Goal: Task Accomplishment & Management: Complete application form

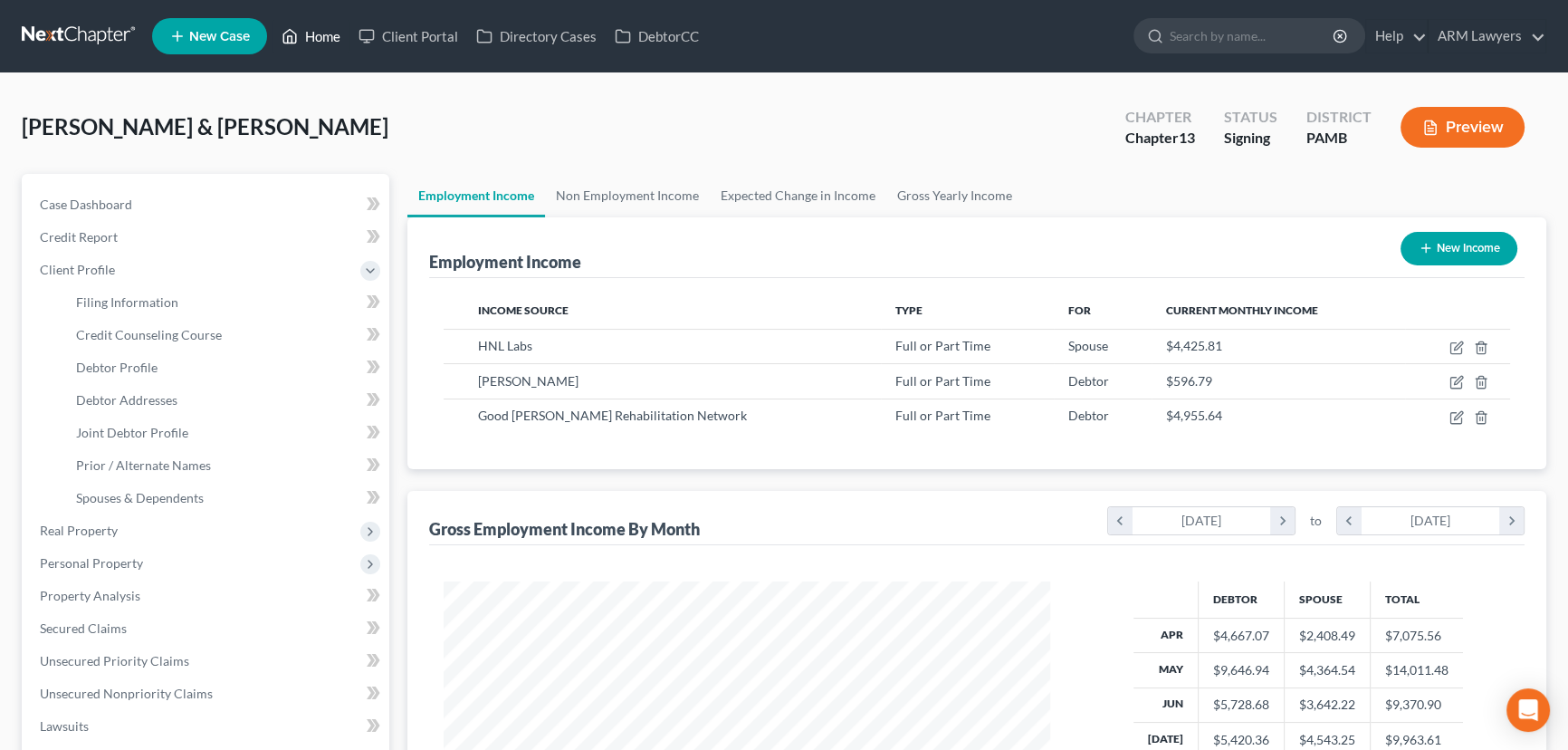
click at [319, 39] on link "Home" at bounding box center [311, 35] width 77 height 32
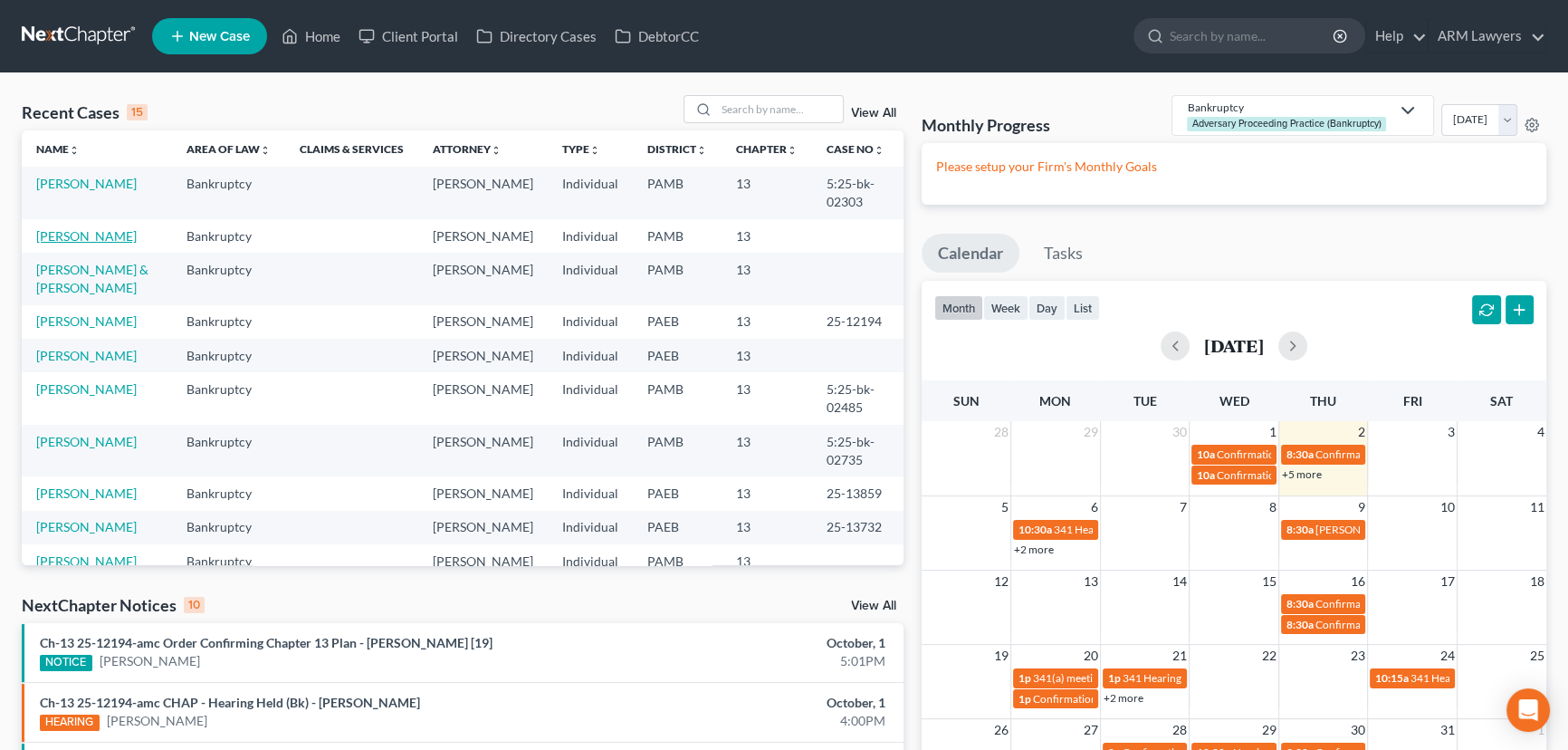
click at [96, 235] on link "[PERSON_NAME]" at bounding box center [86, 236] width 100 height 16
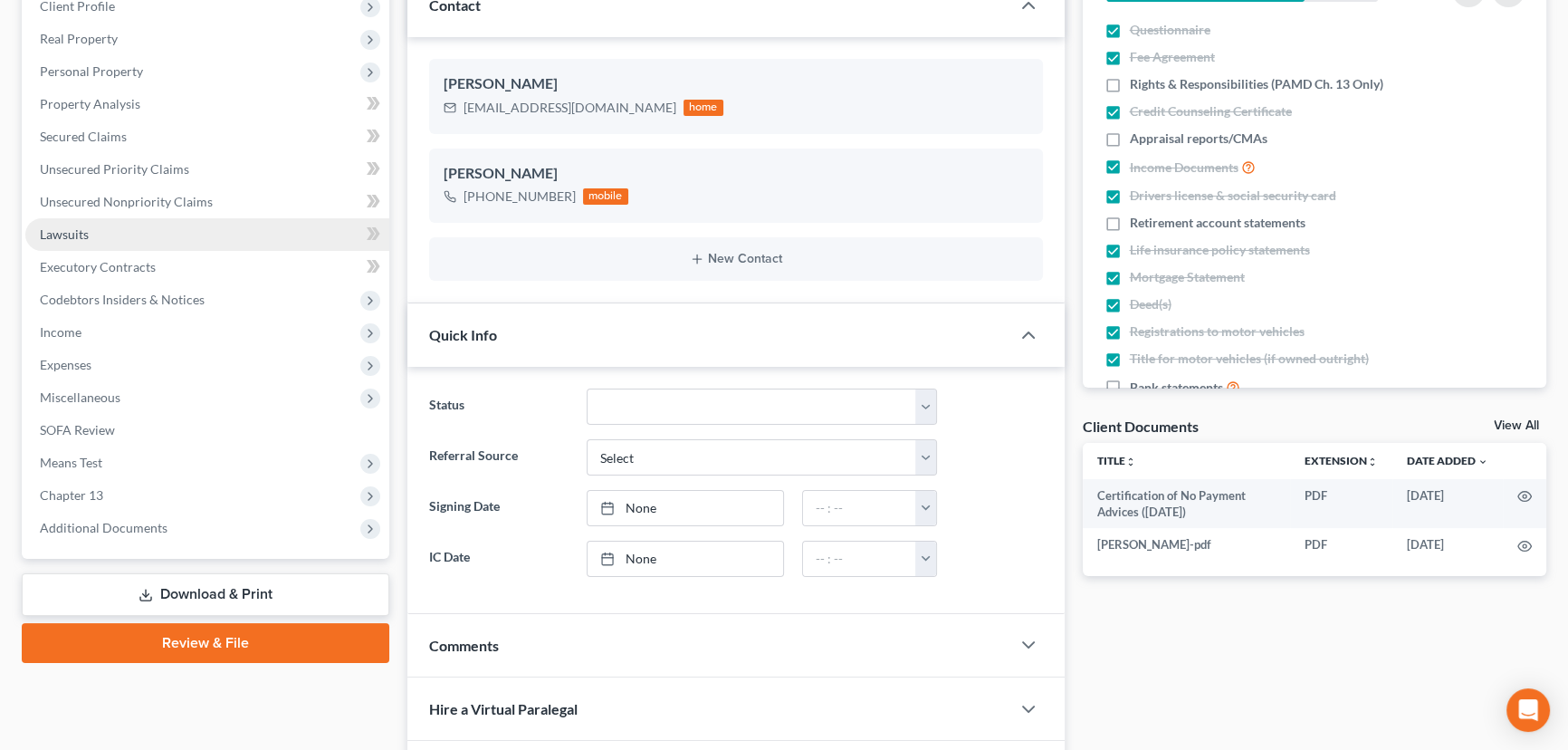
scroll to position [164, 0]
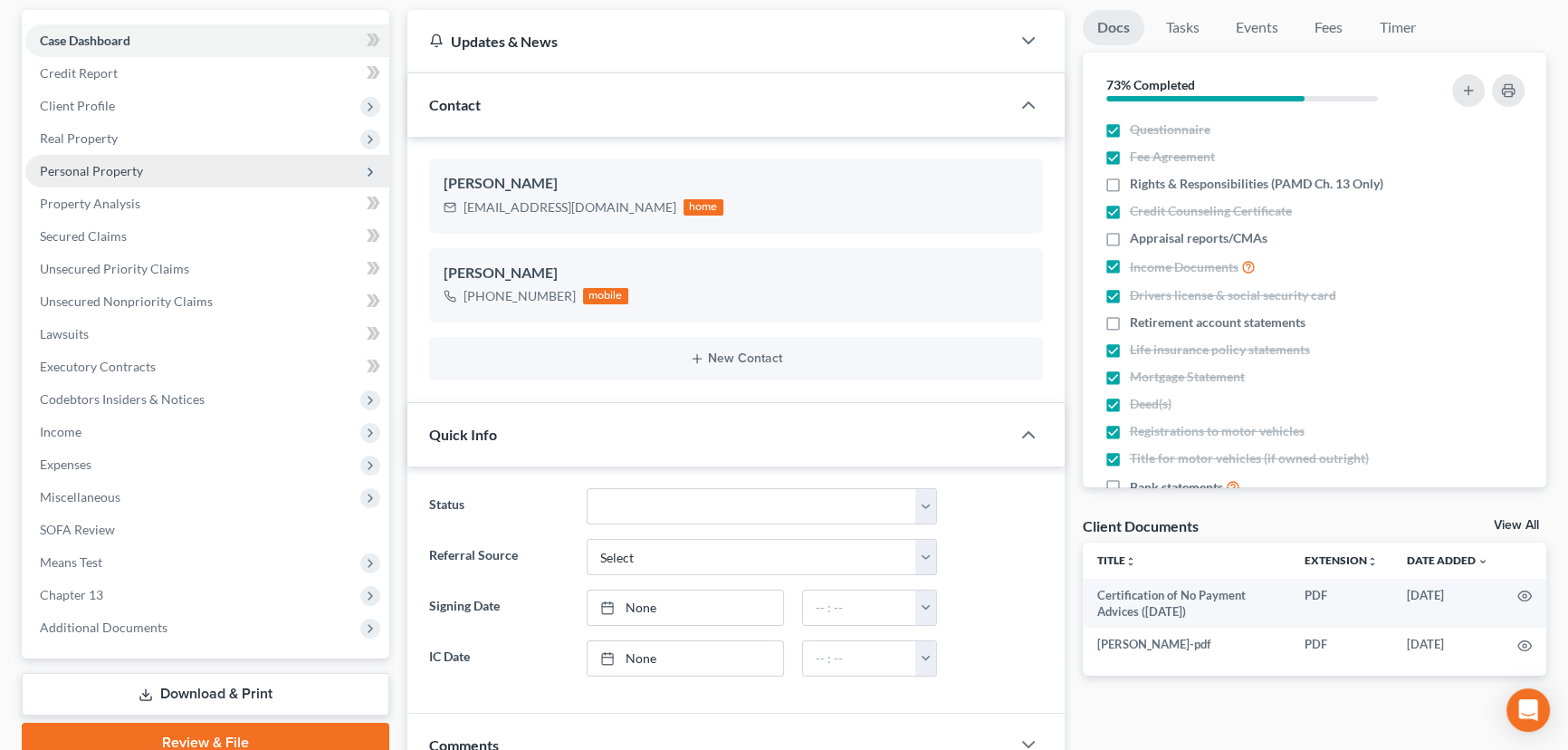
click at [135, 169] on span "Personal Property" at bounding box center [91, 171] width 103 height 16
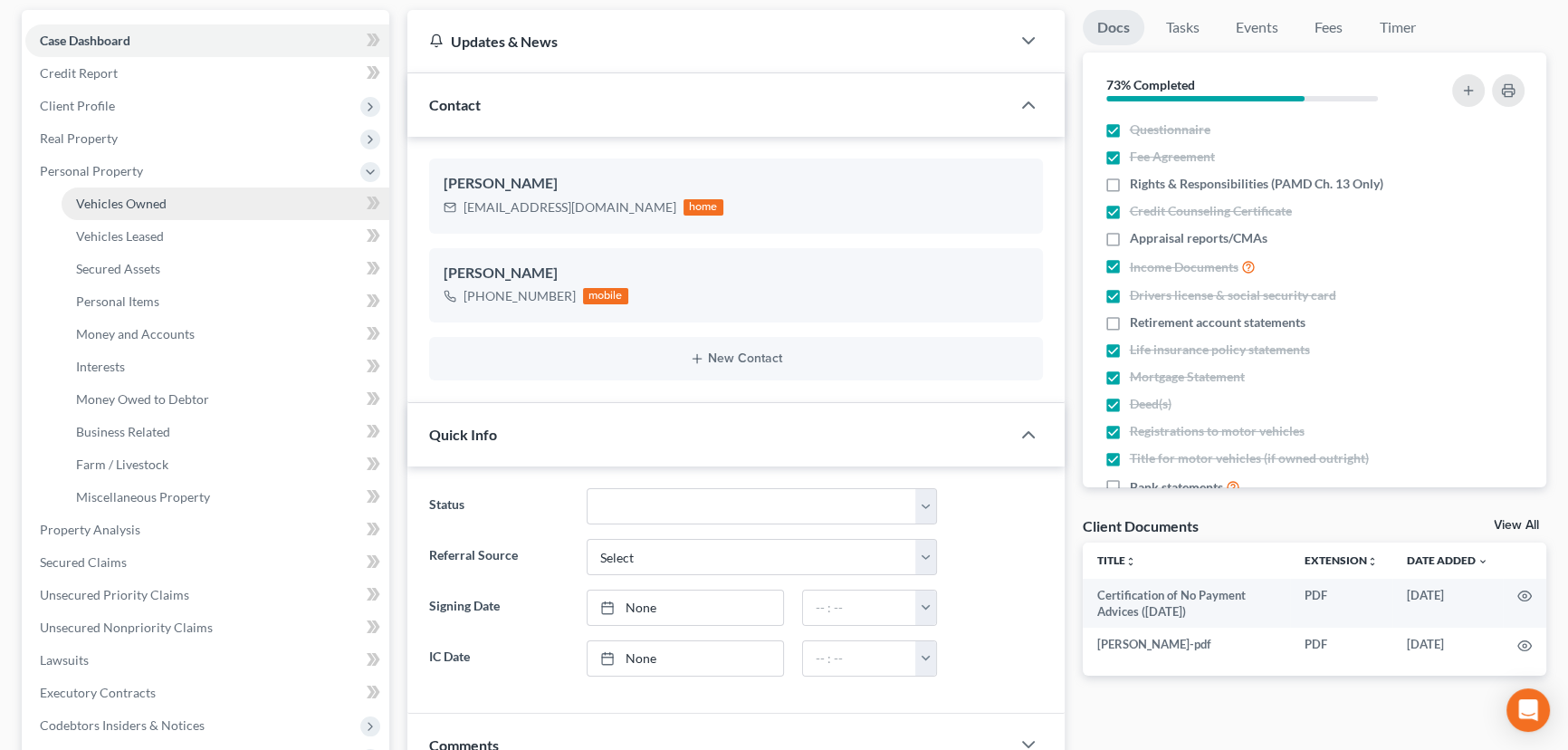
click at [177, 213] on link "Vehicles Owned" at bounding box center [225, 203] width 328 height 32
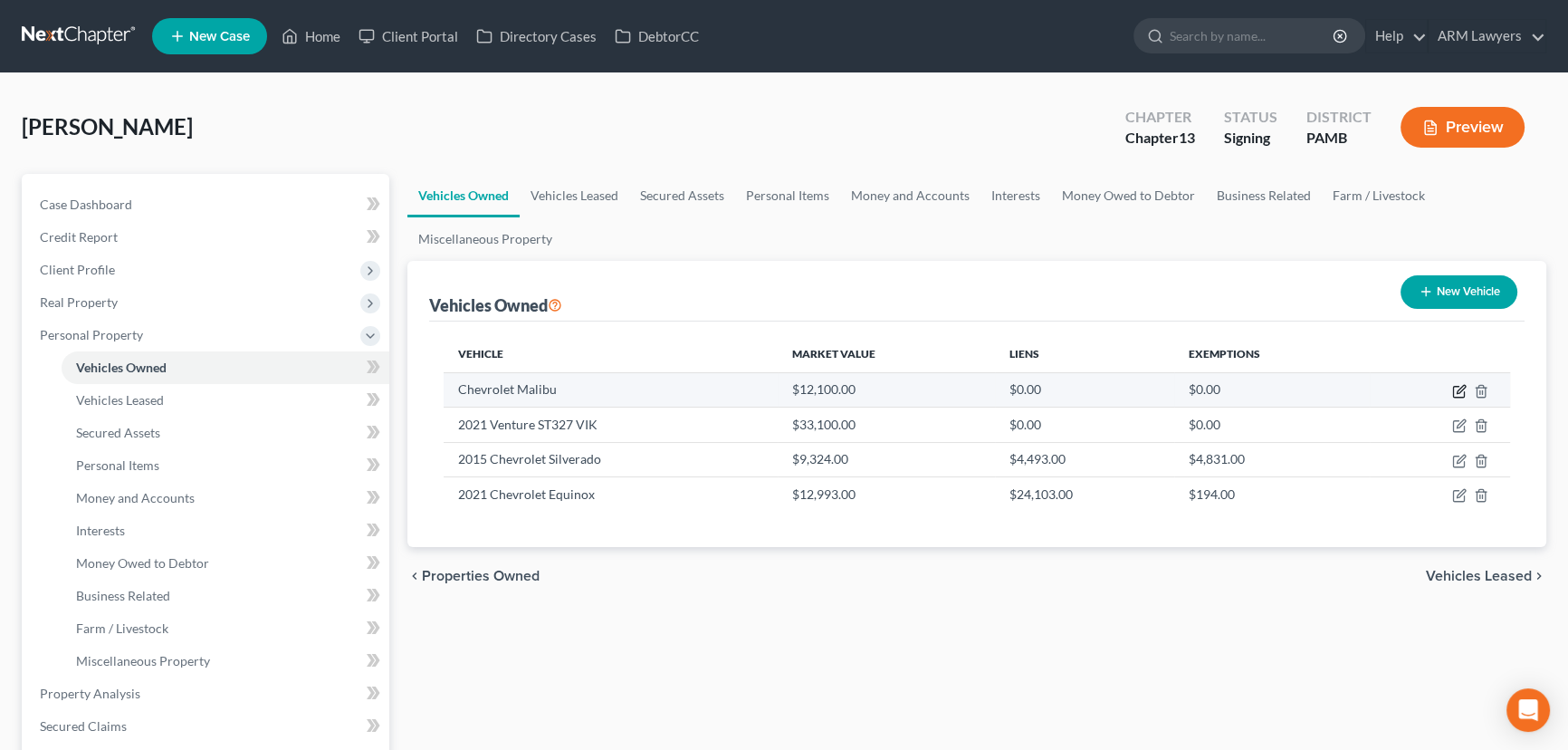
click at [1452, 388] on icon "button" at bounding box center [1459, 392] width 15 height 15
select select "0"
select select "2"
select select "0"
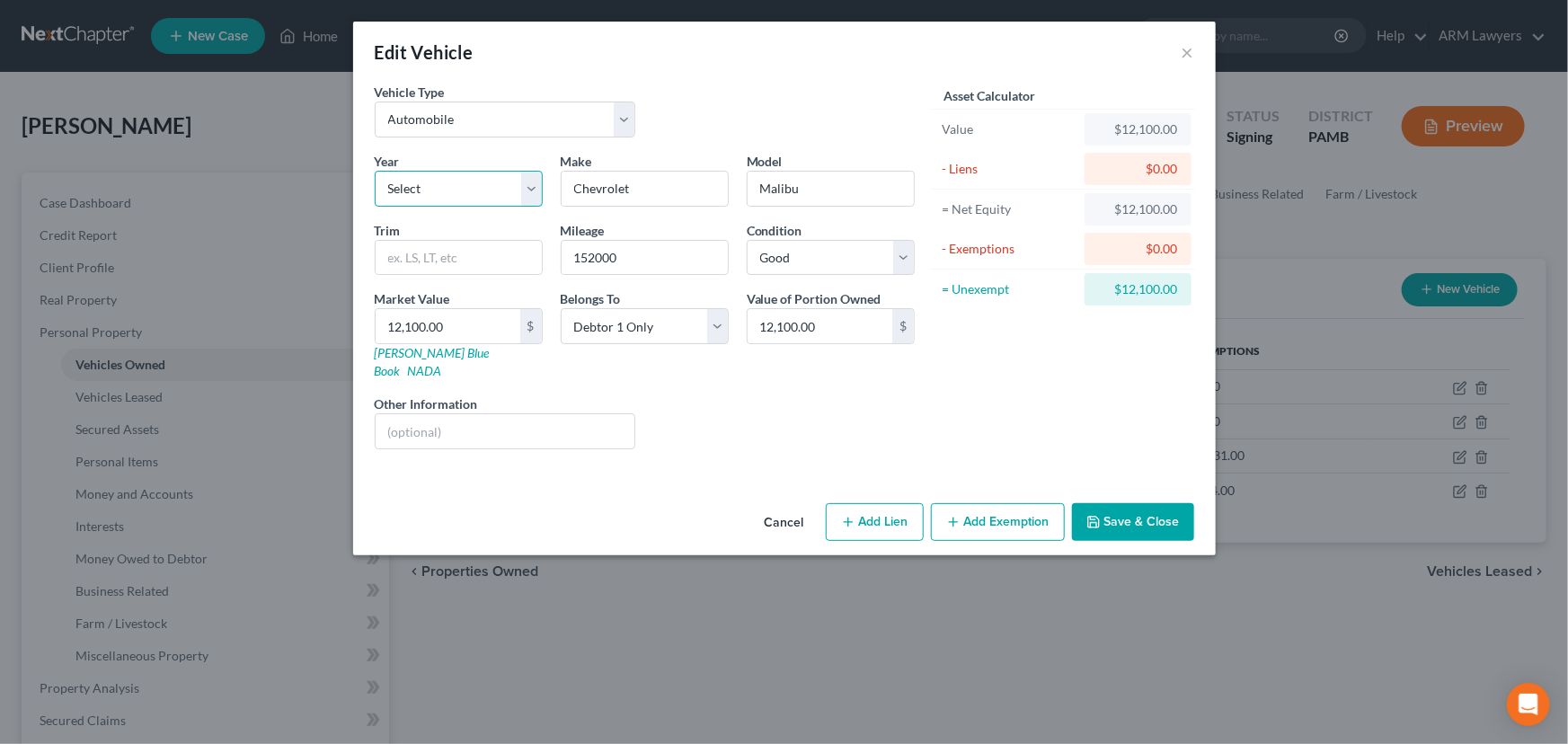
click at [473, 185] on select "Select 2026 2025 2024 2023 2022 2021 2020 2019 2018 2017 2016 2015 2014 2013 20…" at bounding box center [459, 188] width 168 height 36
select select "57"
click at [375, 170] on select "Select 2026 2025 2024 2023 2022 2021 2020 2019 2018 2017 2016 2015 2014 2013 20…" at bounding box center [459, 188] width 168 height 36
click at [1108, 508] on button "Save & Close" at bounding box center [1133, 521] width 123 height 38
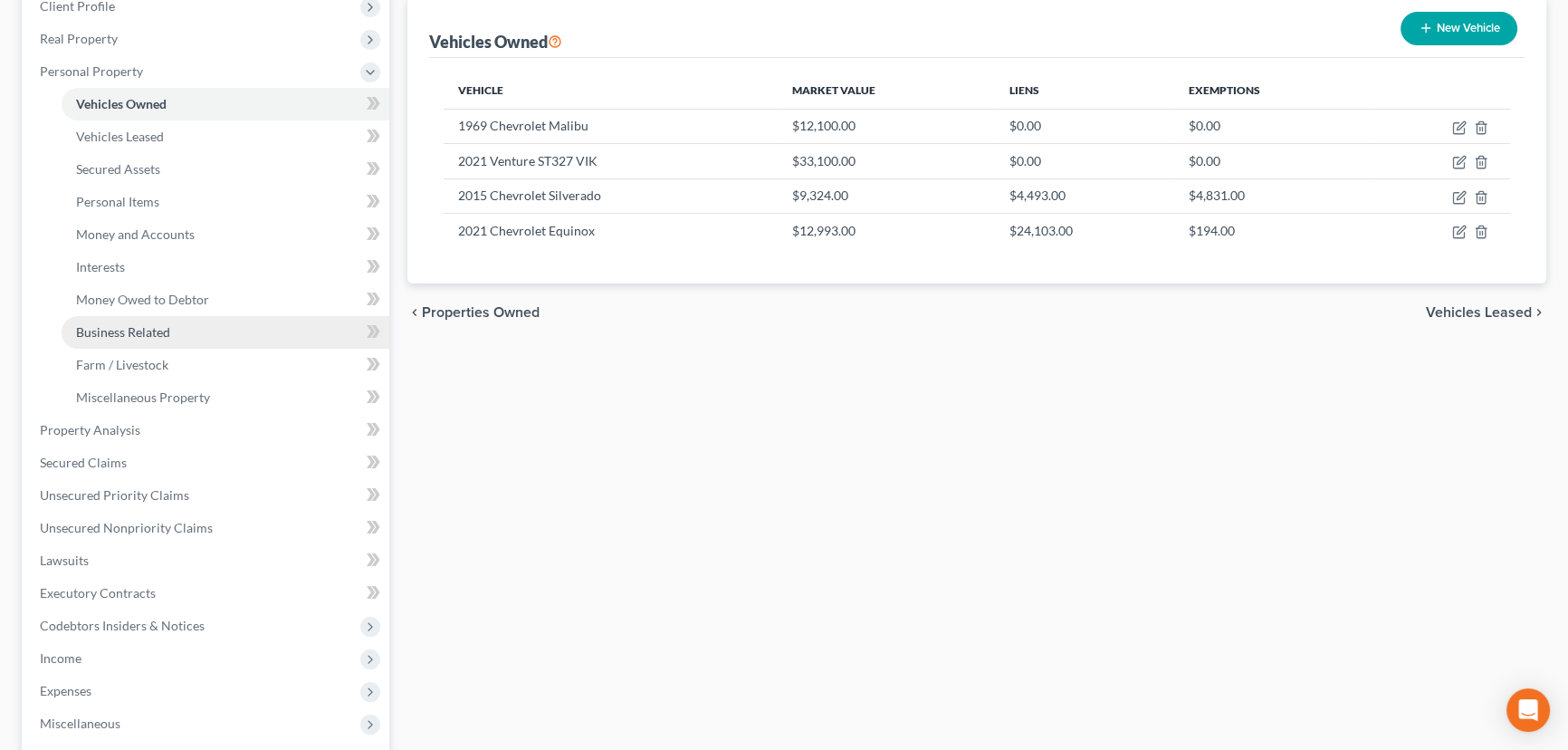
scroll to position [246, 0]
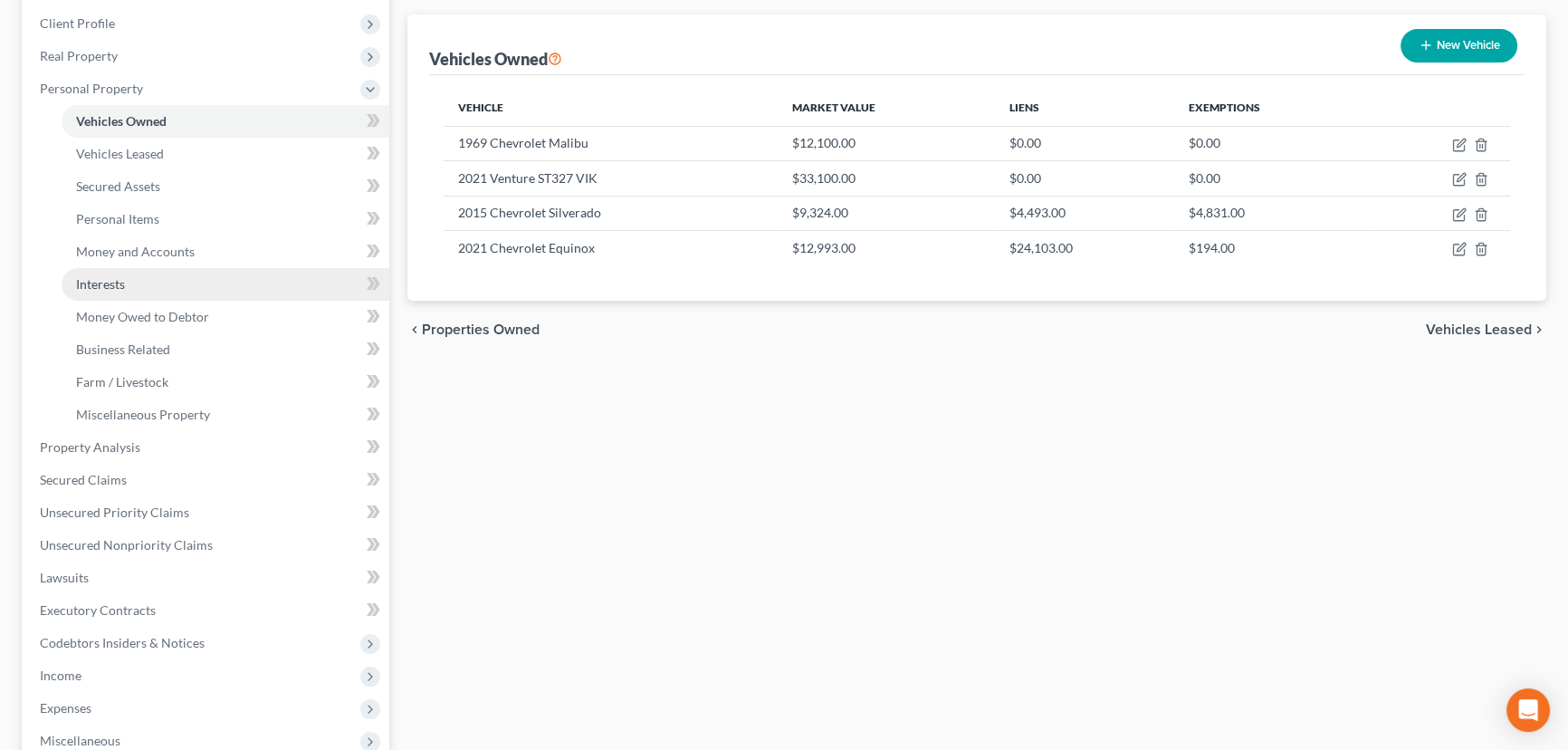
click at [211, 287] on link "Interests" at bounding box center [225, 284] width 328 height 32
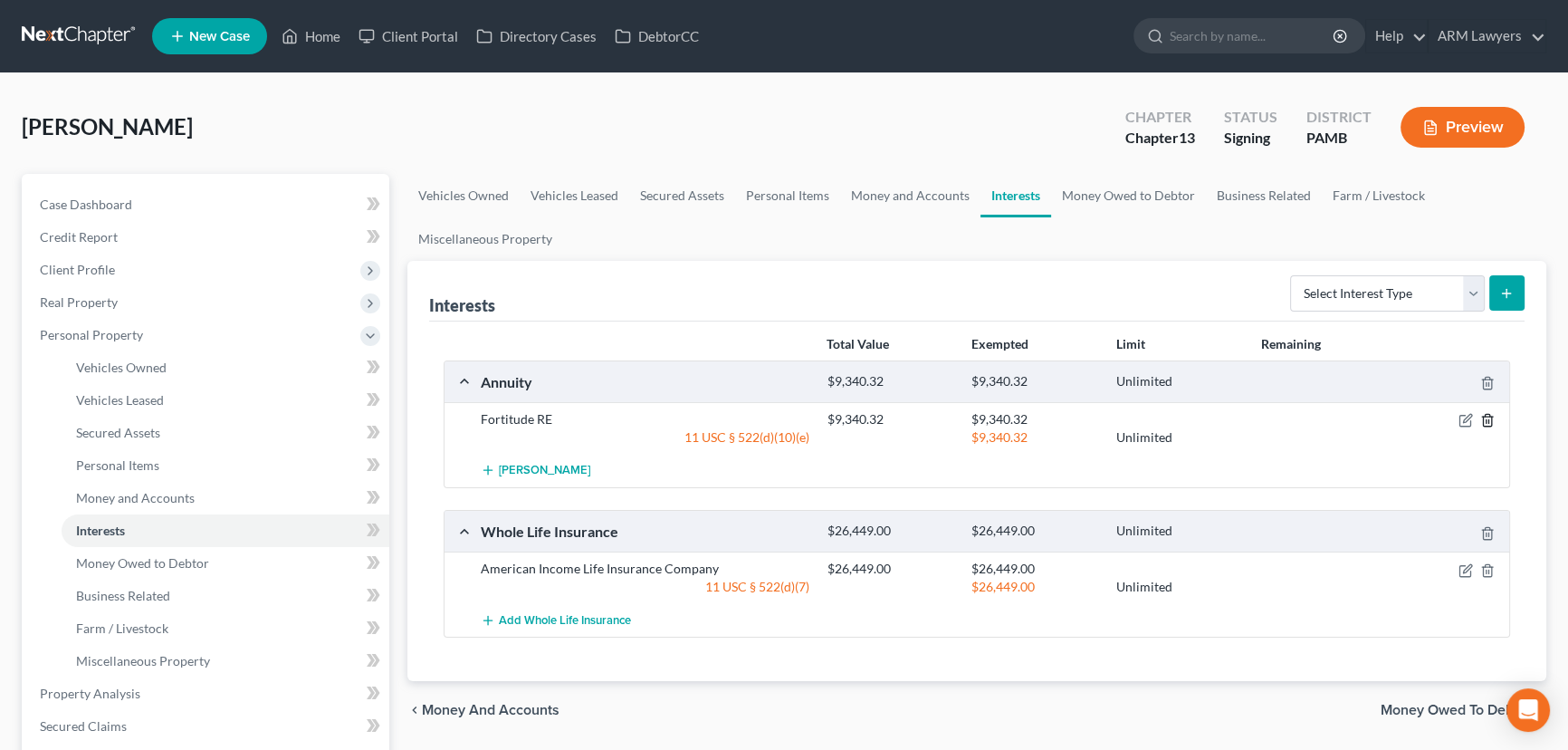
click at [1491, 417] on icon "button" at bounding box center [1486, 420] width 8 height 12
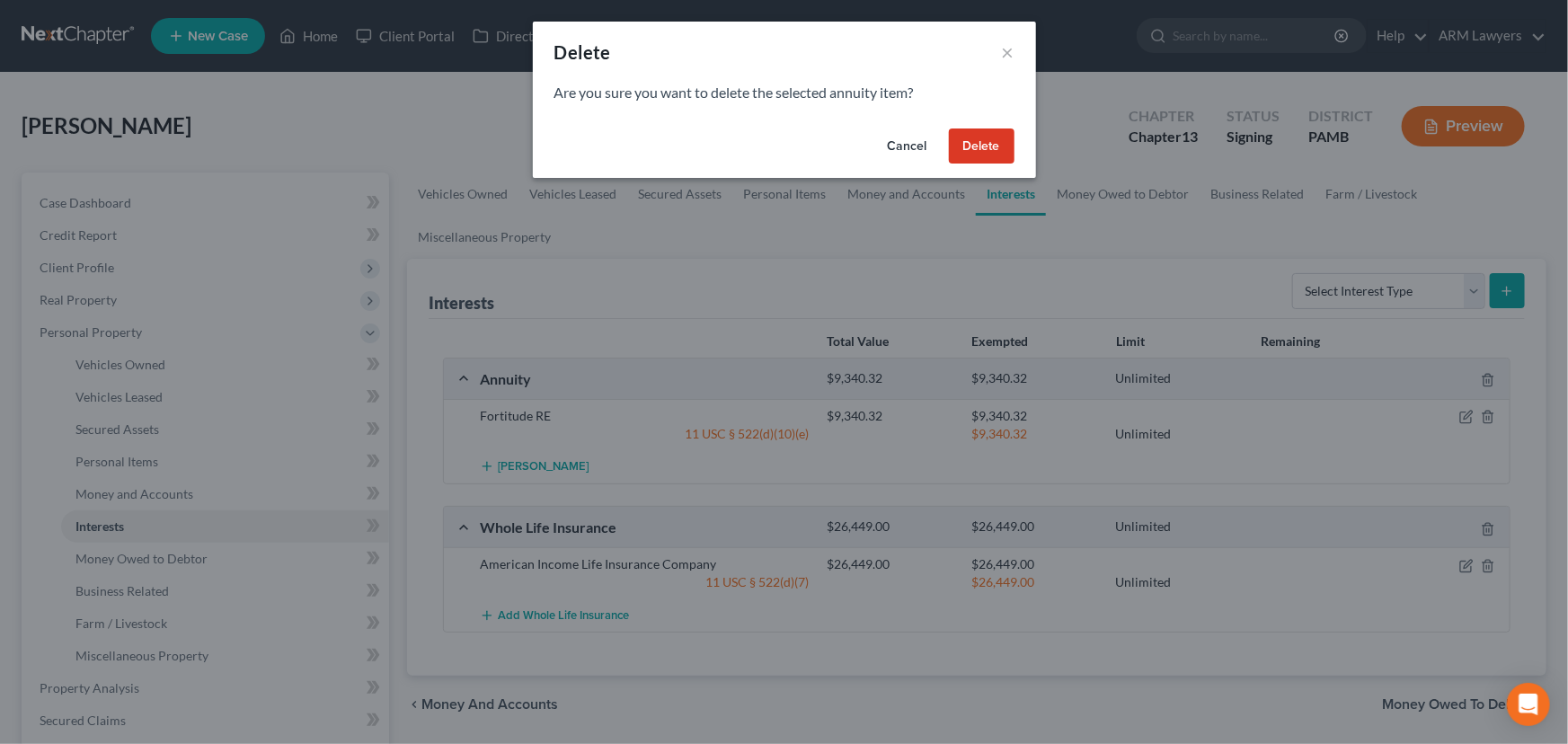
click at [978, 146] on button "Delete" at bounding box center [981, 145] width 65 height 36
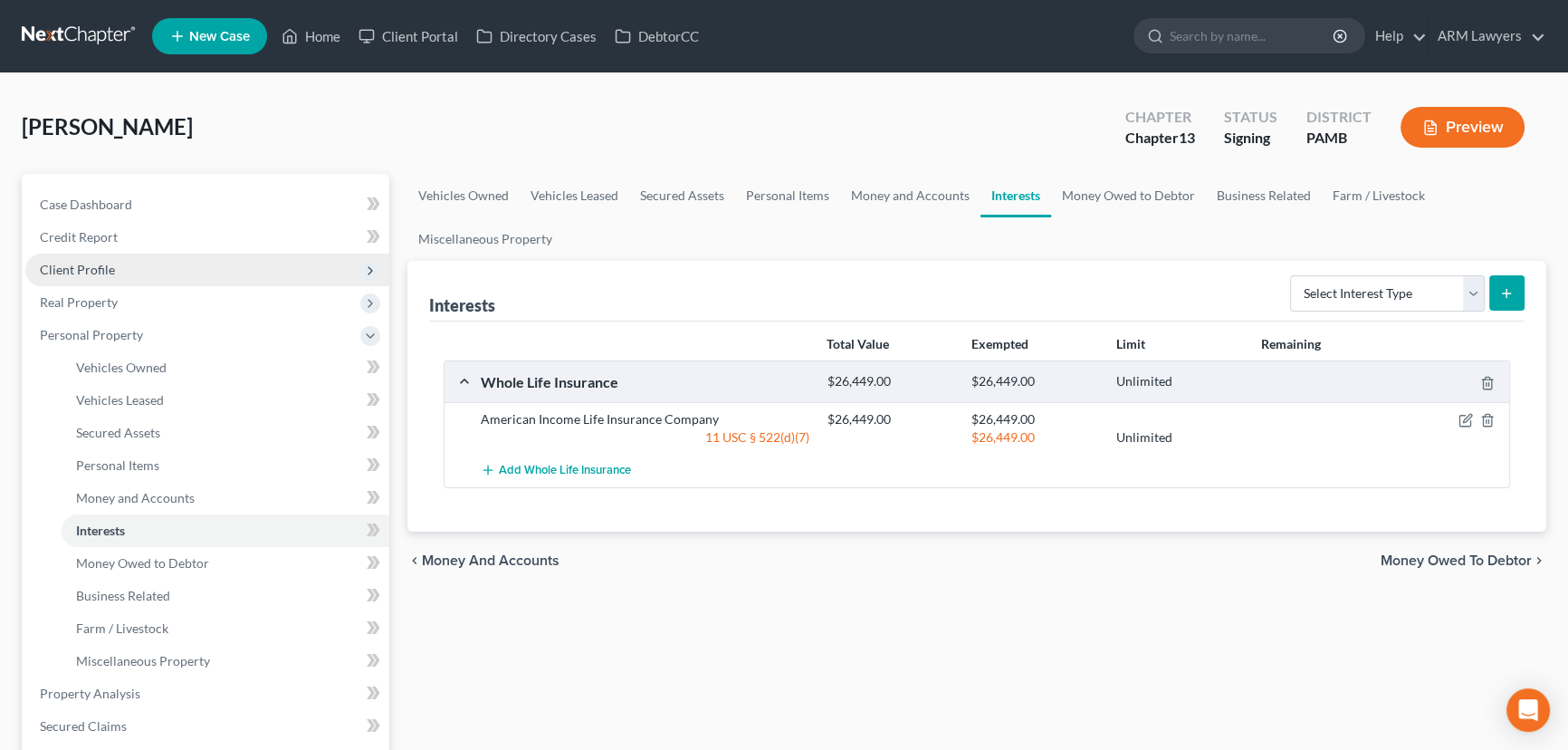
click at [157, 272] on span "Client Profile" at bounding box center [207, 269] width 364 height 32
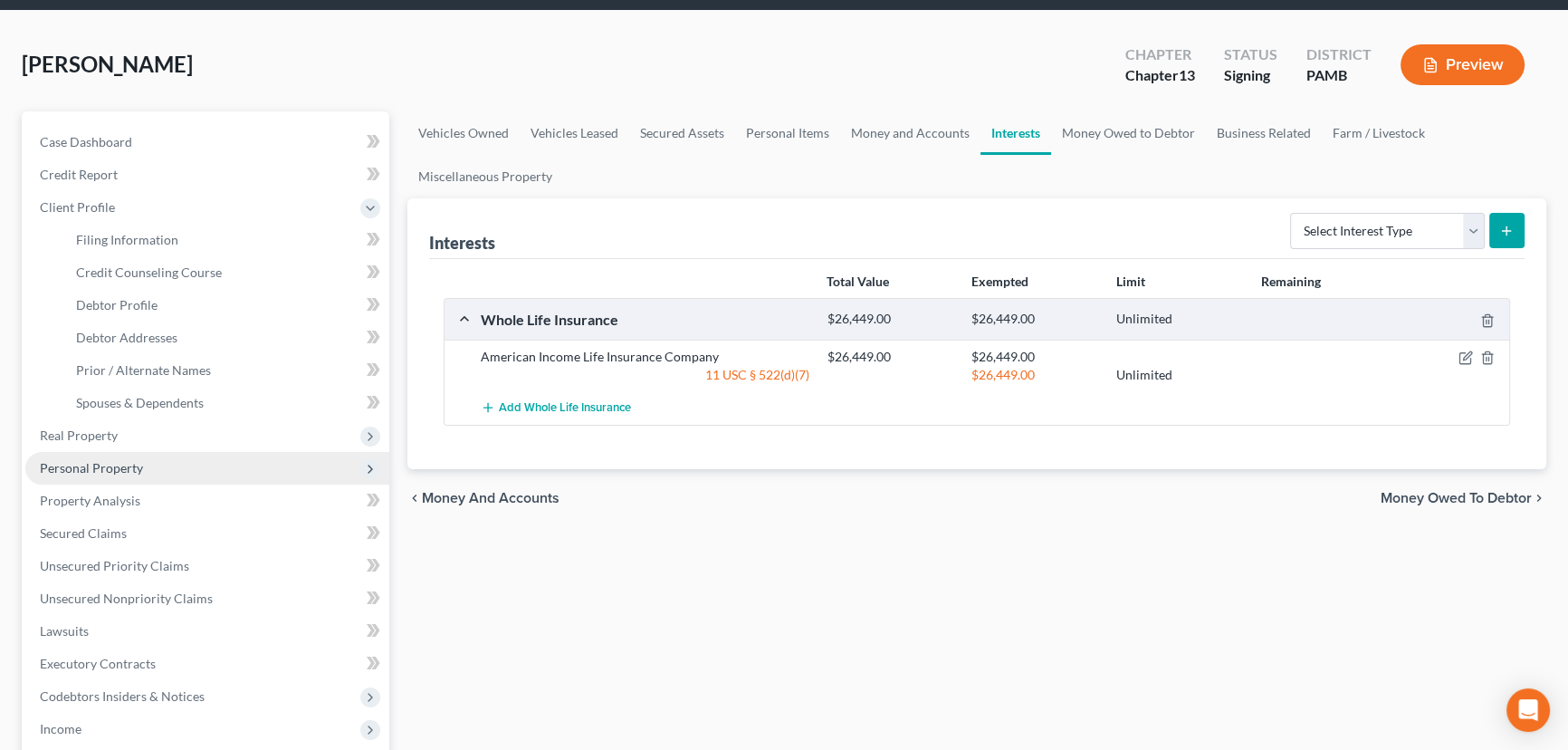
scroll to position [164, 0]
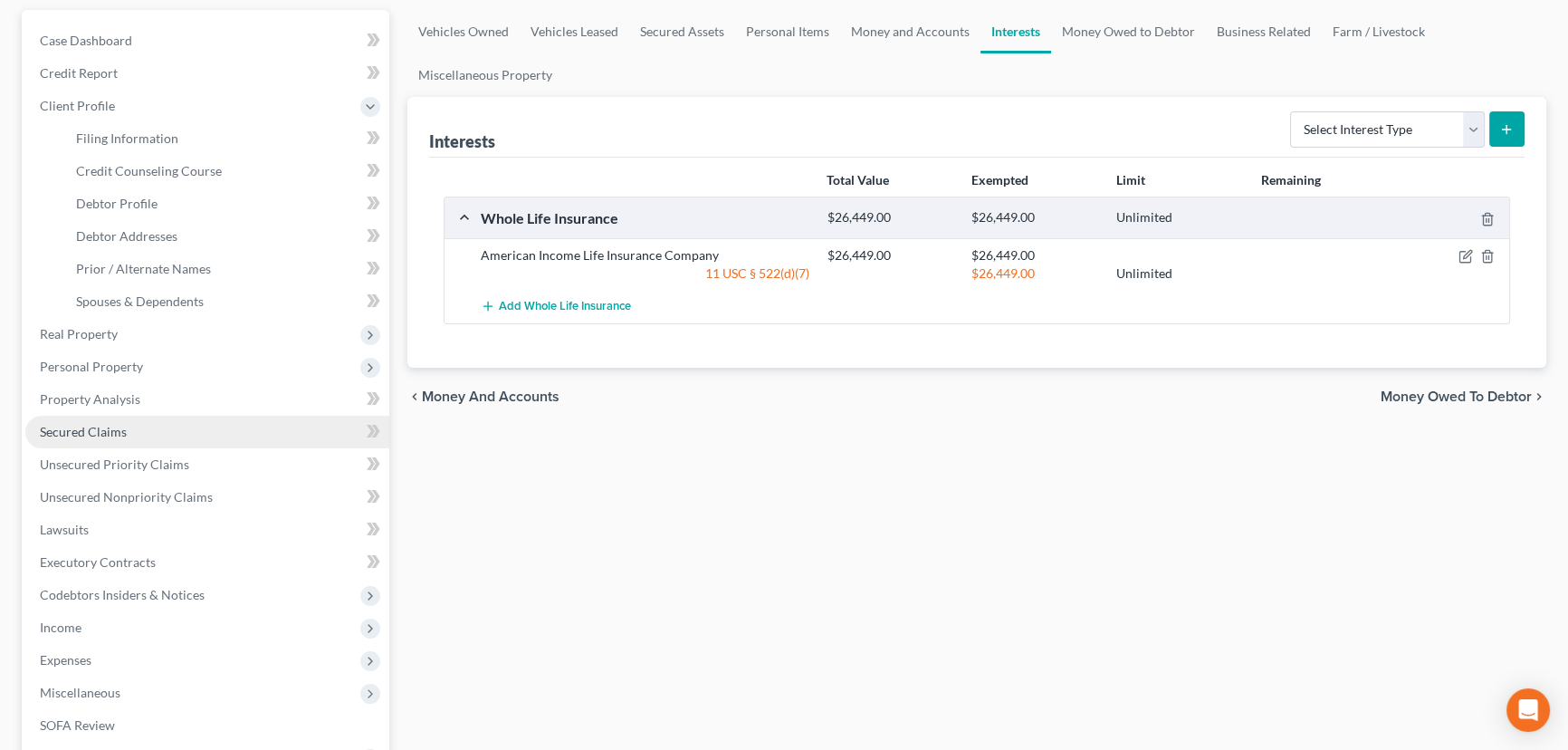
click at [135, 433] on link "Secured Claims" at bounding box center [207, 432] width 364 height 32
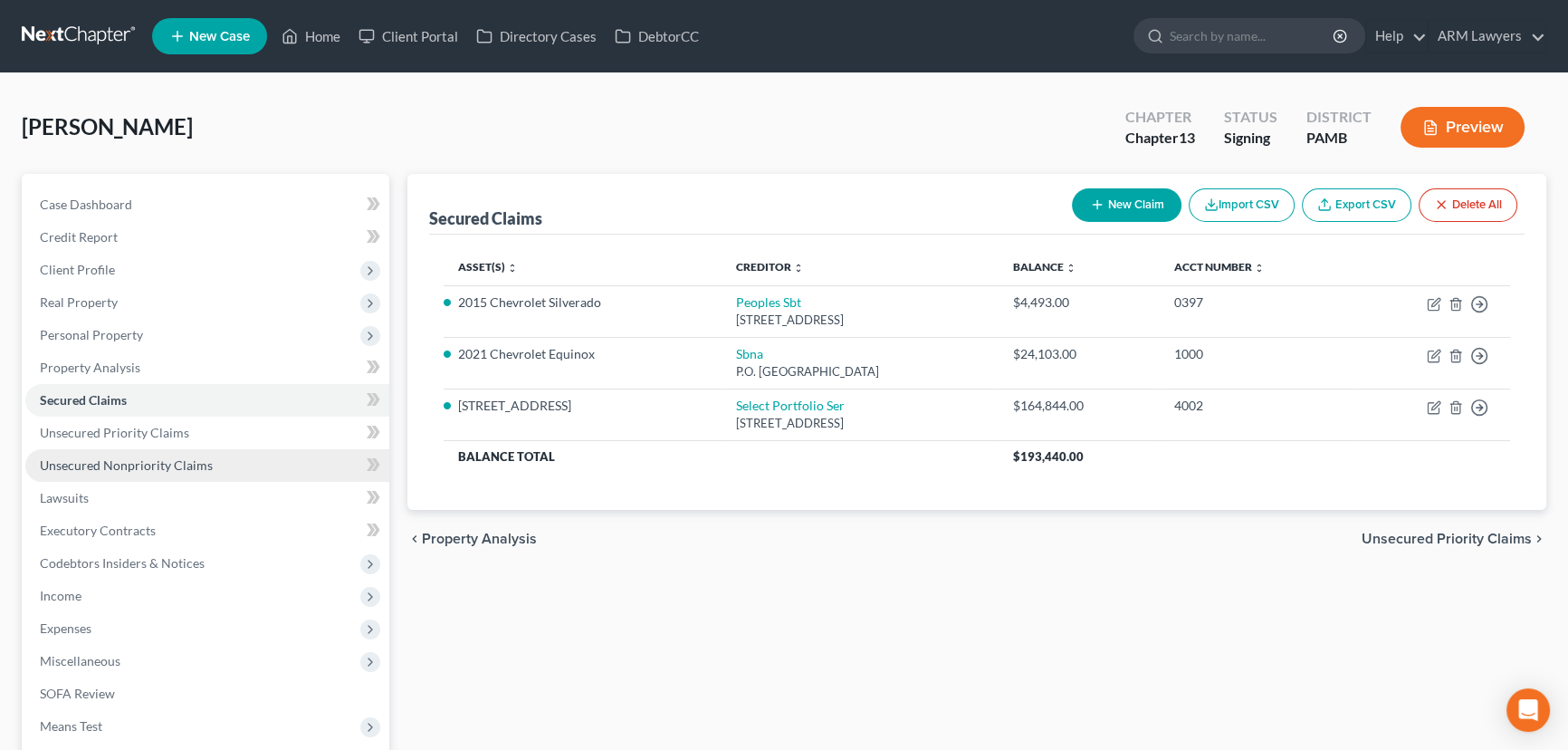
click at [212, 460] on link "Unsecured Nonpriority Claims" at bounding box center [207, 465] width 364 height 32
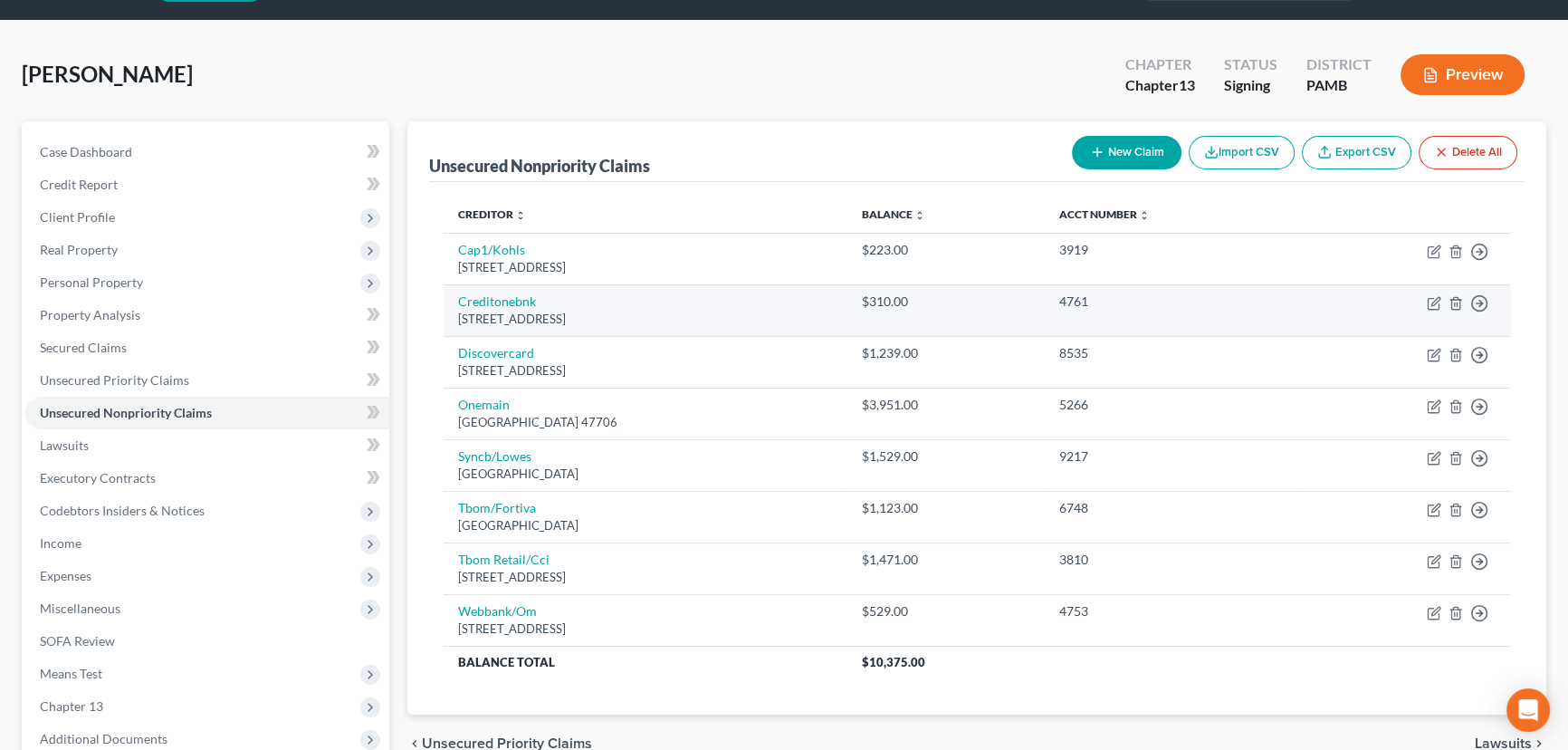
scroll to position [82, 0]
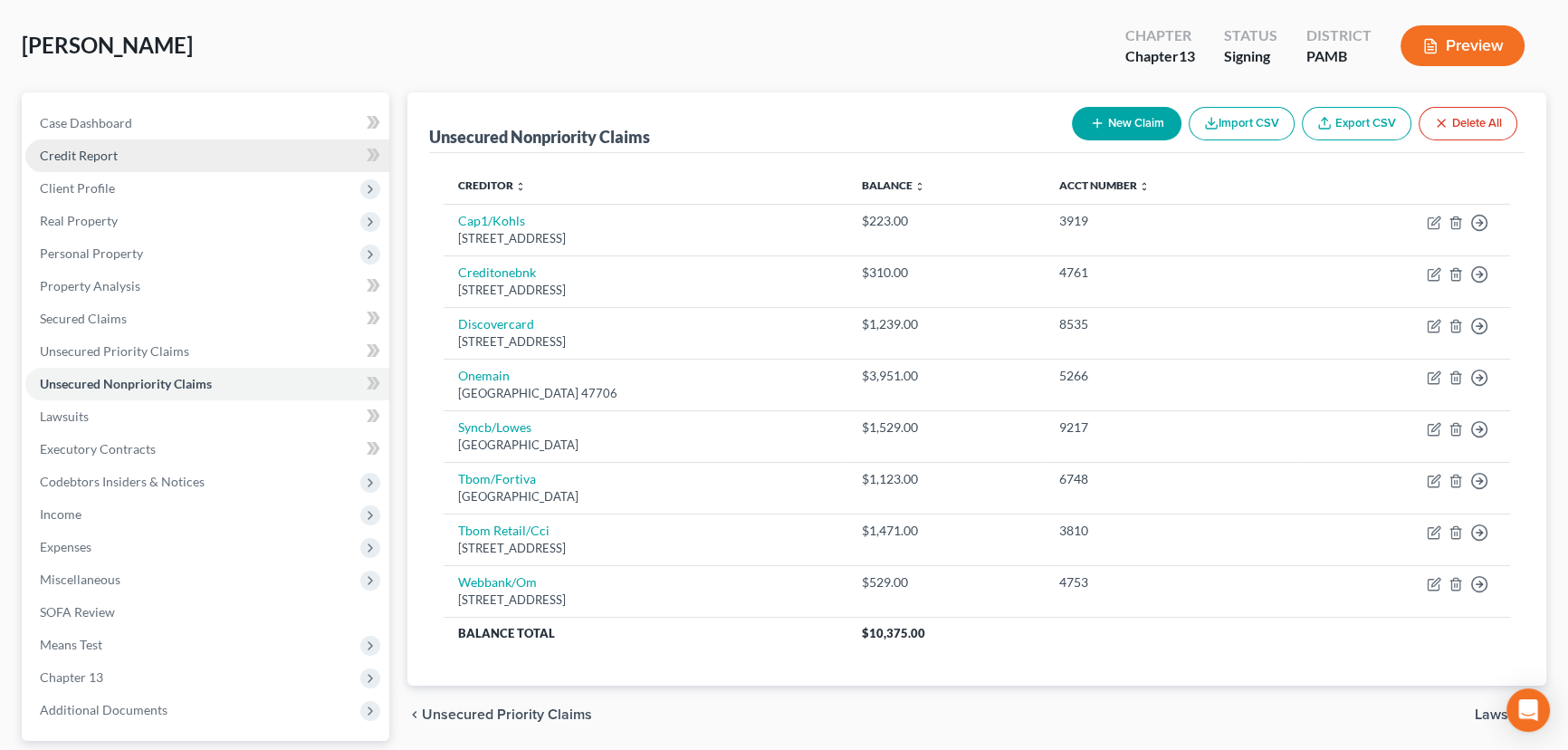
click at [109, 152] on span "Credit Report" at bounding box center [79, 155] width 78 height 16
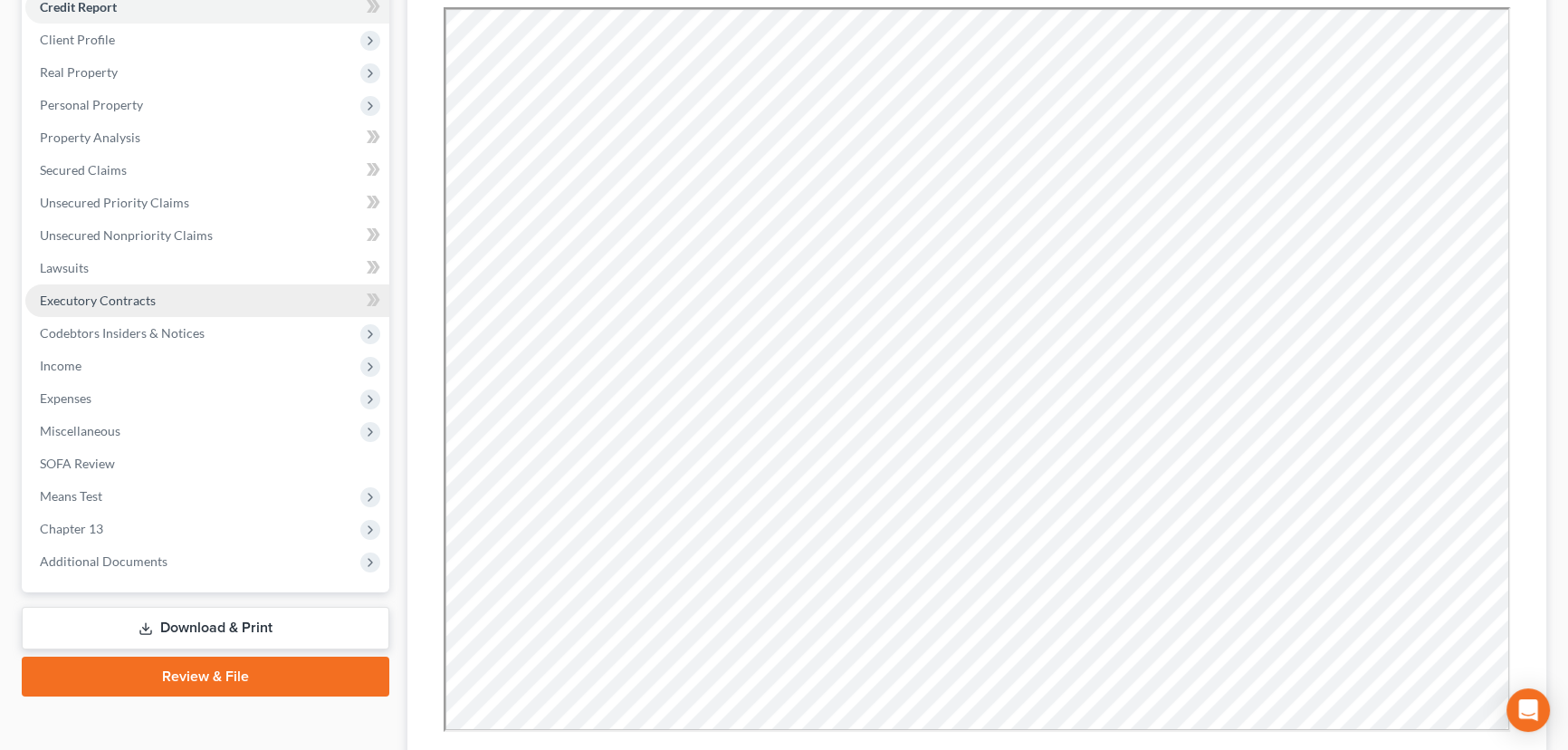
scroll to position [246, 0]
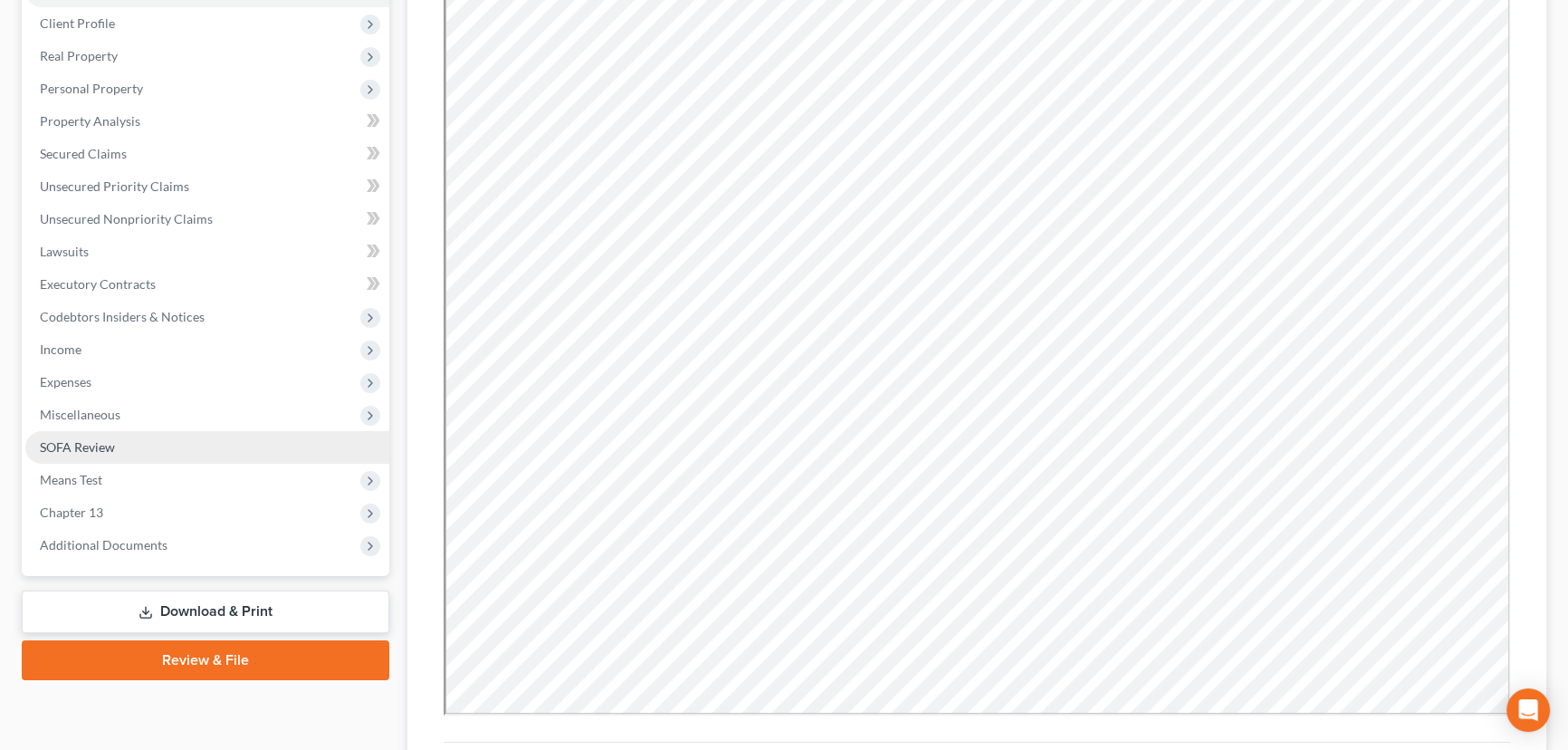
click at [168, 452] on link "SOFA Review" at bounding box center [207, 446] width 364 height 32
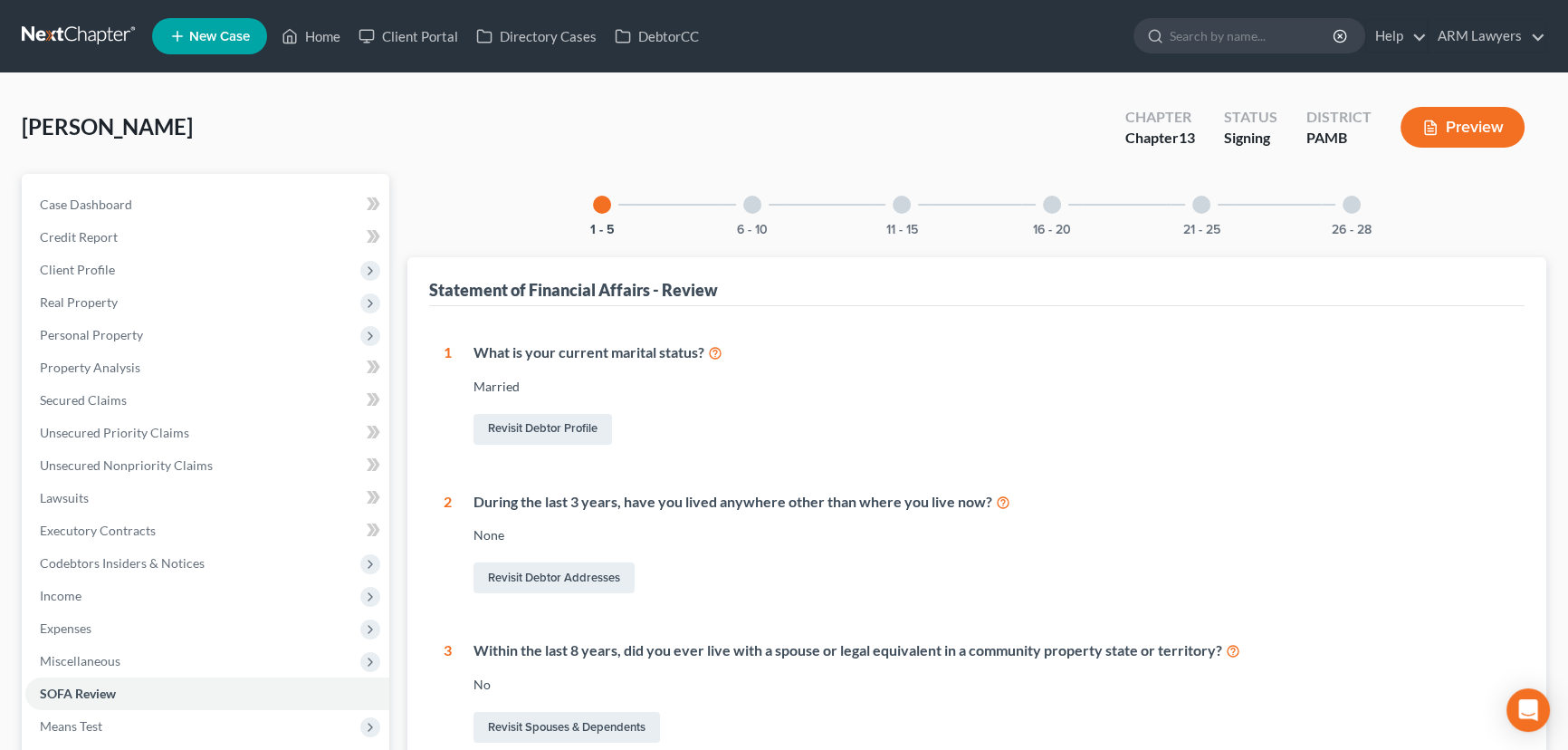
click at [752, 213] on div "6 - 10" at bounding box center [752, 204] width 61 height 61
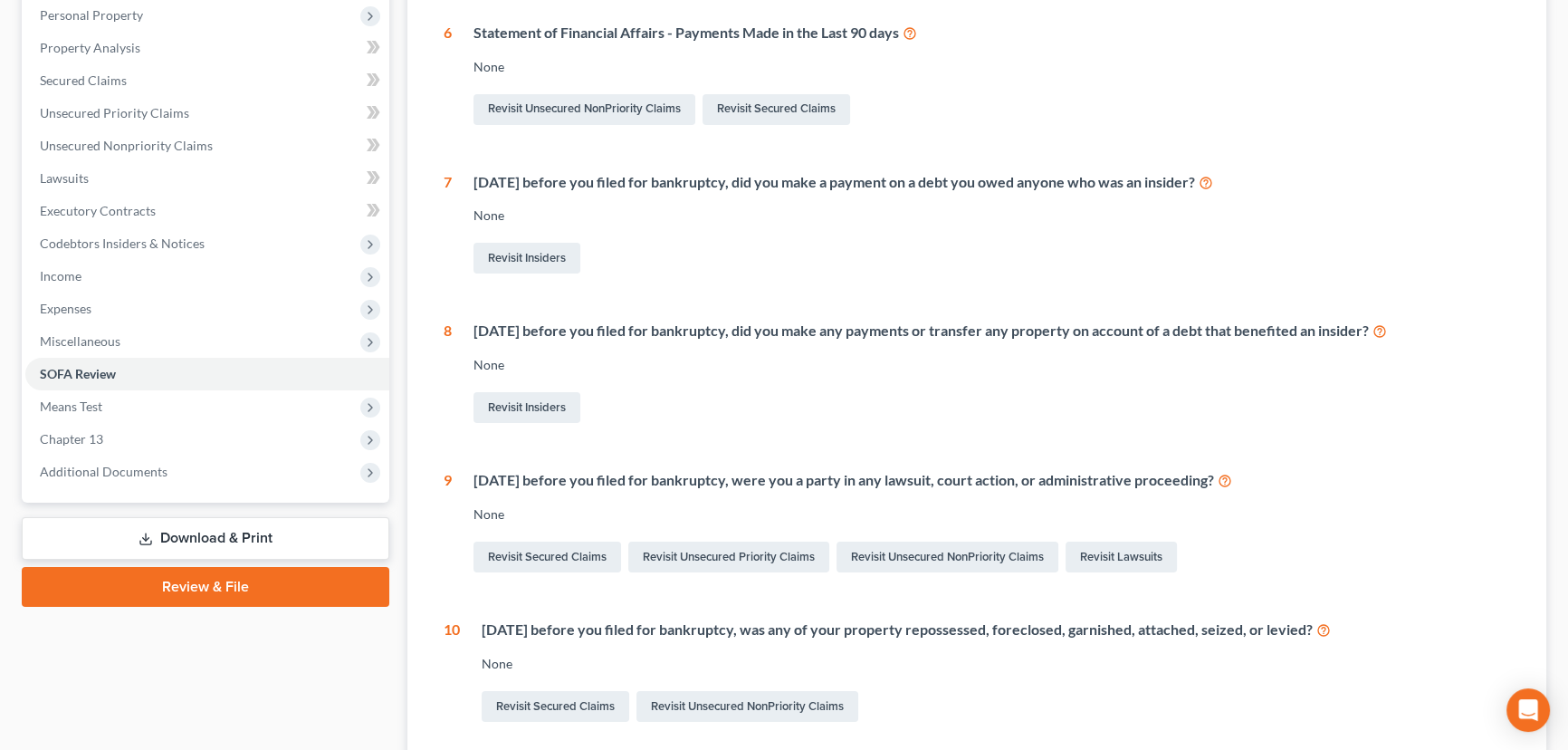
scroll to position [329, 0]
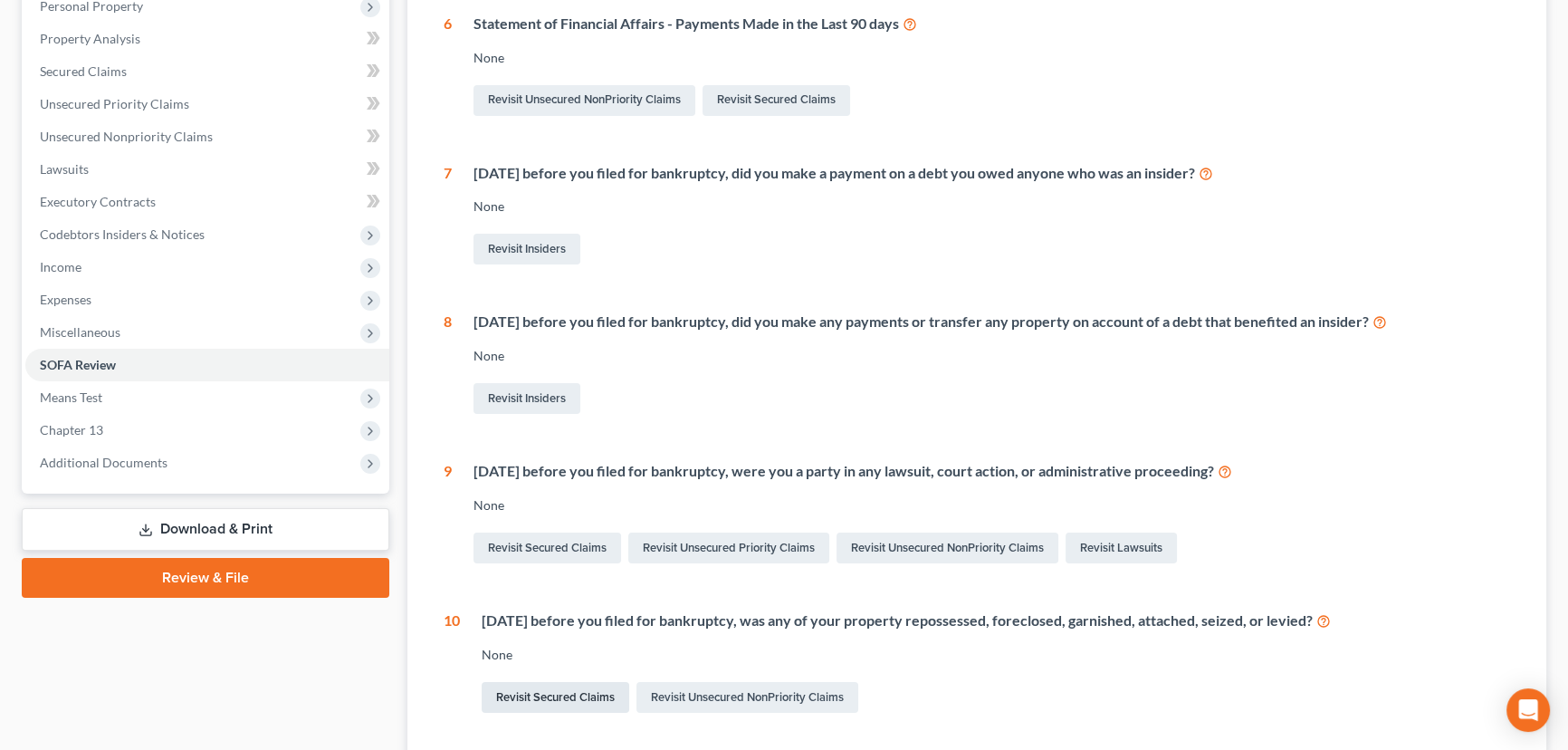
click at [566, 695] on link "Revisit Secured Claims" at bounding box center [555, 697] width 148 height 31
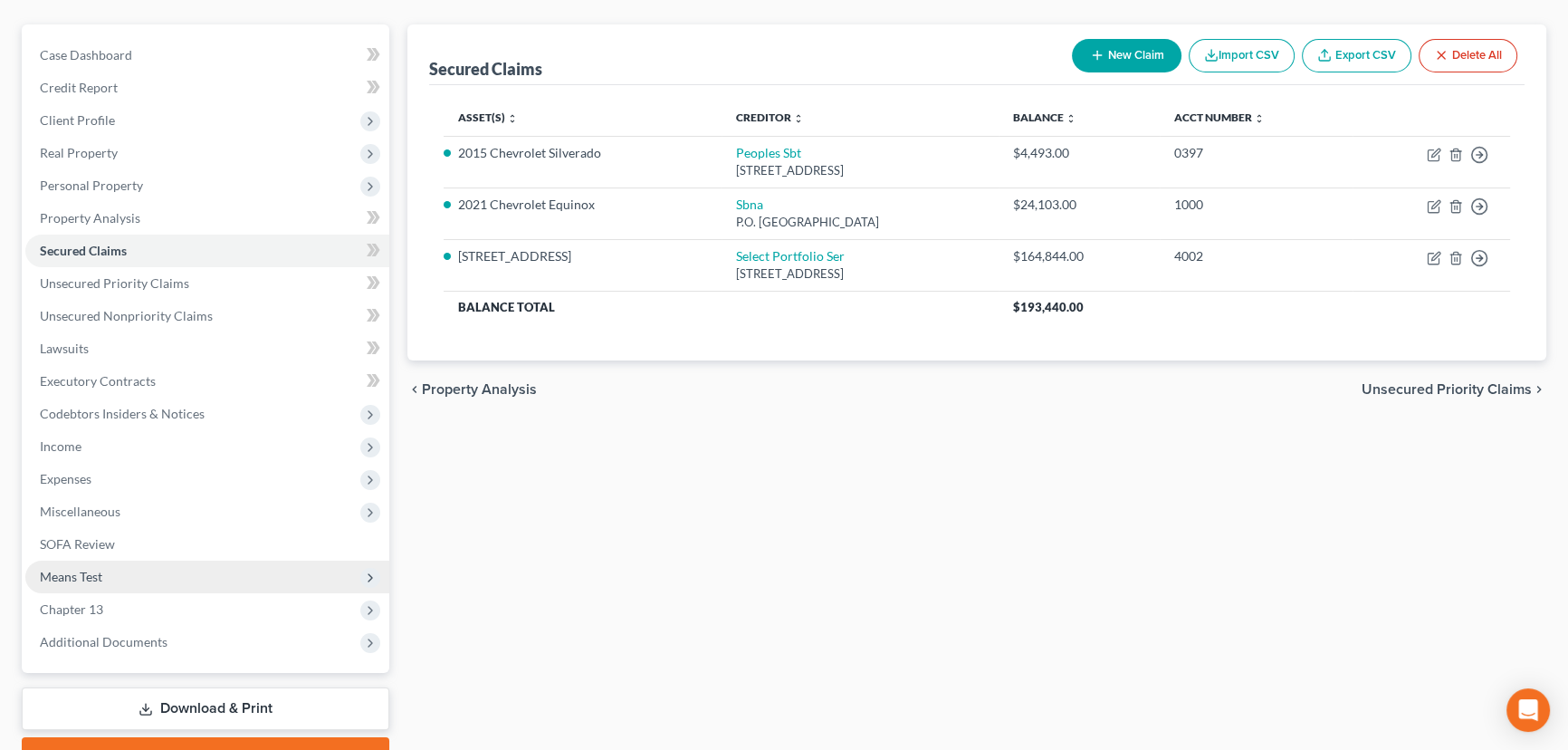
scroll to position [164, 0]
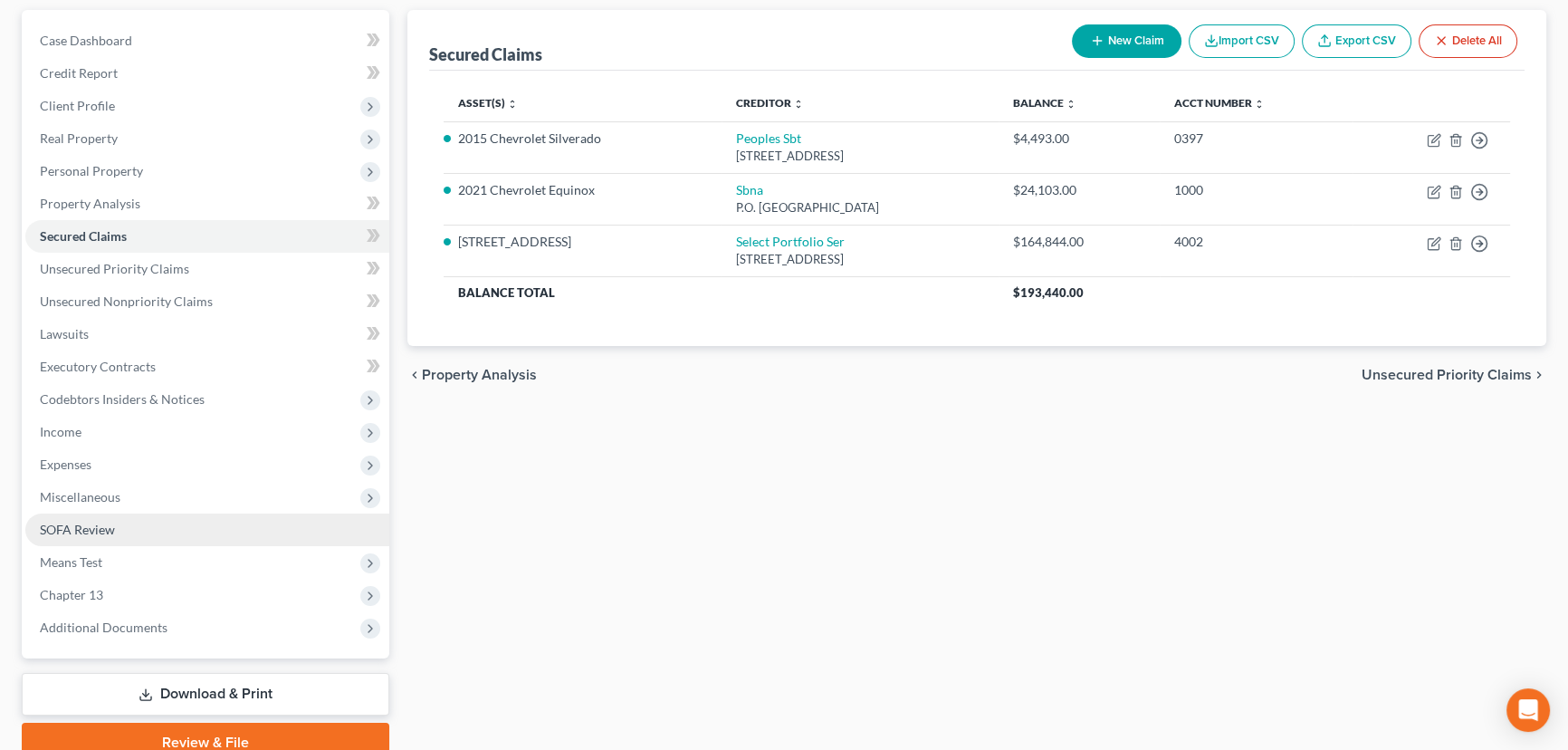
click at [130, 534] on link "SOFA Review" at bounding box center [207, 529] width 364 height 32
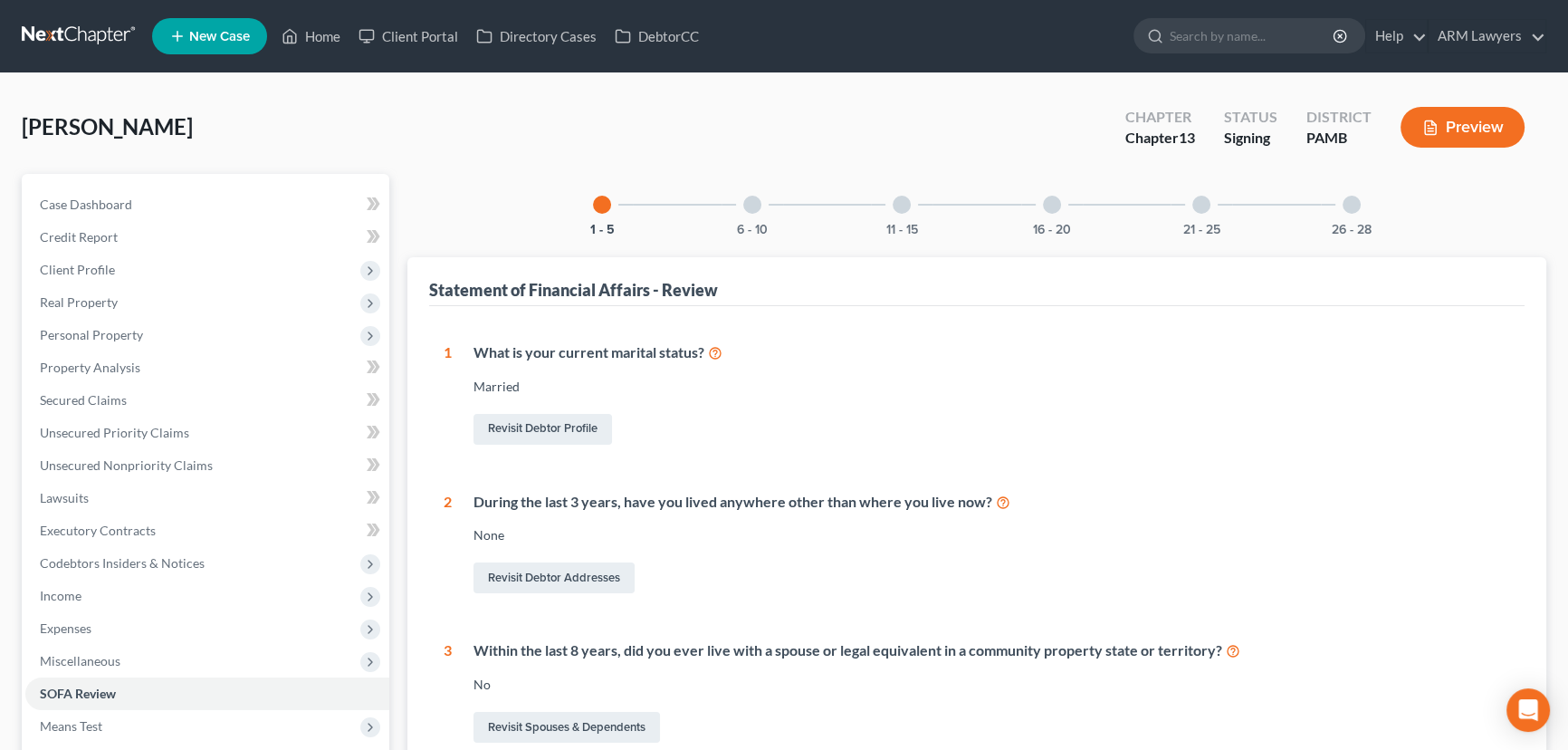
click at [906, 208] on div at bounding box center [902, 205] width 19 height 19
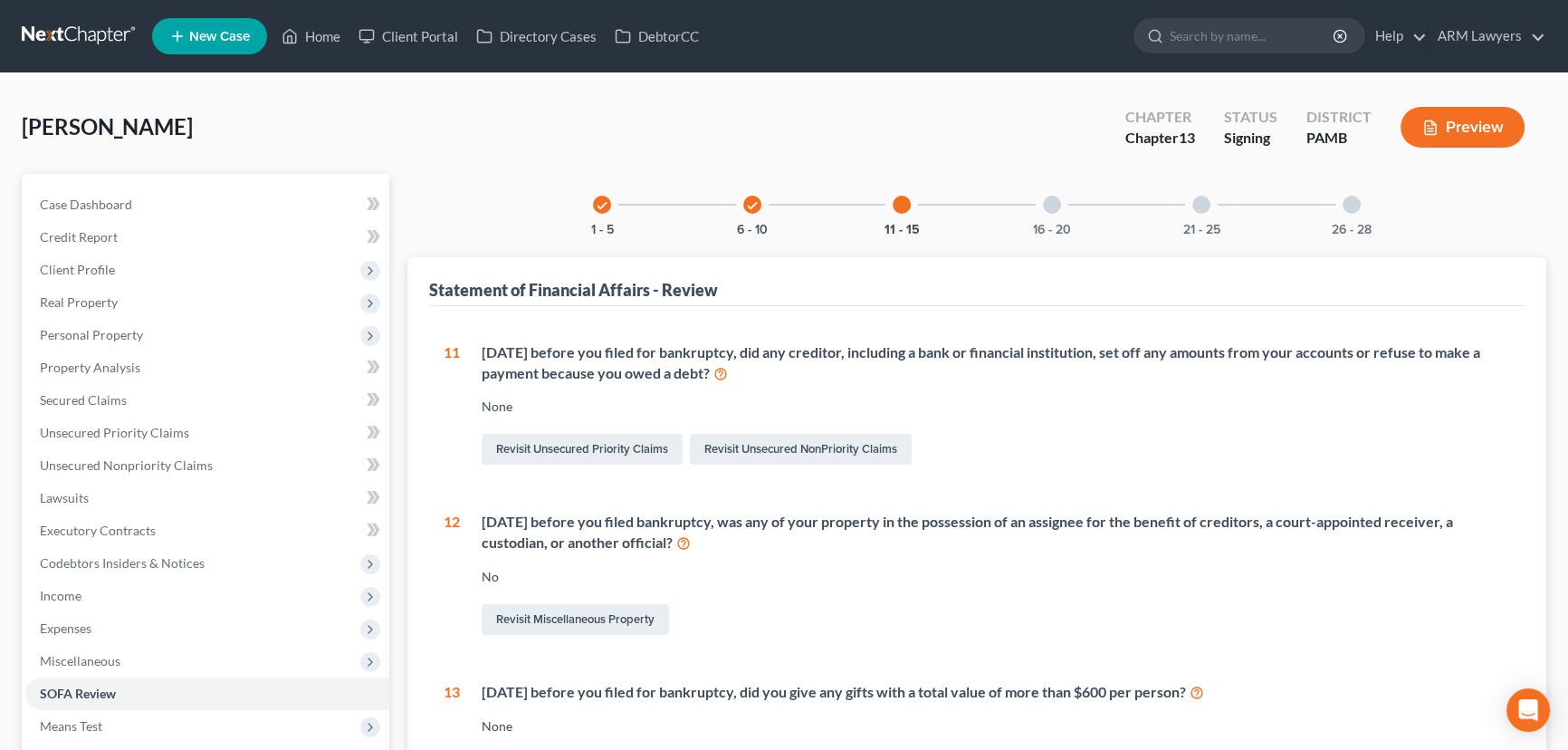
click at [760, 199] on div "check 6 - 10" at bounding box center [752, 204] width 61 height 61
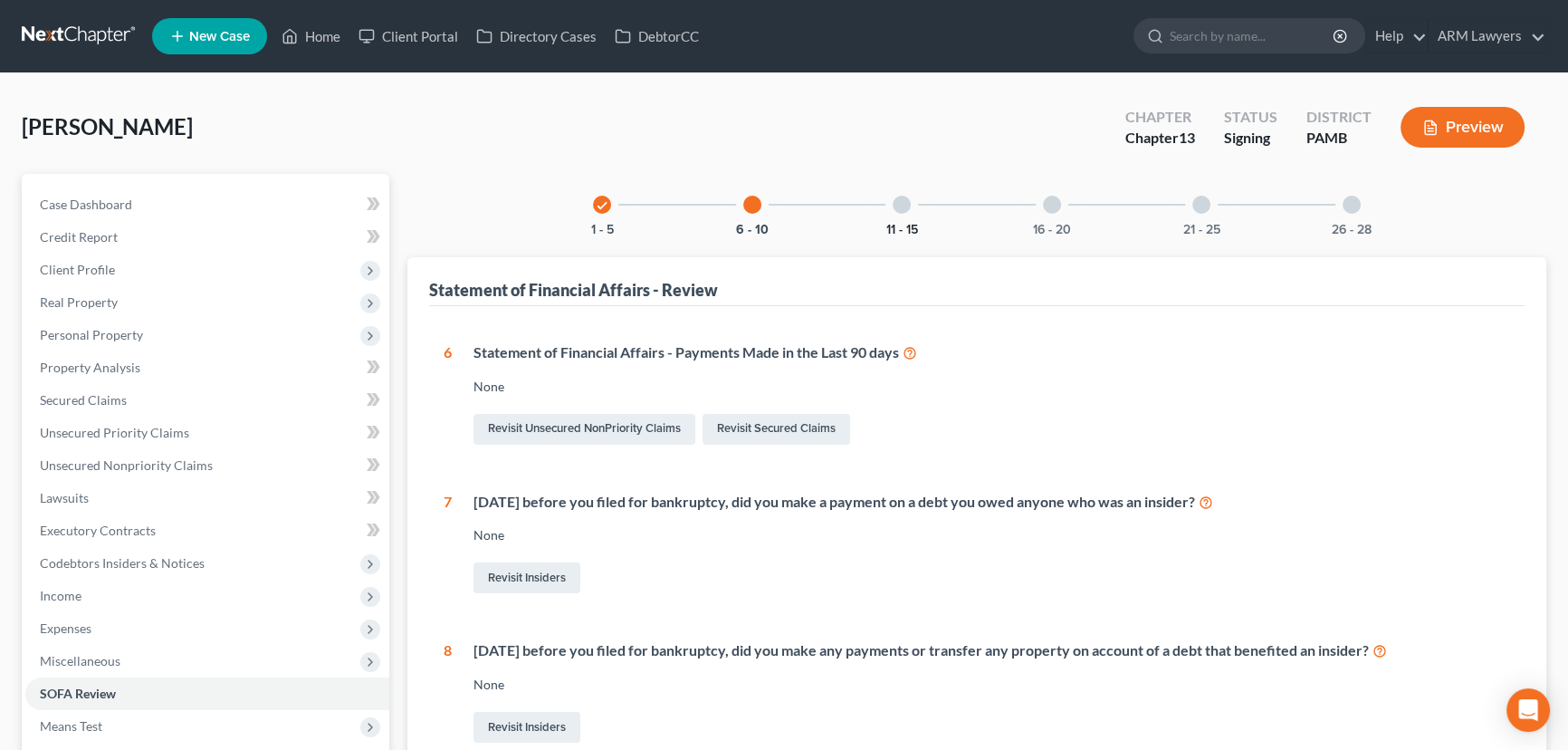
drag, startPoint x: 899, startPoint y: 210, endPoint x: 895, endPoint y: 234, distance: 24.3
click at [899, 210] on div at bounding box center [902, 205] width 19 height 19
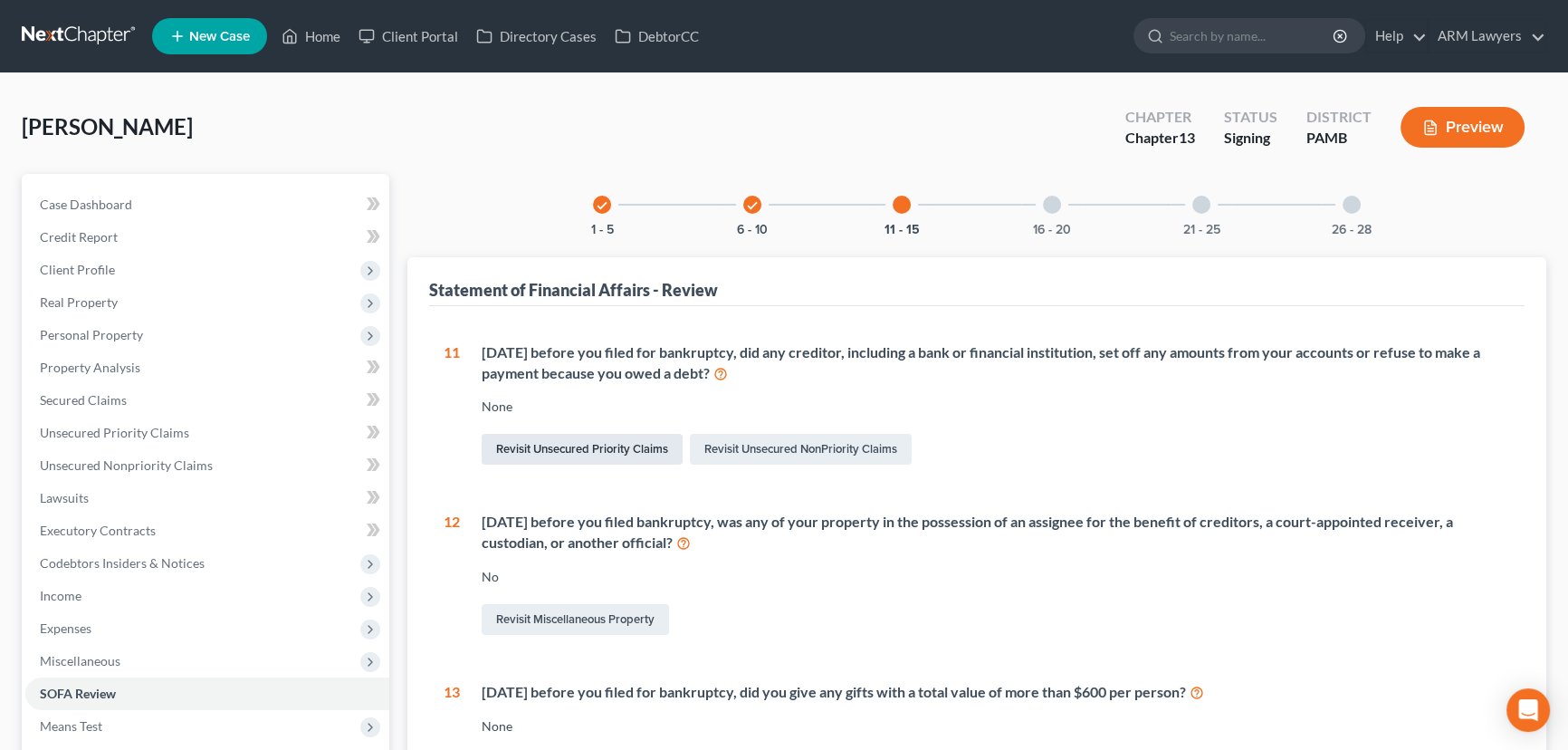
click at [571, 448] on link "Revisit Unsecured Priority Claims" at bounding box center [582, 448] width 201 height 31
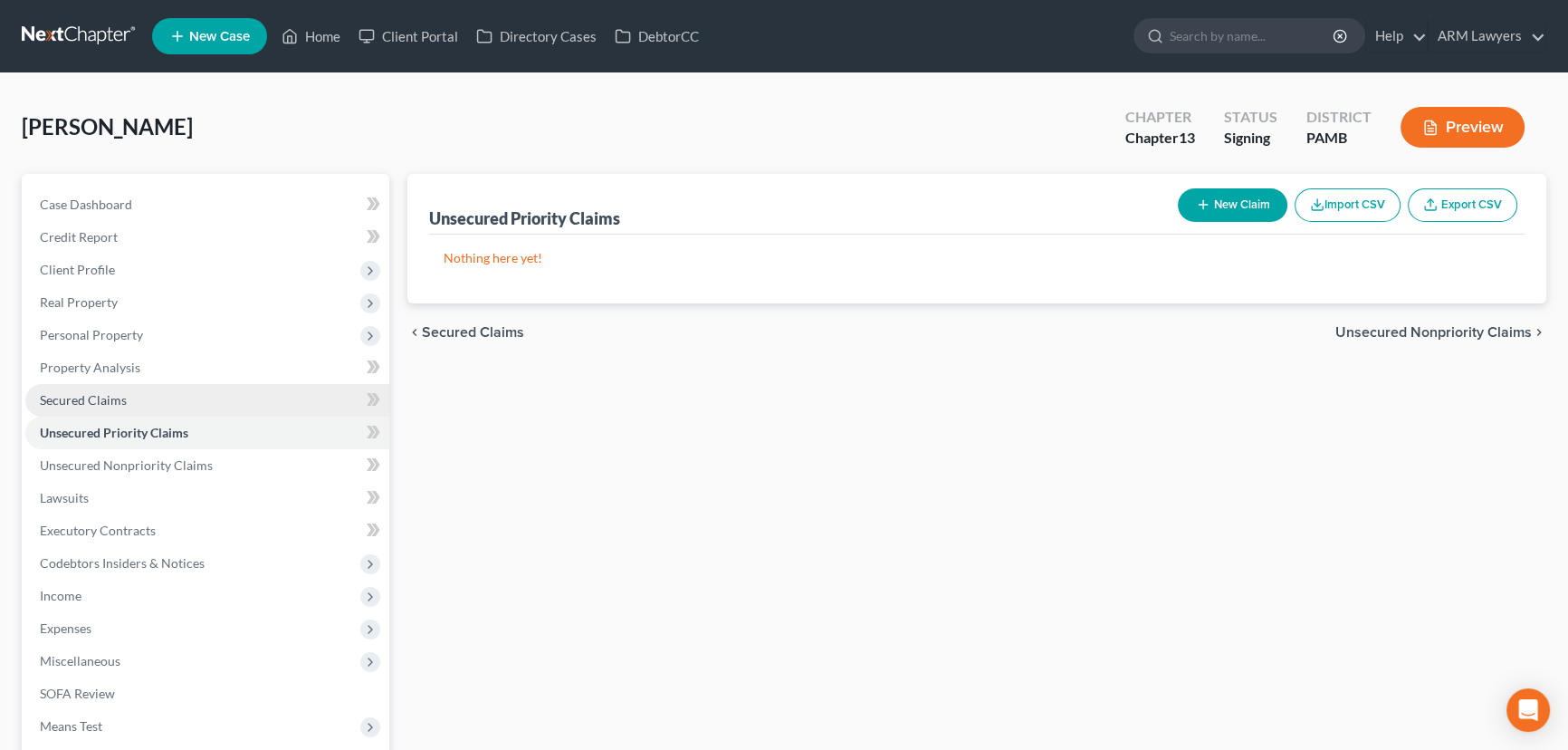
click at [136, 403] on link "Secured Claims" at bounding box center [207, 400] width 364 height 32
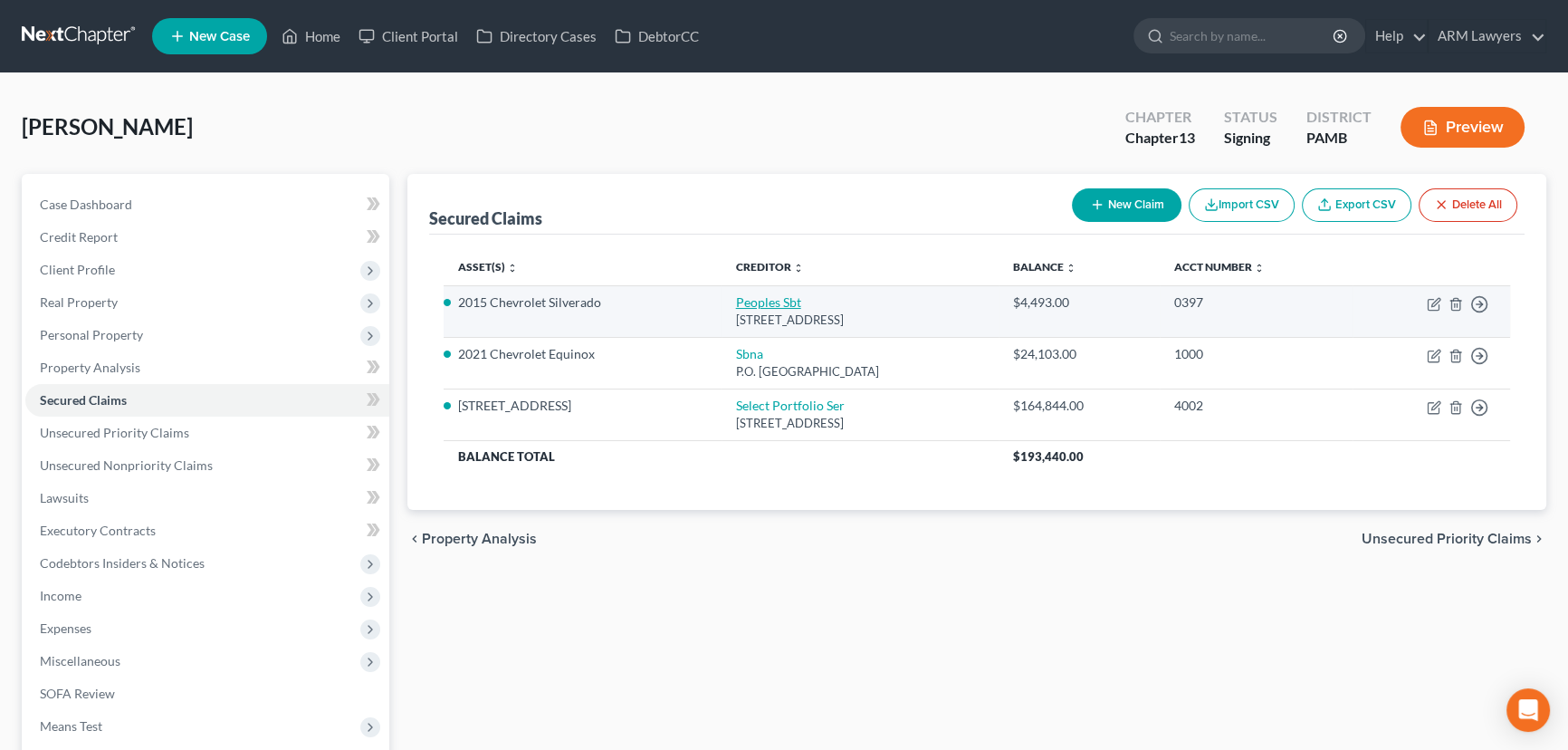
click at [736, 304] on link "Peoples Sbt" at bounding box center [768, 302] width 65 height 16
select select "39"
select select "7"
select select "0"
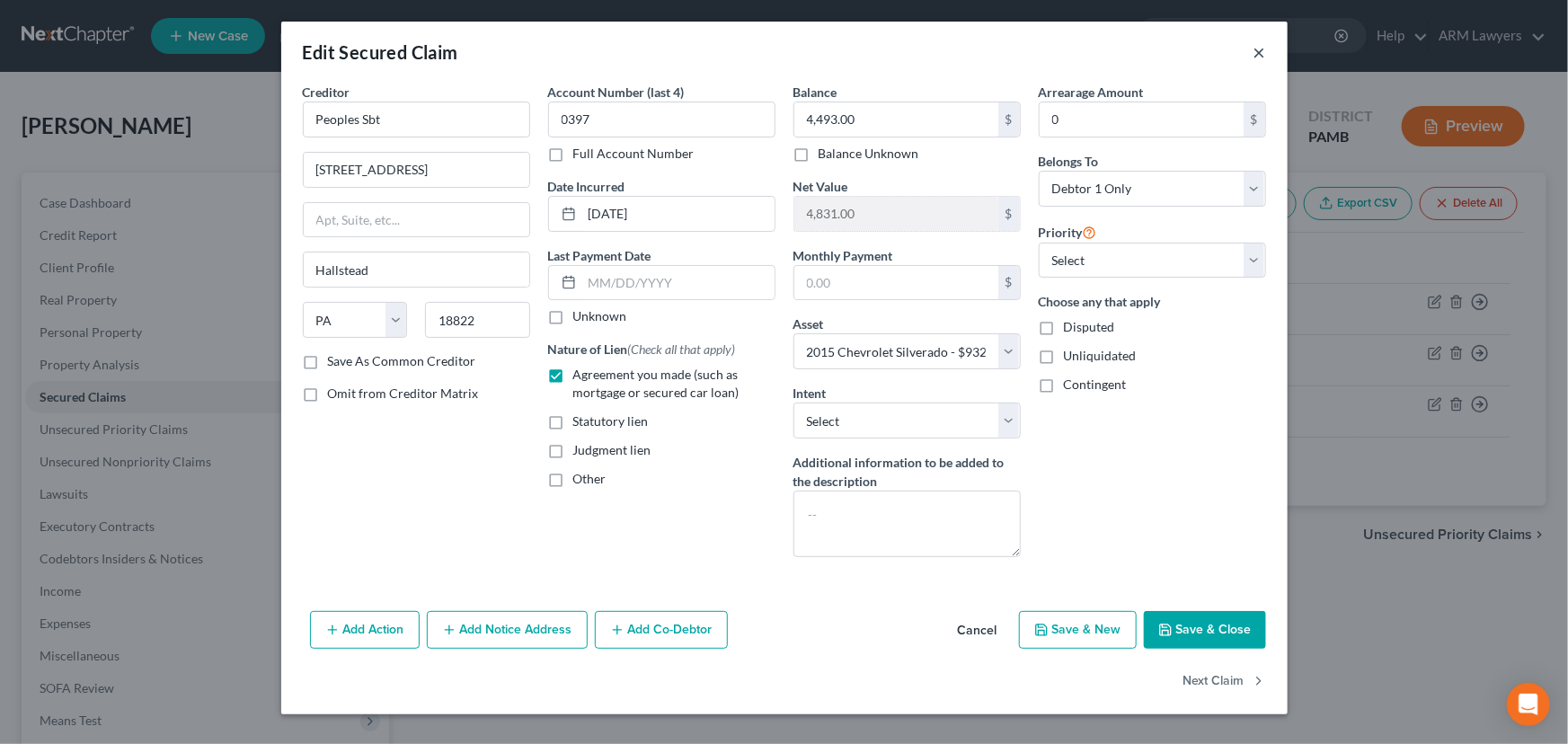
click at [1264, 46] on button "×" at bounding box center [1260, 52] width 13 height 21
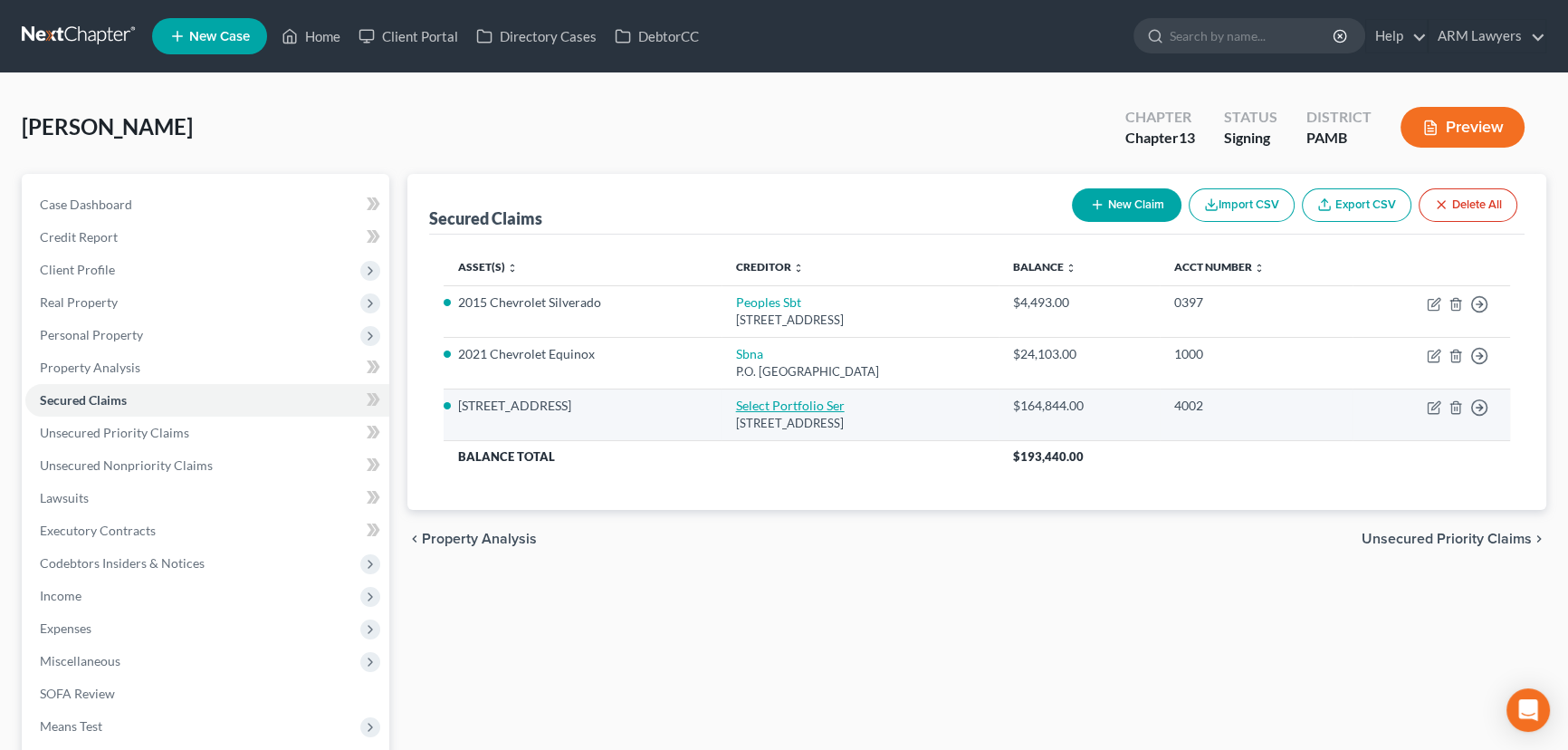
click at [736, 410] on link "Select Portfolio Ser" at bounding box center [790, 405] width 109 height 16
select select "46"
select select "6"
select select "0"
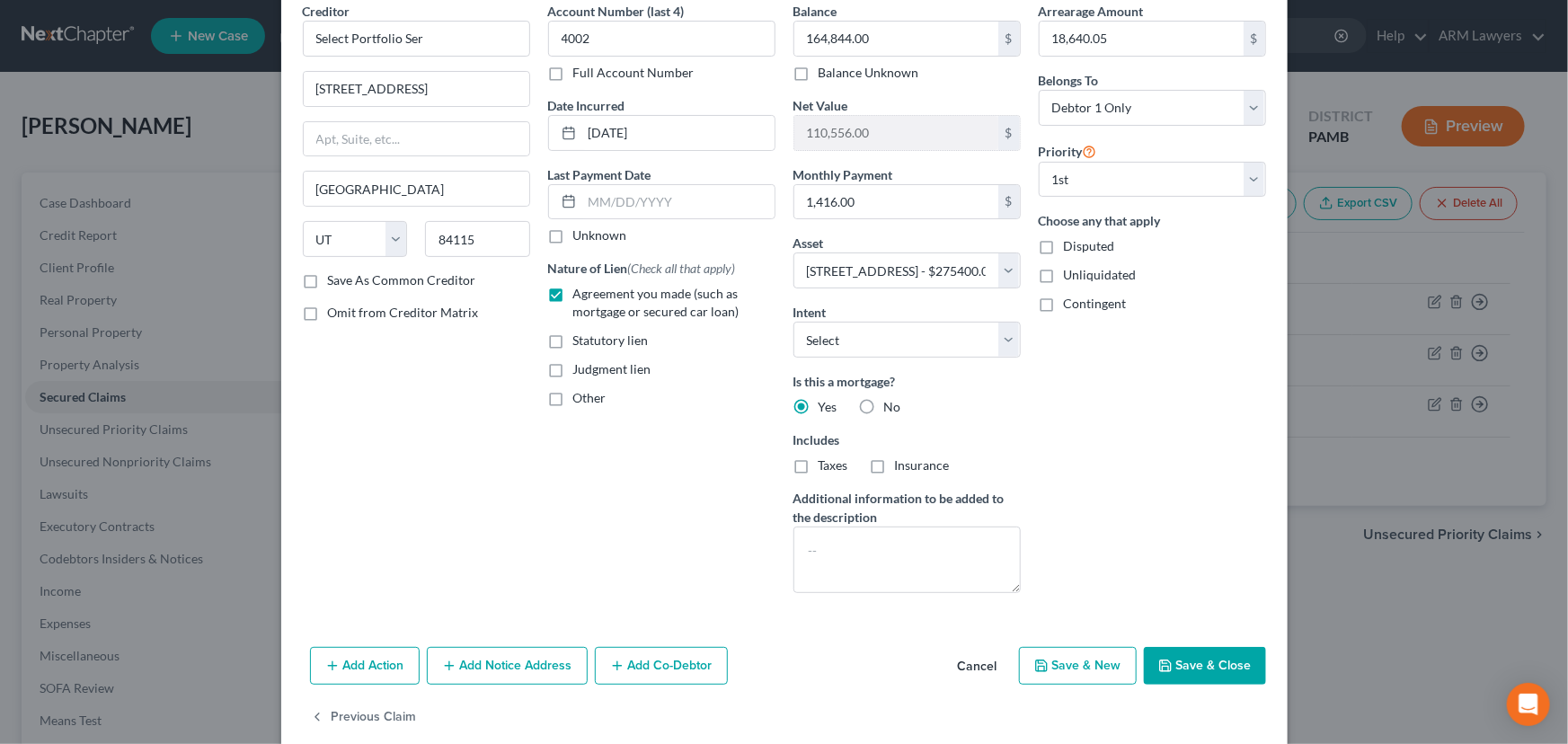
scroll to position [108, 0]
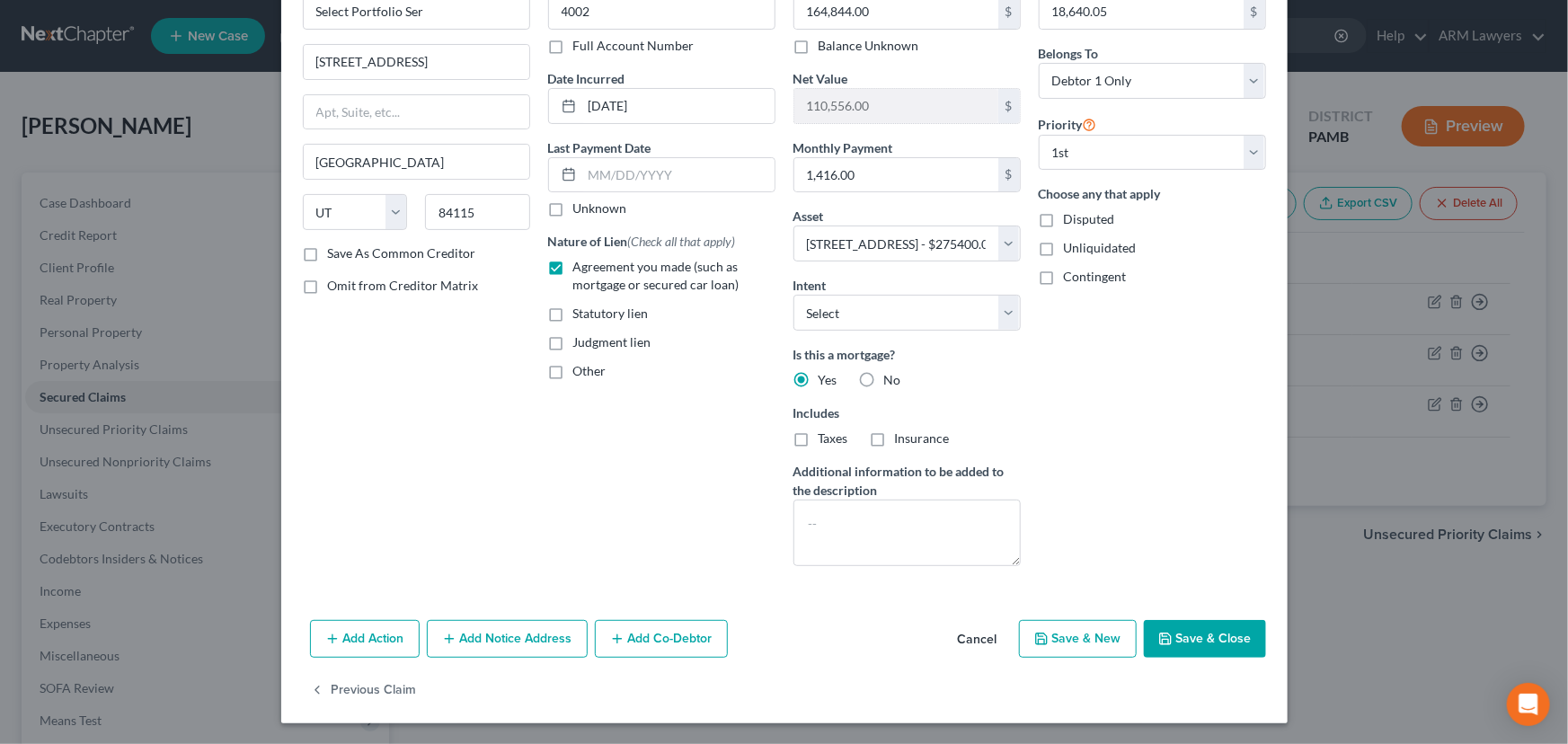
click at [350, 629] on button "Add Action" at bounding box center [365, 638] width 110 height 38
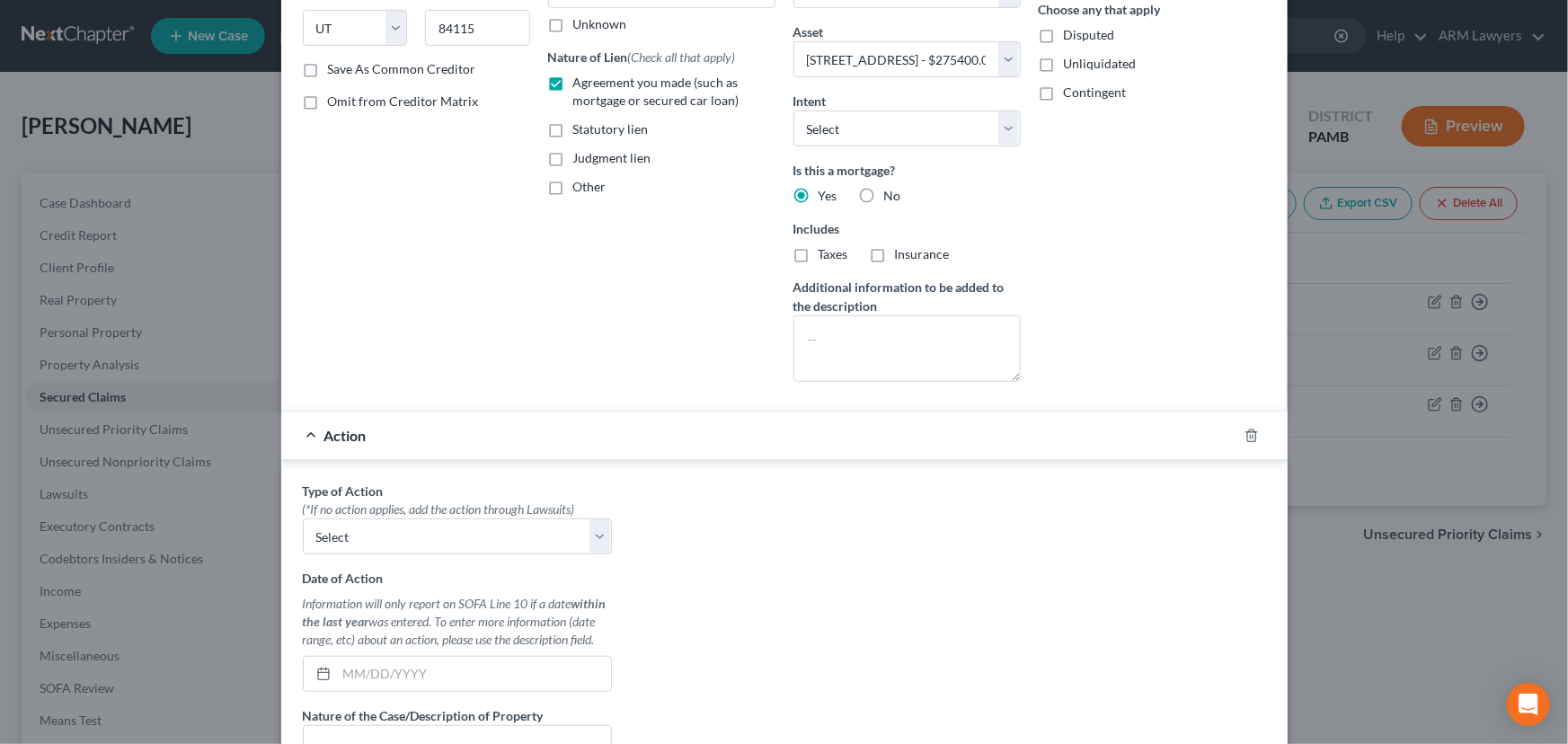
scroll to position [352, 0]
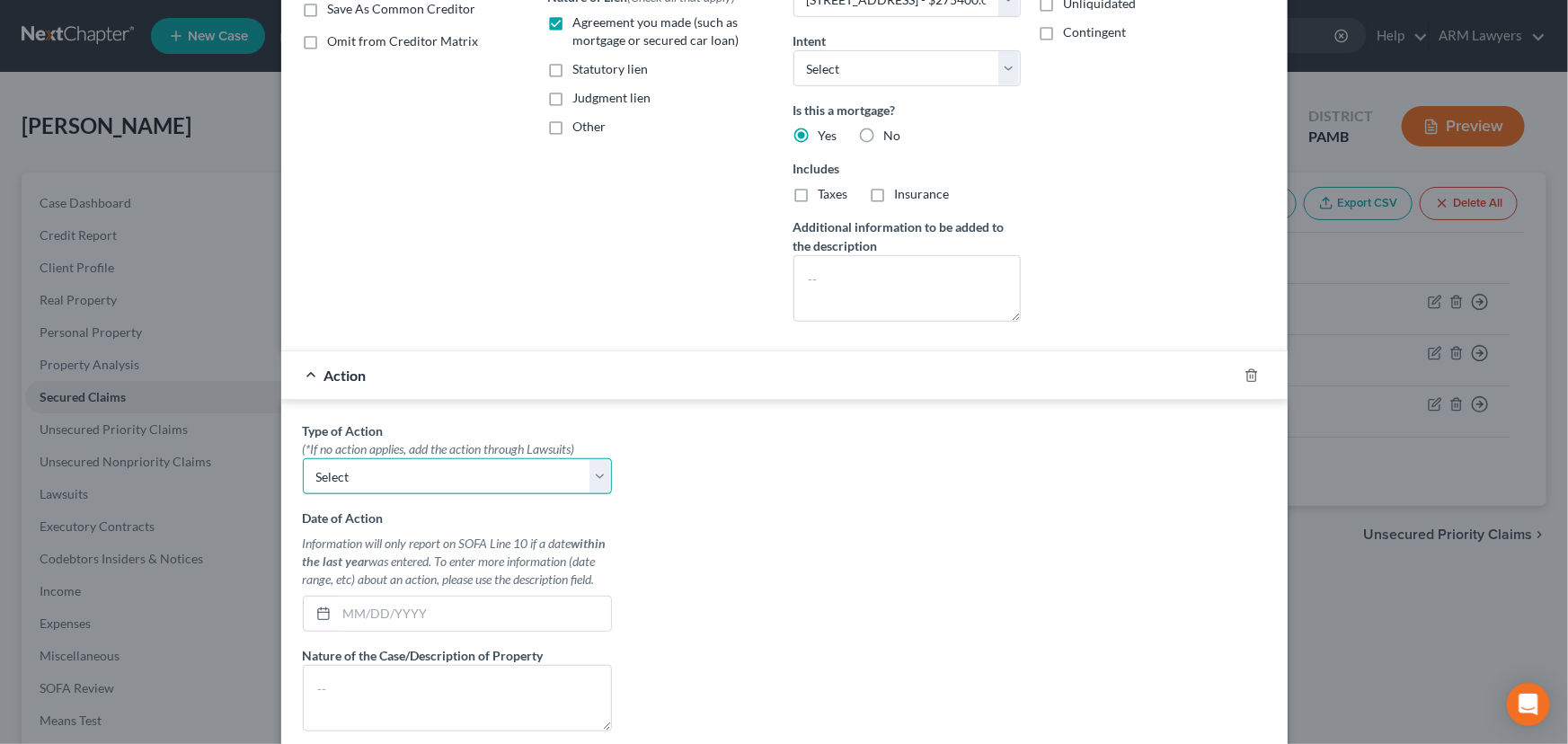
click at [476, 474] on select "Select Repossession Garnishment Foreclosure Personal Injury Attached, Seized, O…" at bounding box center [458, 476] width 310 height 36
click at [1253, 375] on line "button" at bounding box center [1253, 377] width 0 height 4
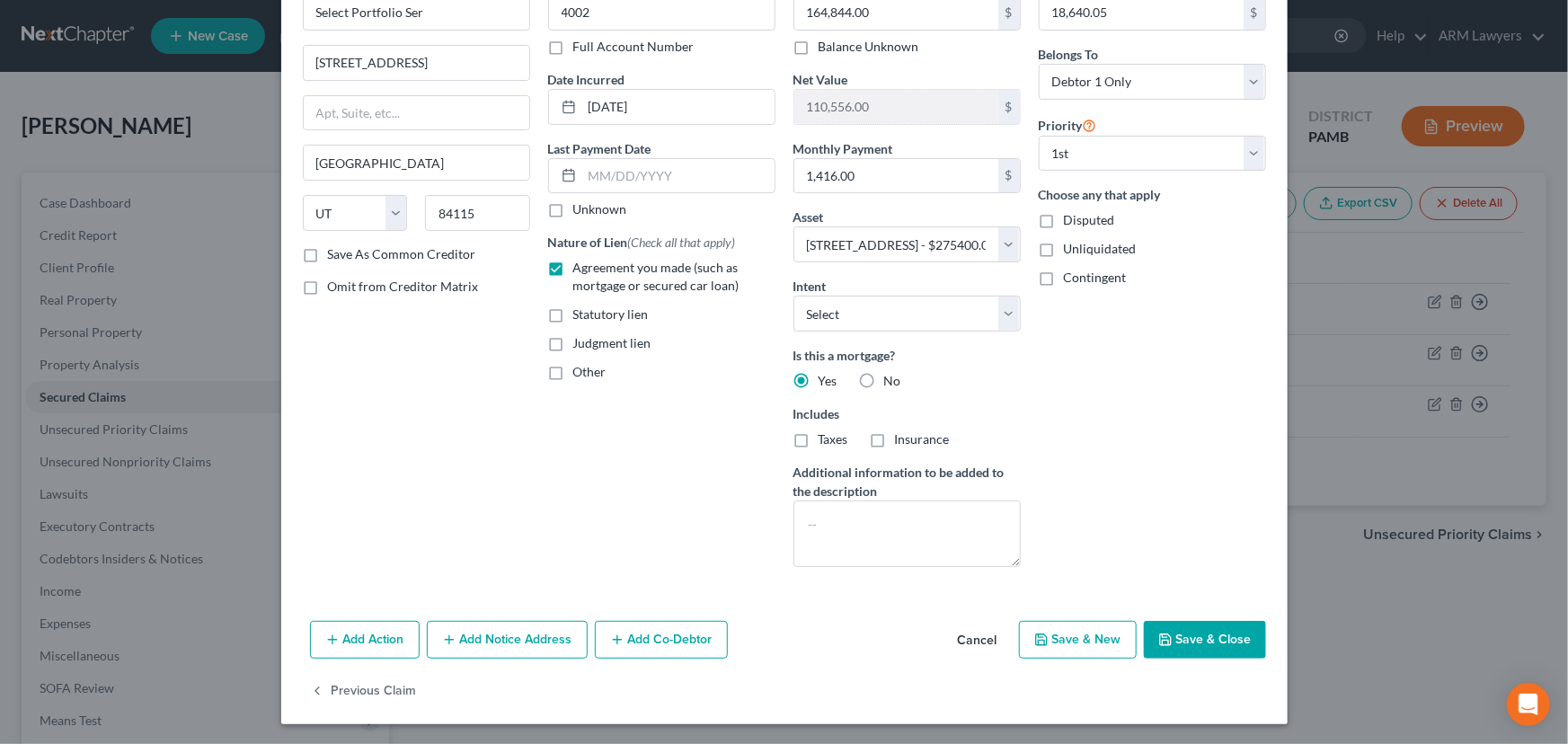
scroll to position [108, 0]
click at [240, 337] on div "Edit Secured Claim × Creditor * Select Portfolio Ser [GEOGRAPHIC_DATA] [GEOGRAP…" at bounding box center [784, 372] width 1568 height 744
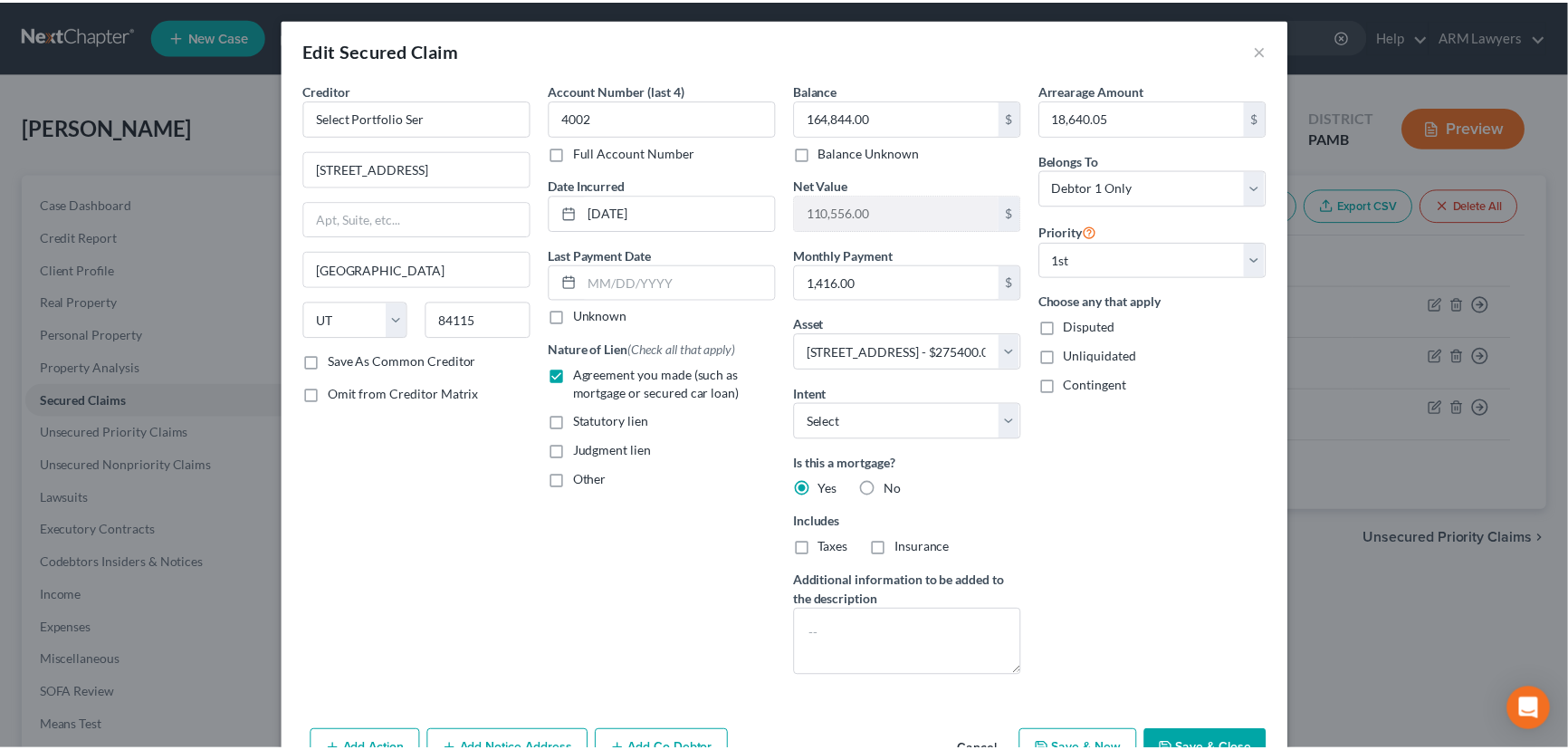
scroll to position [0, 0]
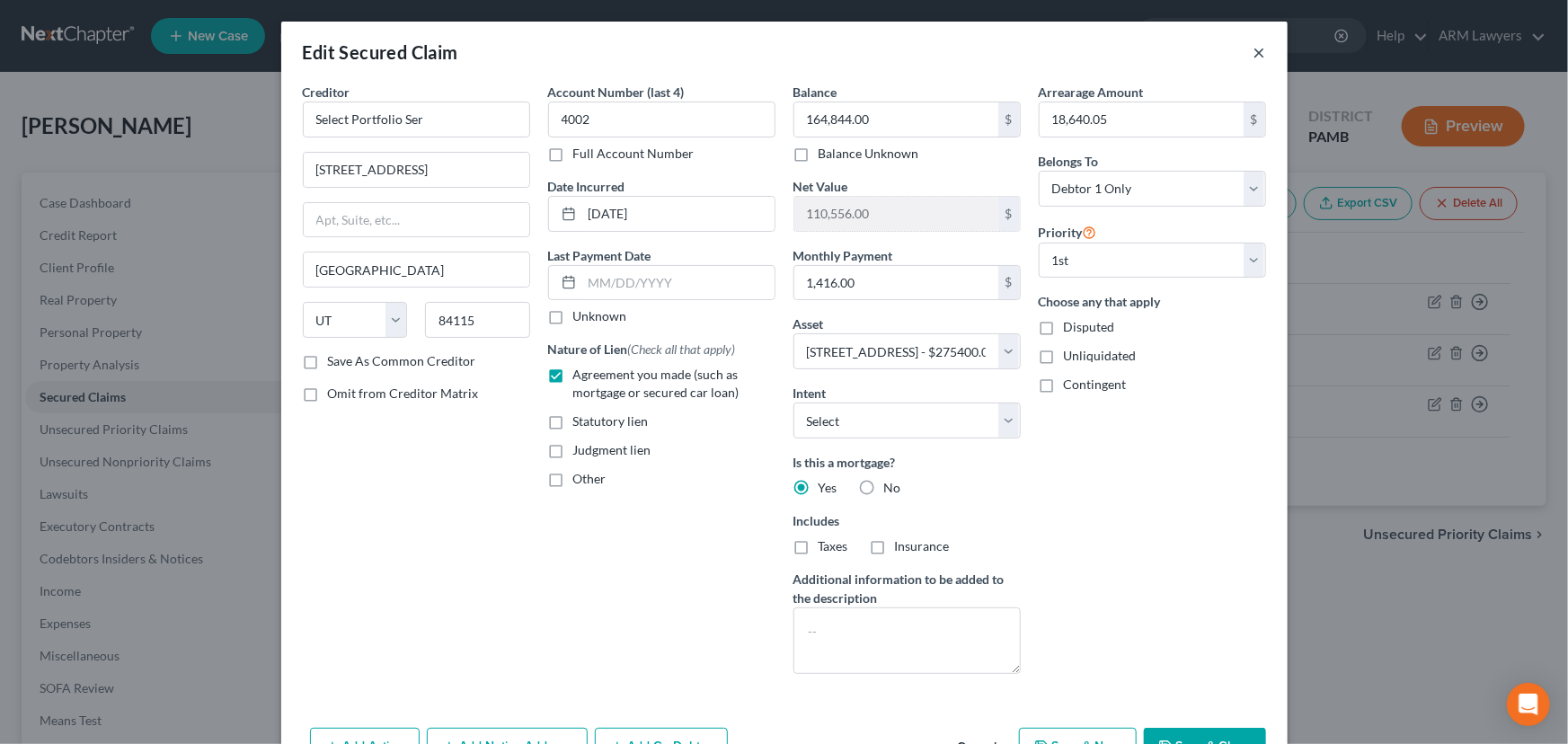
click at [1259, 51] on button "×" at bounding box center [1260, 52] width 13 height 21
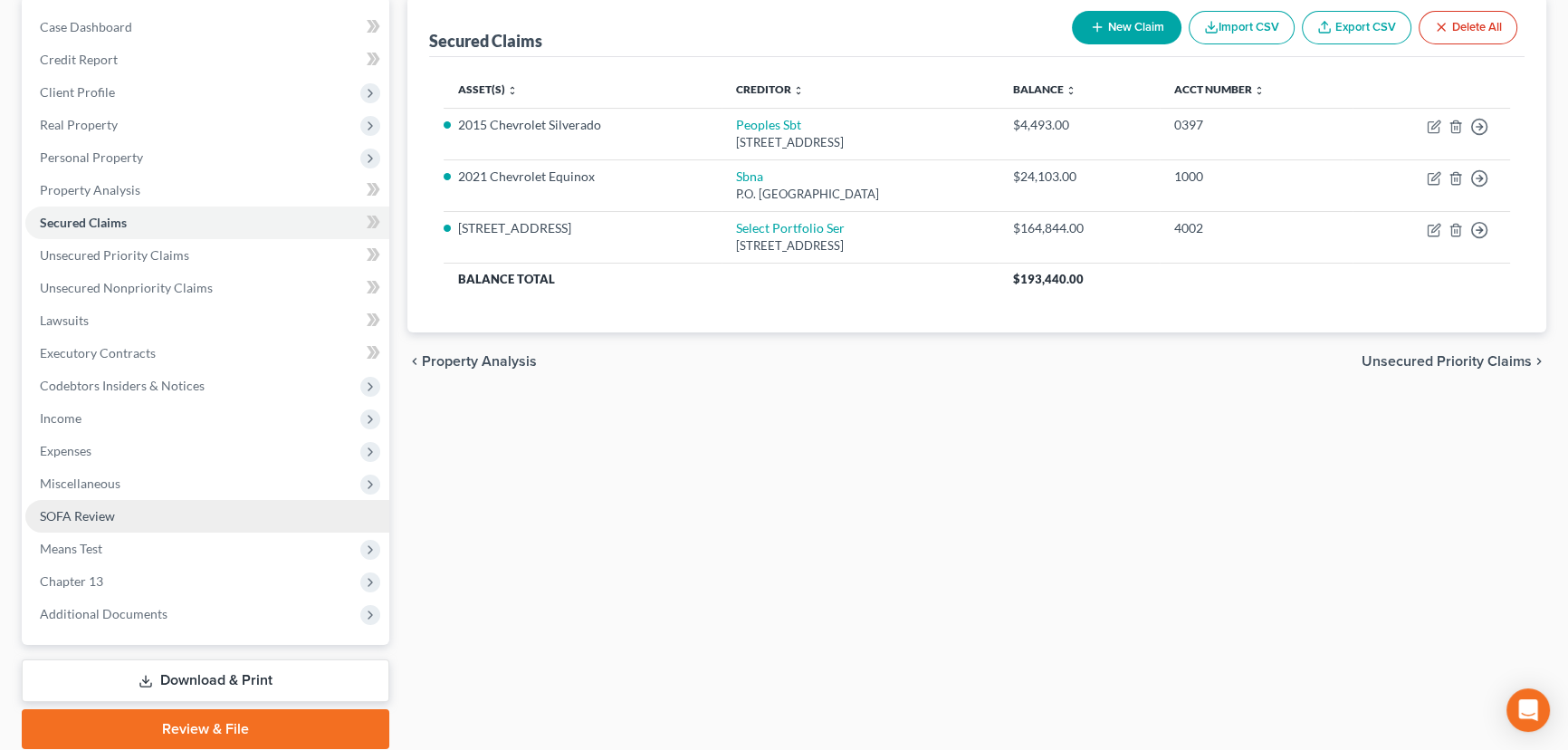
scroll to position [242, 0]
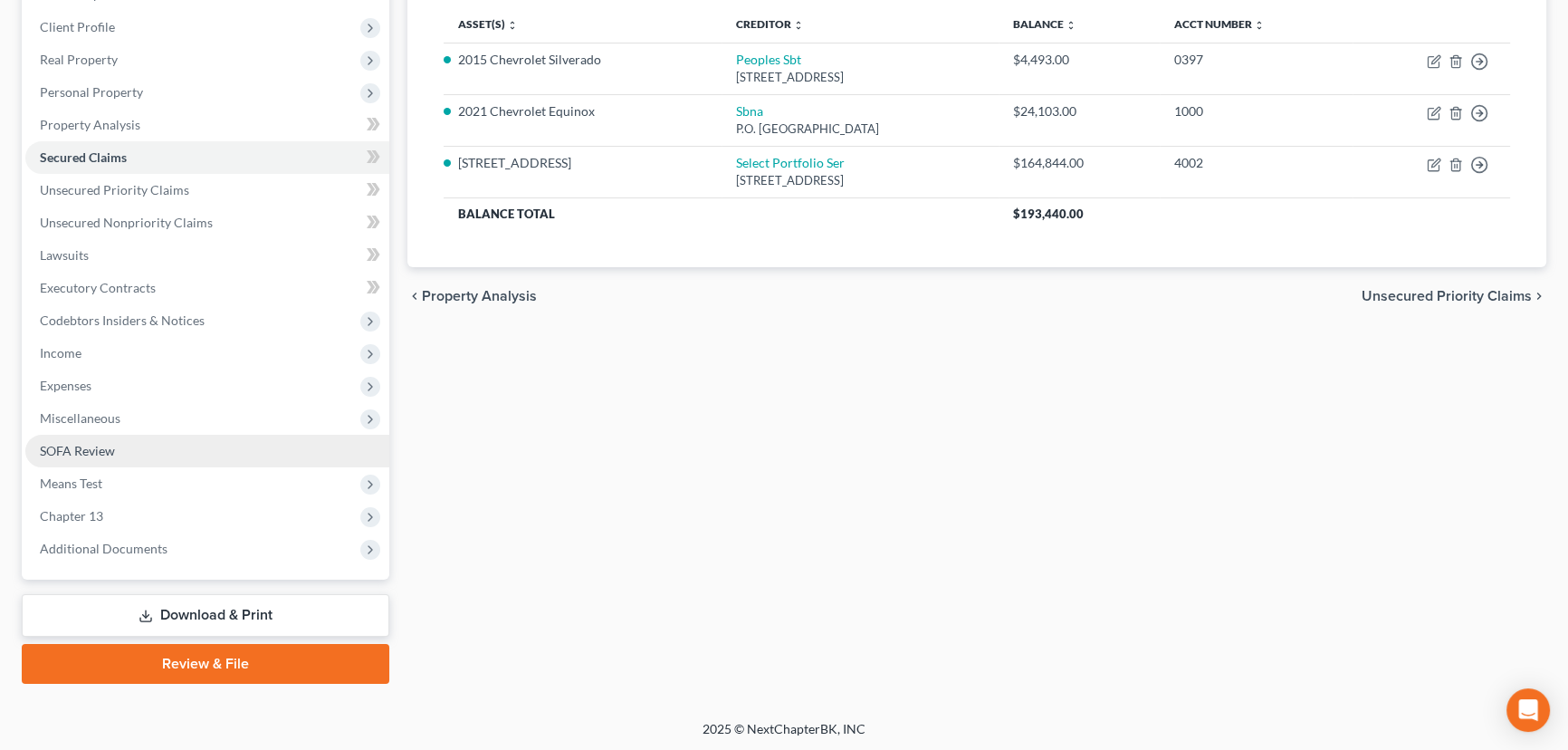
click at [148, 449] on link "SOFA Review" at bounding box center [207, 450] width 364 height 32
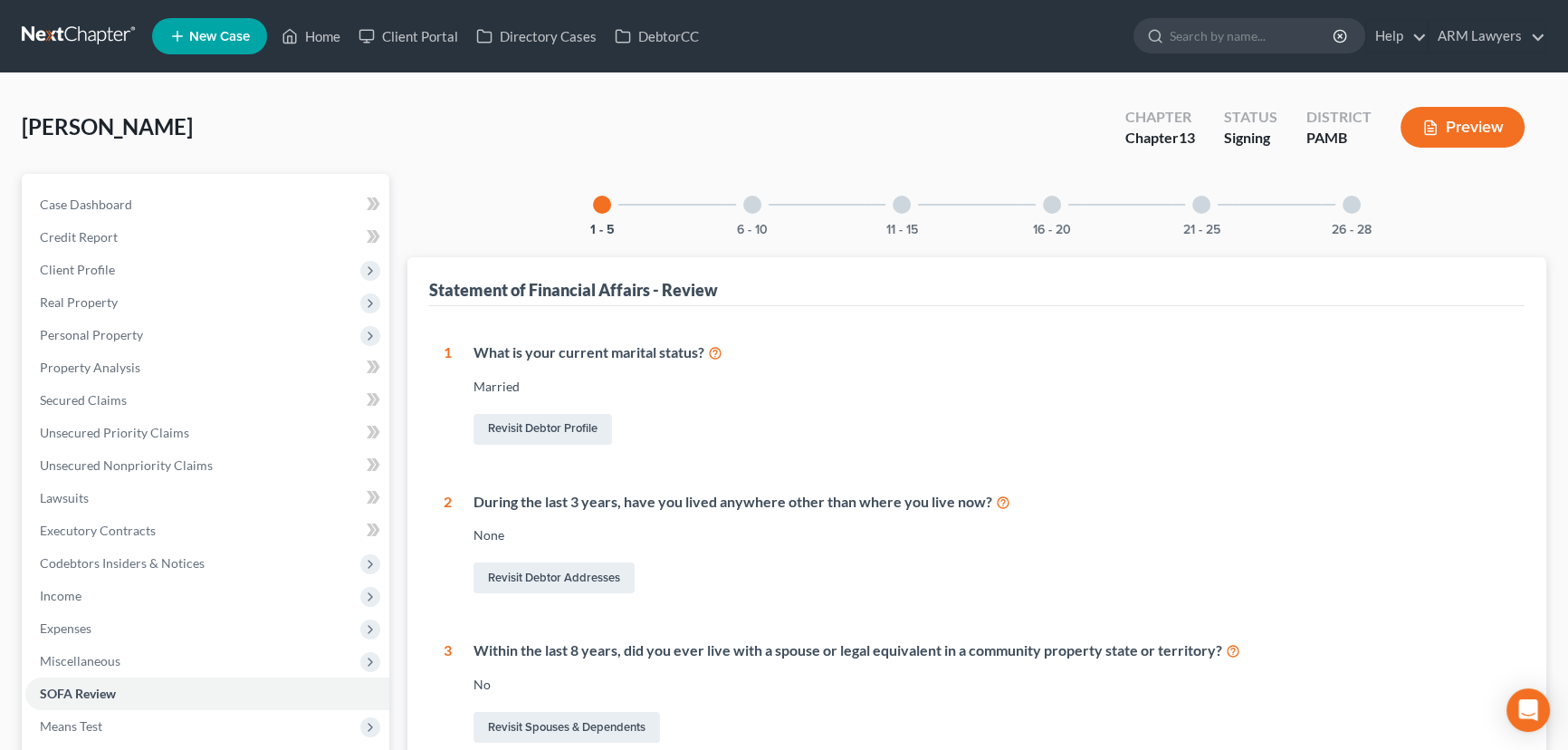
drag, startPoint x: 896, startPoint y: 206, endPoint x: 917, endPoint y: 238, distance: 38.3
click at [899, 206] on div at bounding box center [902, 205] width 19 height 19
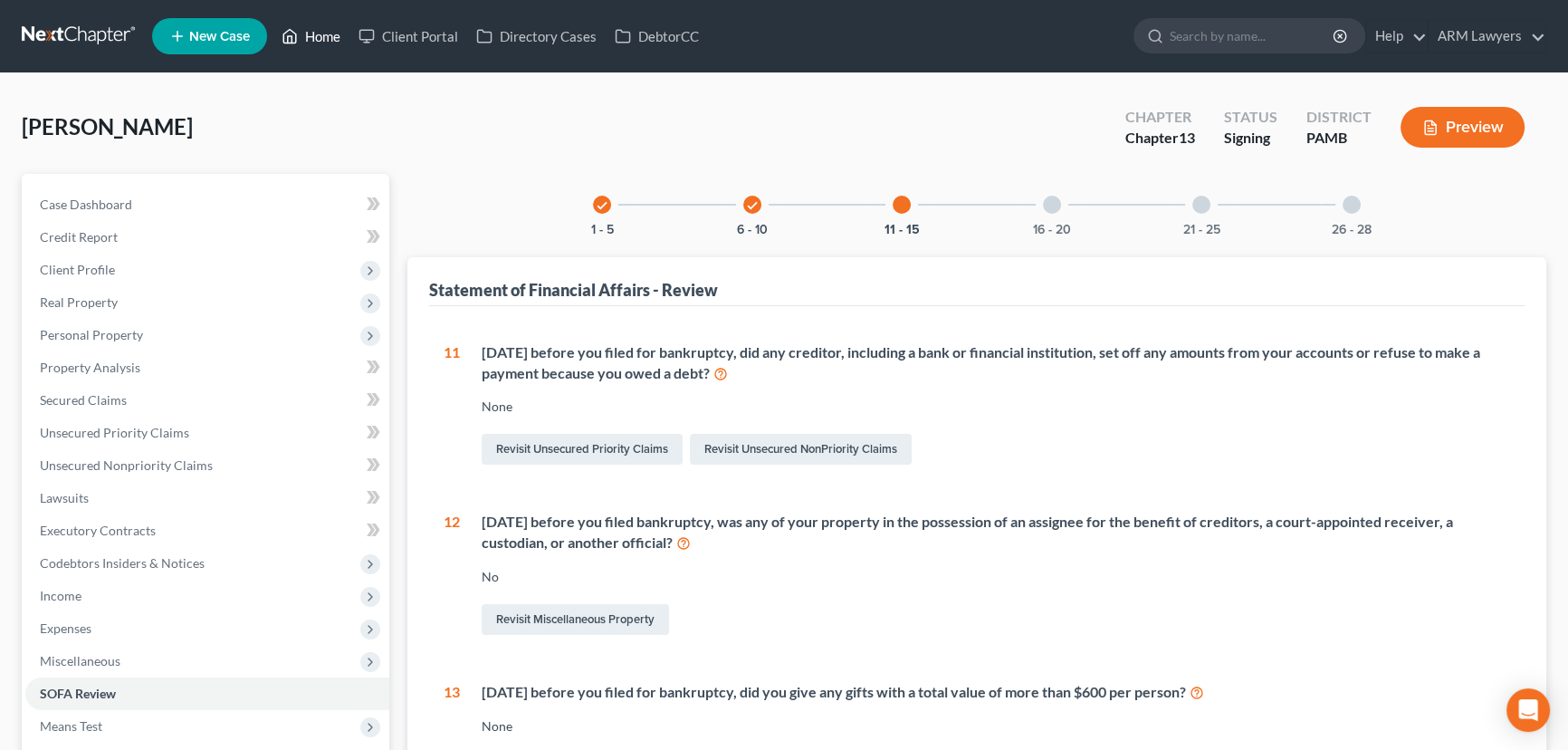
click at [306, 36] on link "Home" at bounding box center [311, 35] width 77 height 32
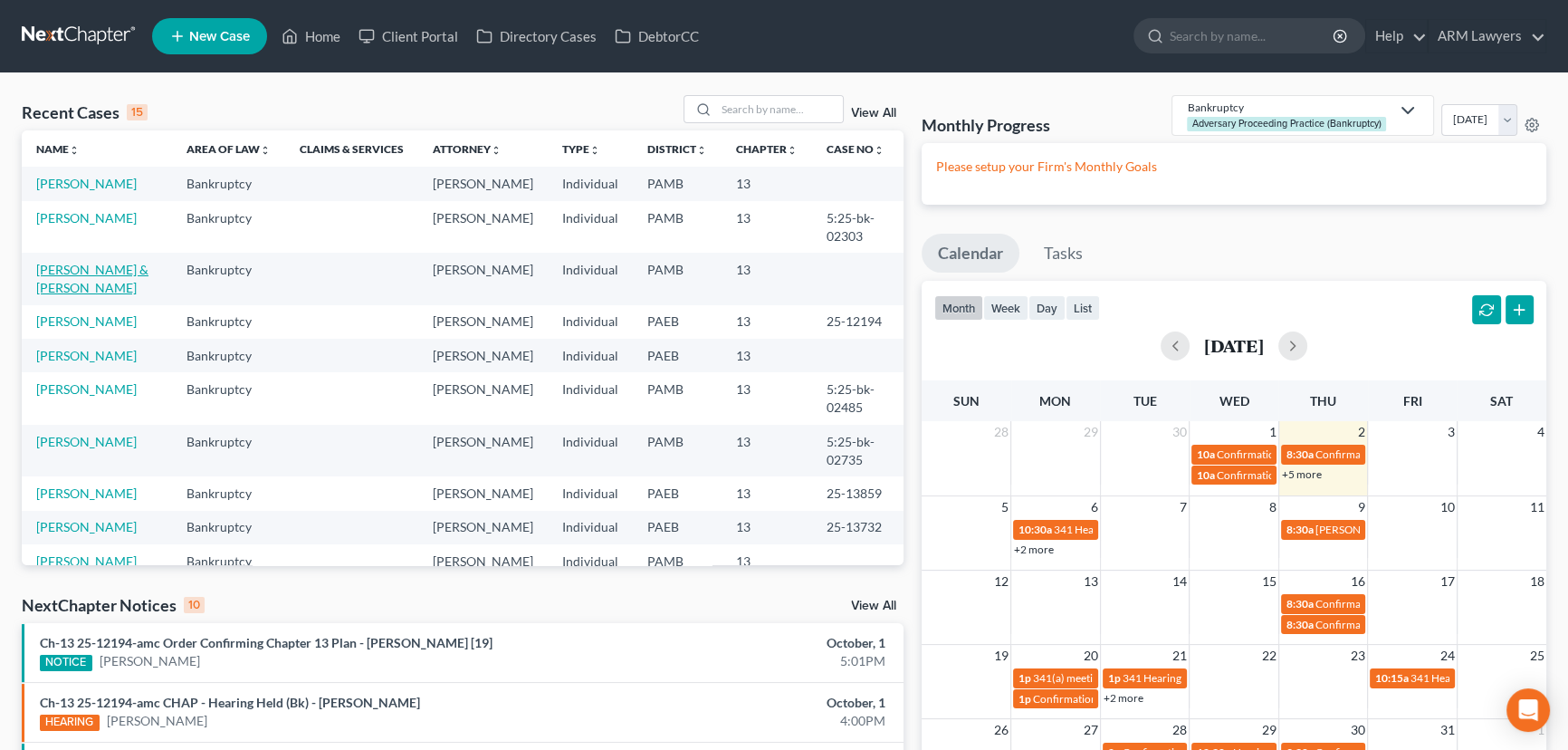
click at [111, 265] on link "[PERSON_NAME] & [PERSON_NAME]" at bounding box center [92, 278] width 112 height 33
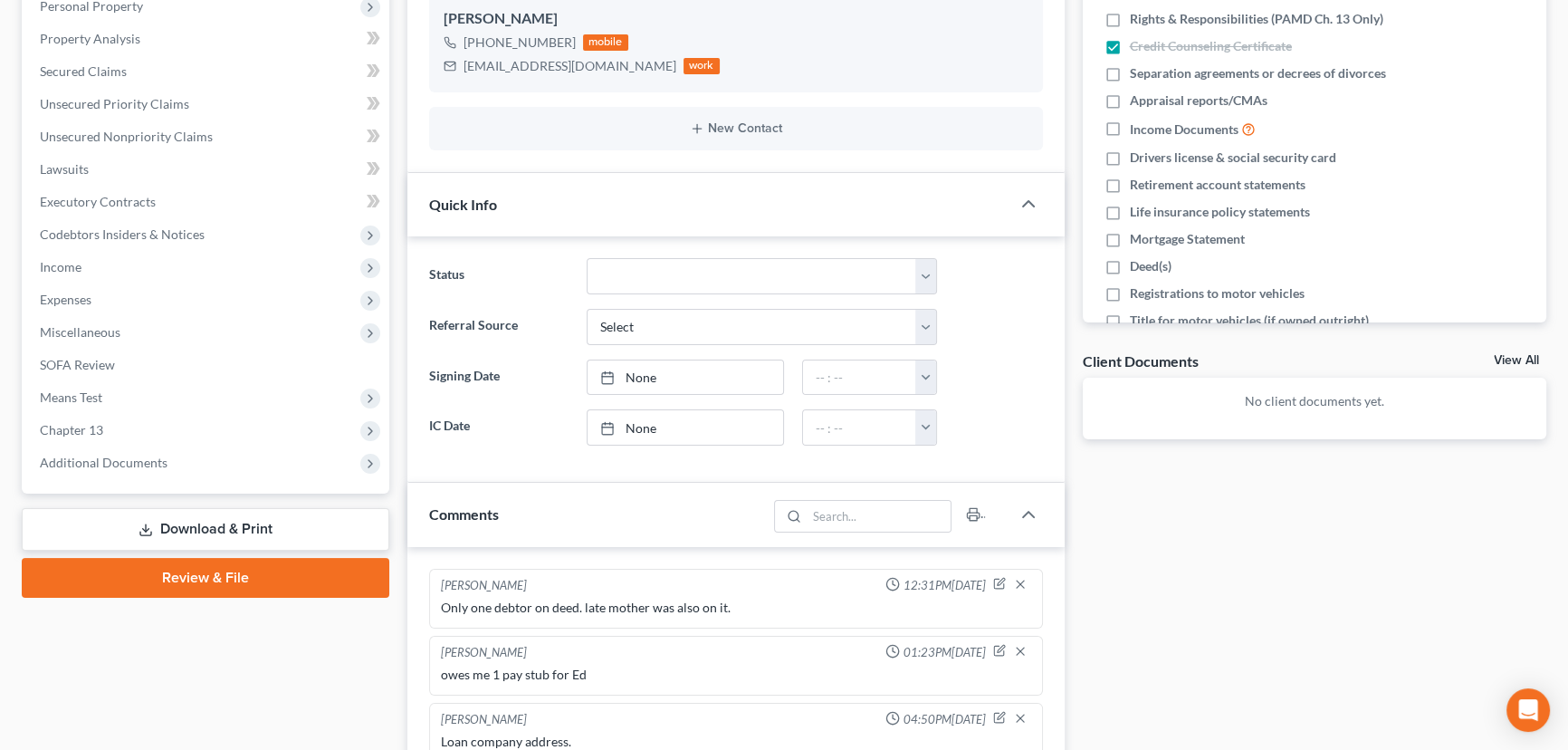
scroll to position [82, 0]
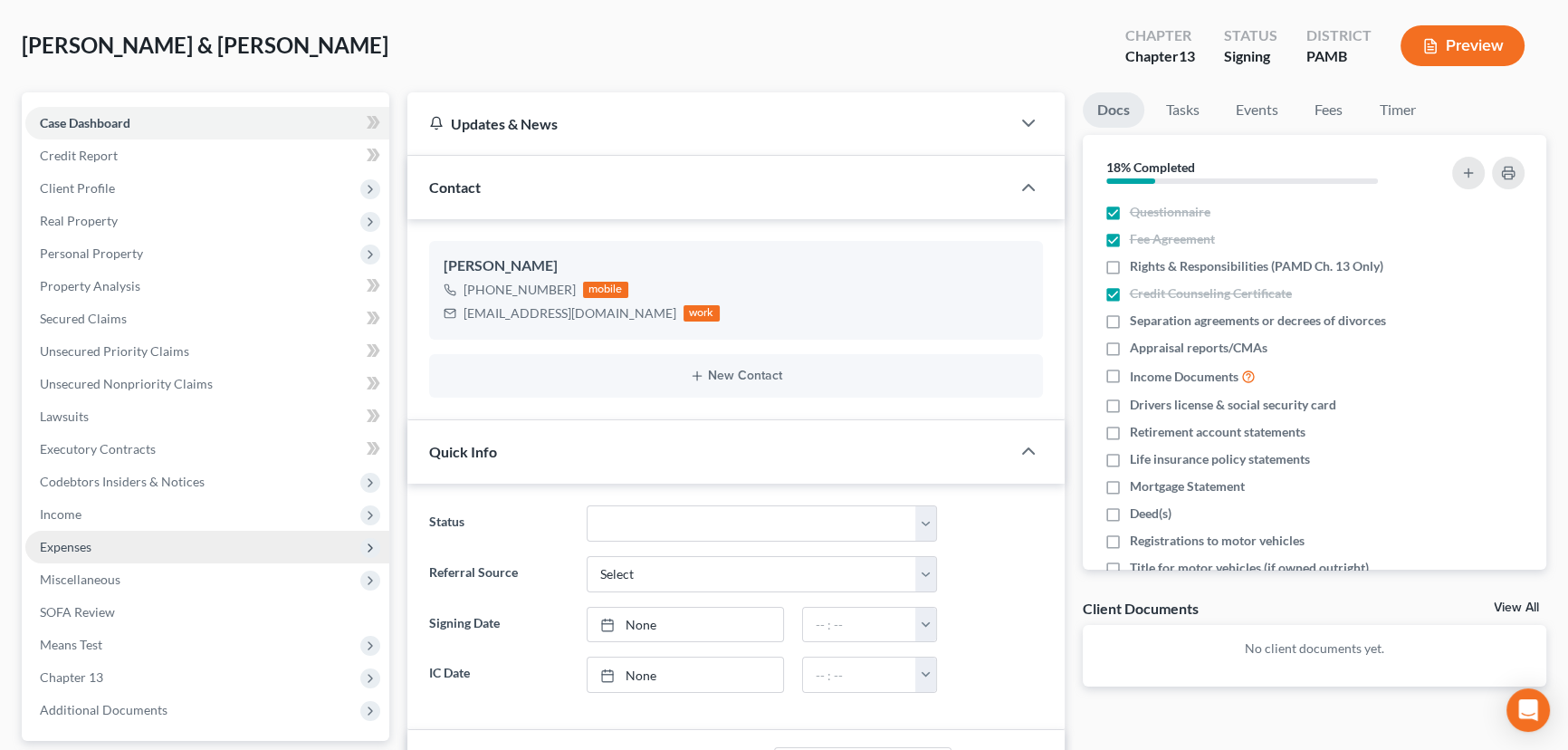
click at [224, 550] on span "Expenses" at bounding box center [207, 547] width 364 height 32
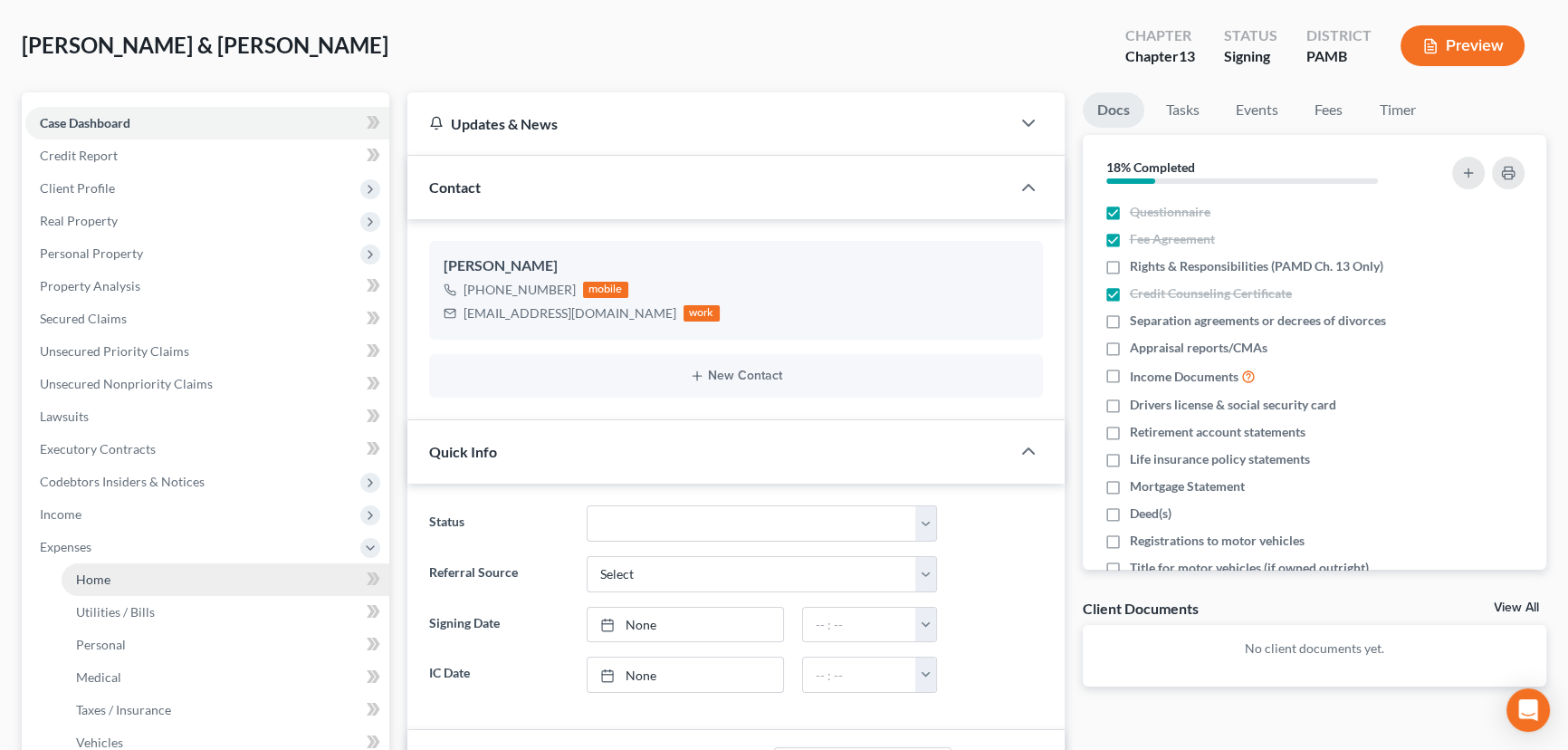
click at [226, 584] on link "Home" at bounding box center [225, 579] width 328 height 32
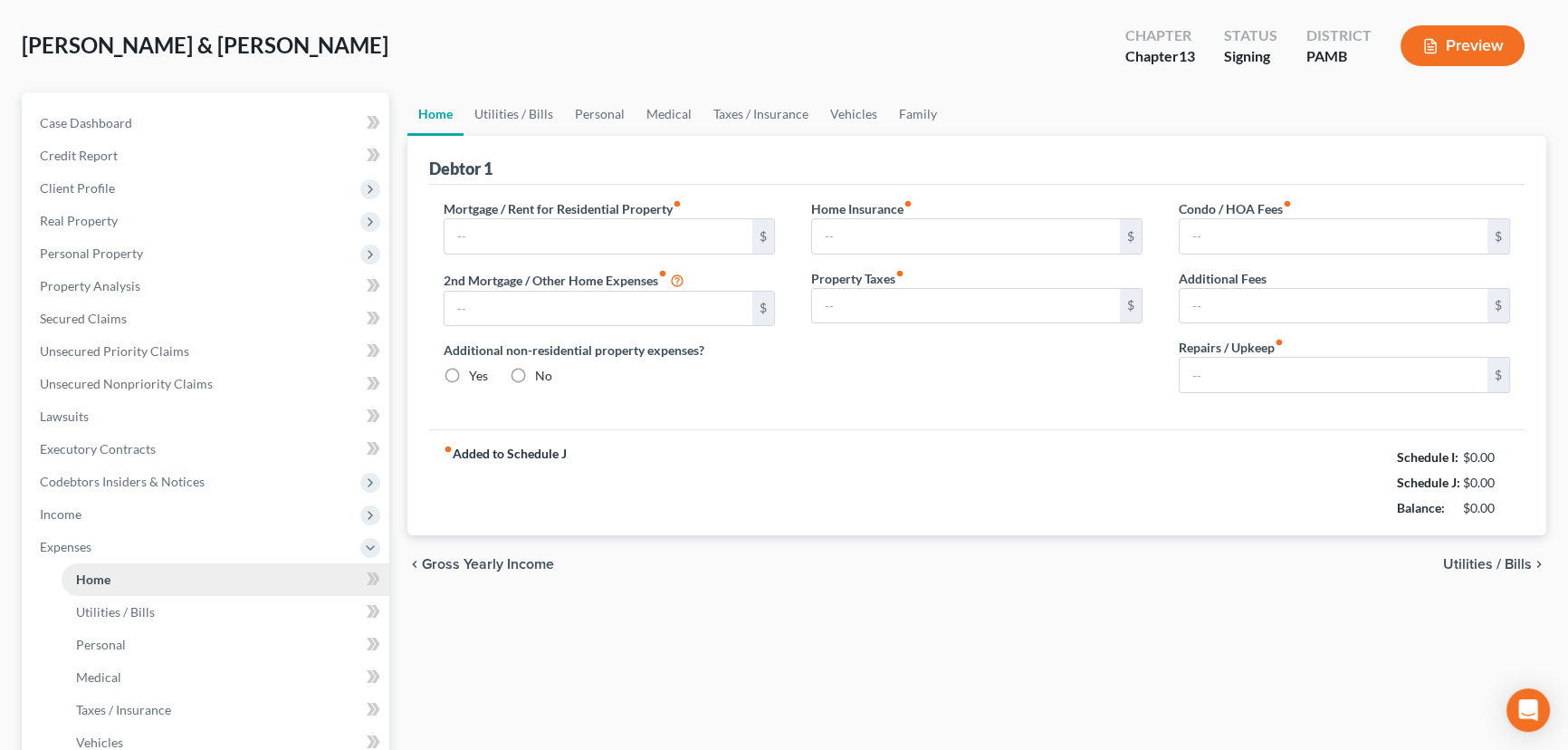
scroll to position [3, 0]
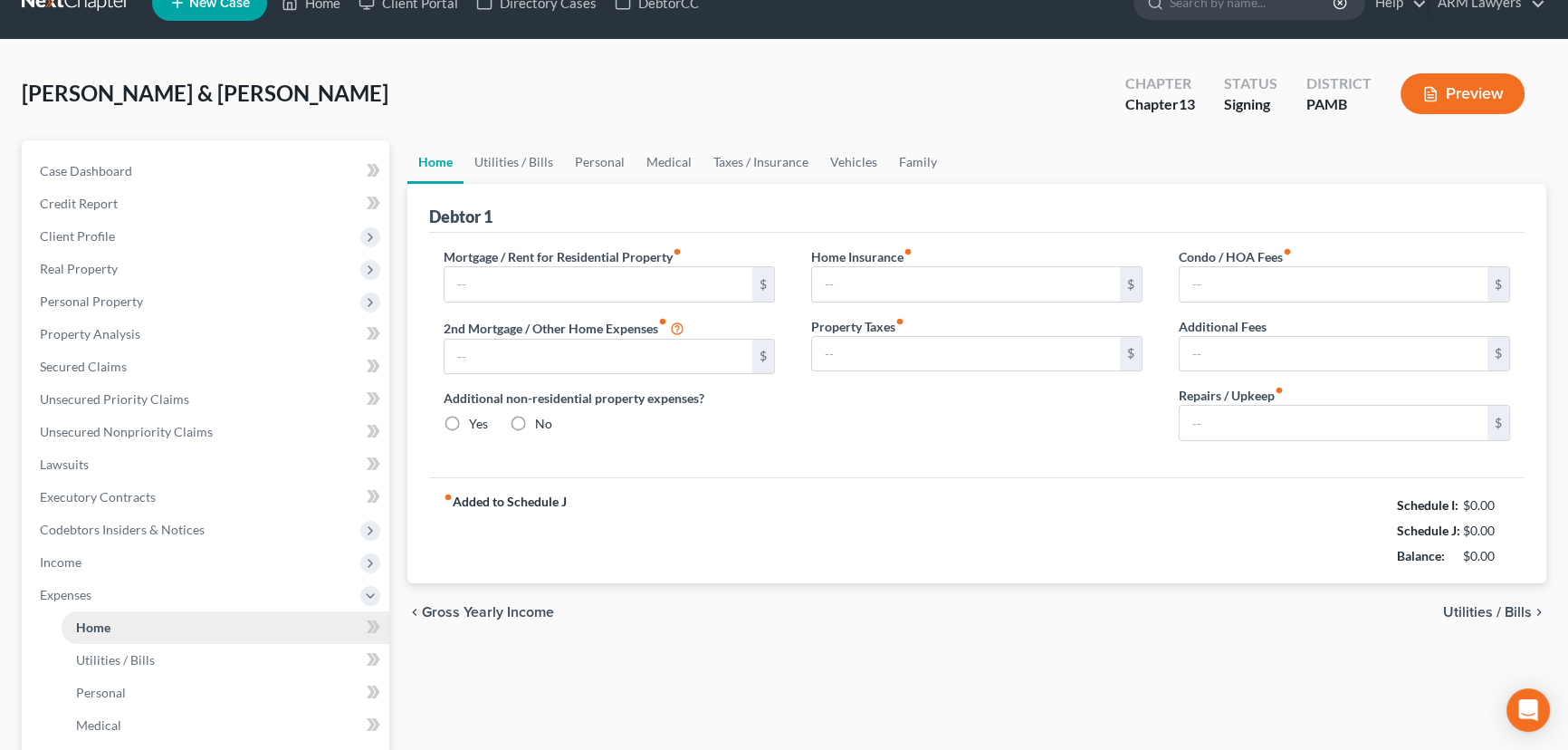
type input "1,400.00"
type input "0.00"
radio input "true"
type input "0.00"
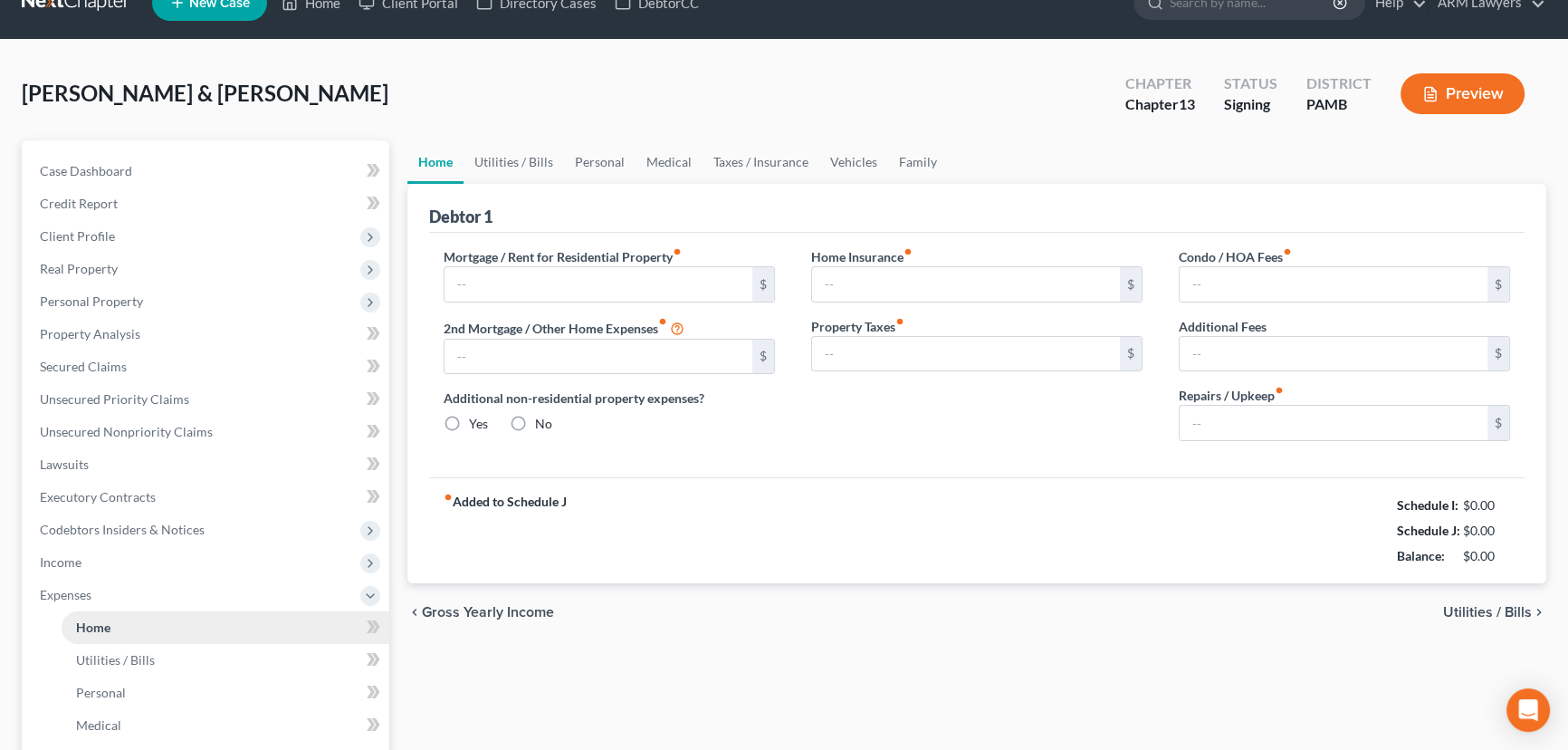
type input "0.00"
type input "100.00"
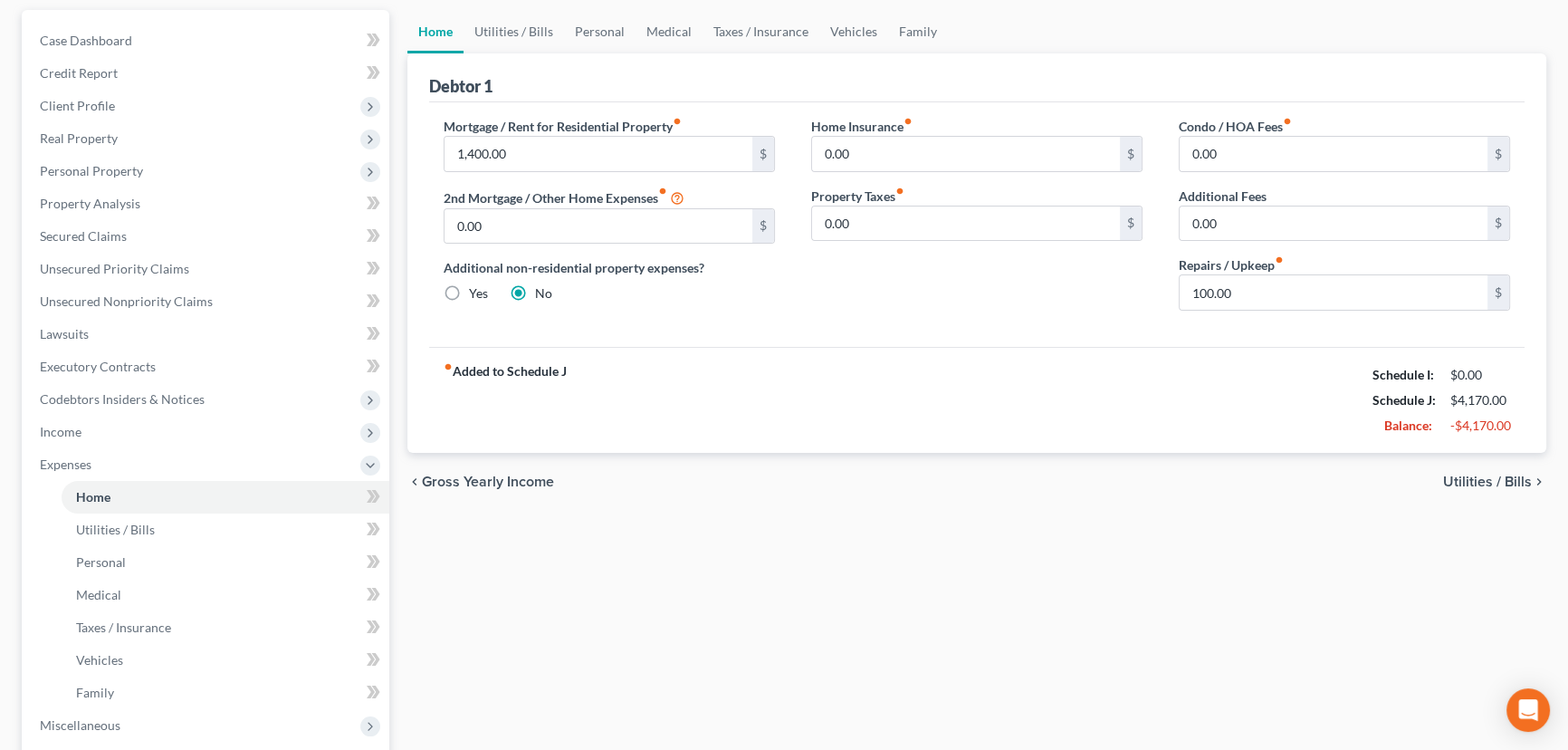
scroll to position [0, 0]
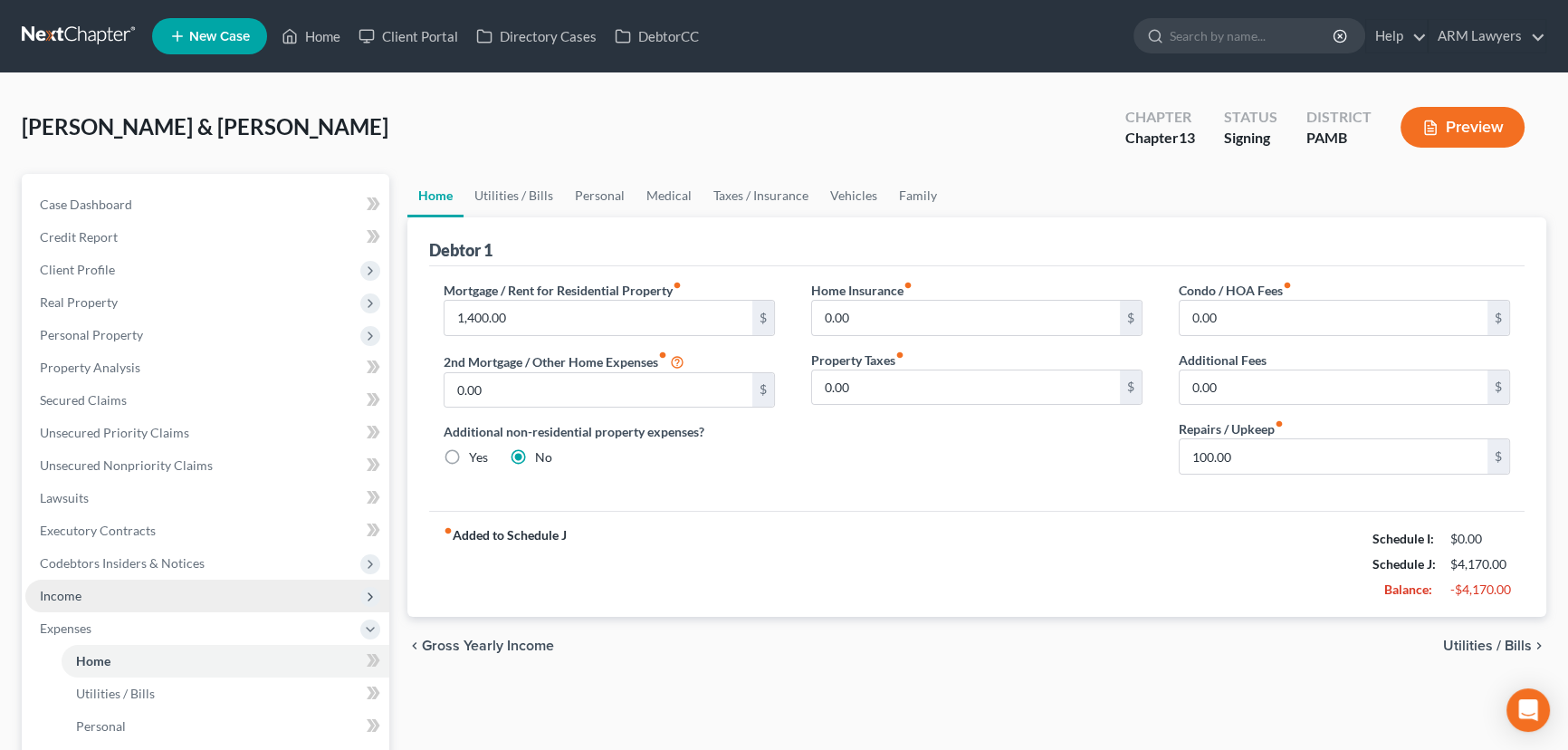
click at [193, 593] on span "Income" at bounding box center [207, 595] width 364 height 32
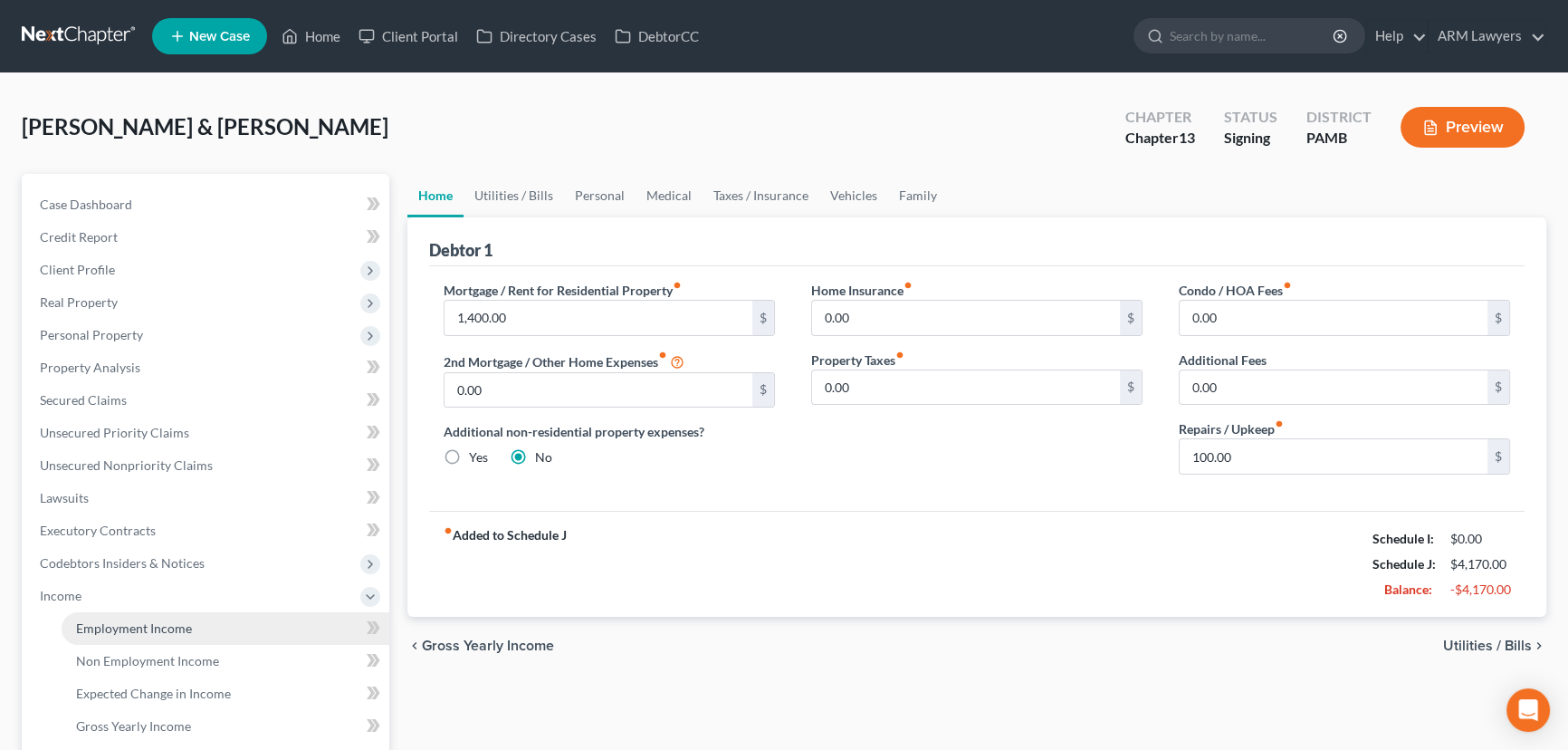
click at [223, 627] on link "Employment Income" at bounding box center [225, 627] width 328 height 32
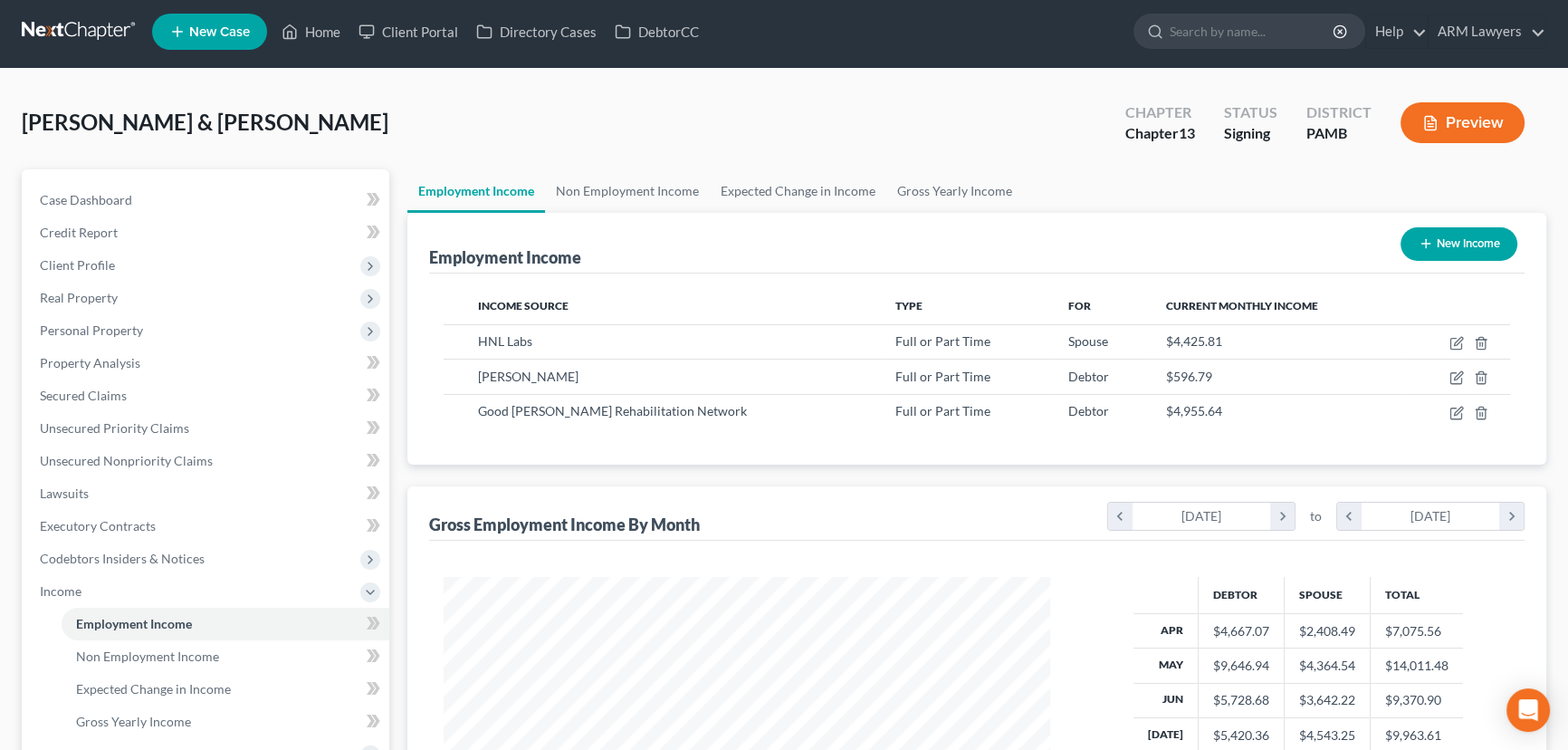
scroll to position [164, 0]
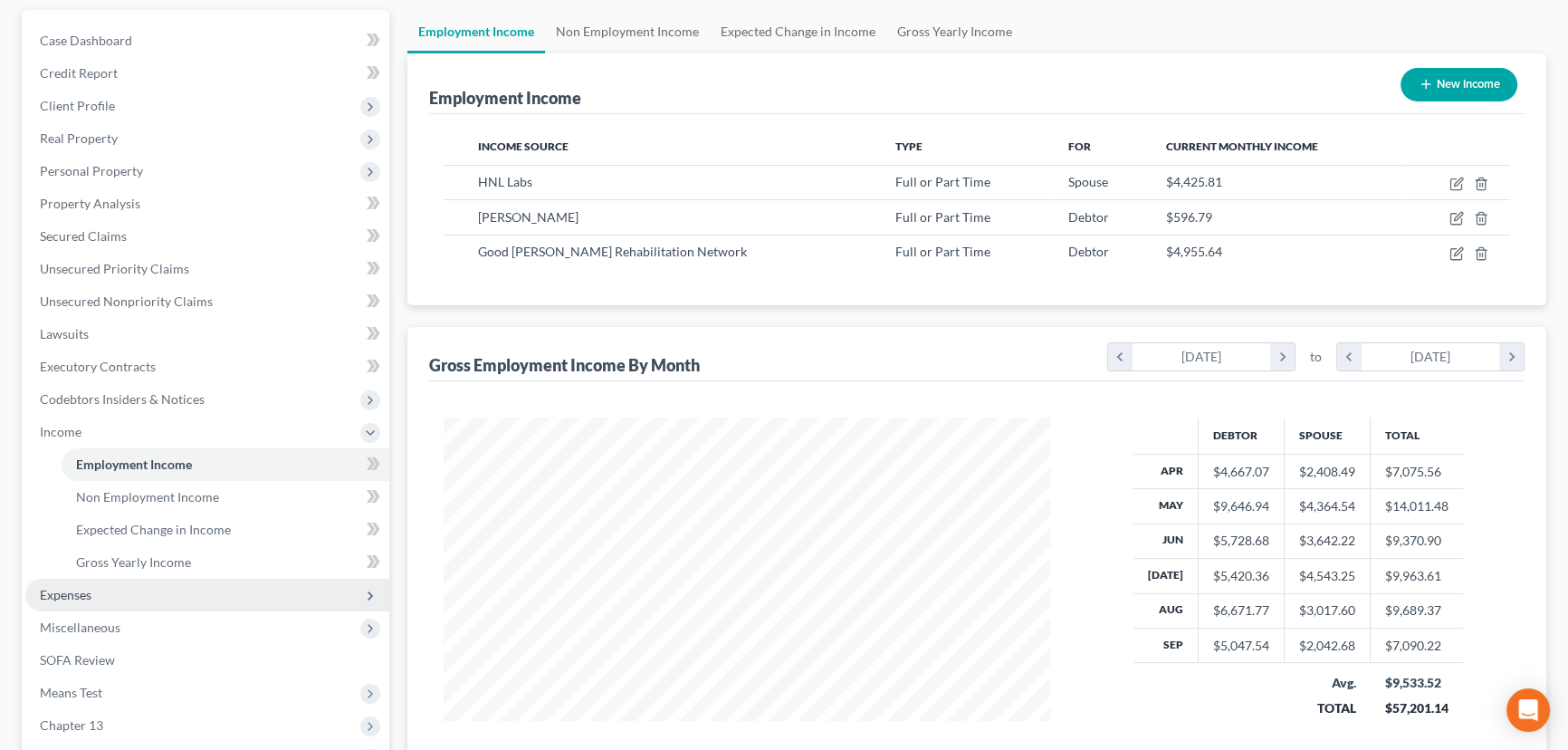
click at [185, 593] on span "Expenses" at bounding box center [207, 594] width 364 height 32
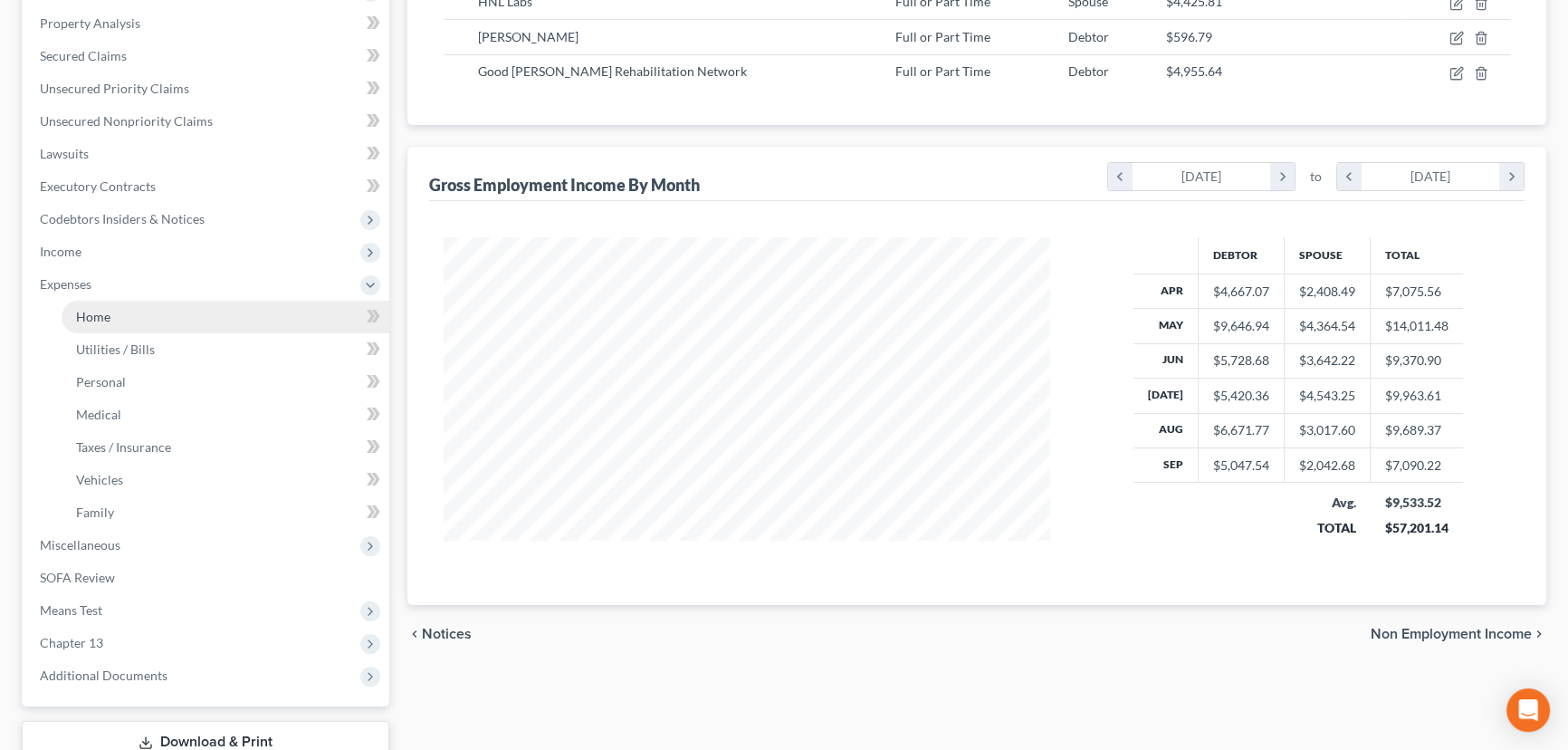
scroll to position [411, 0]
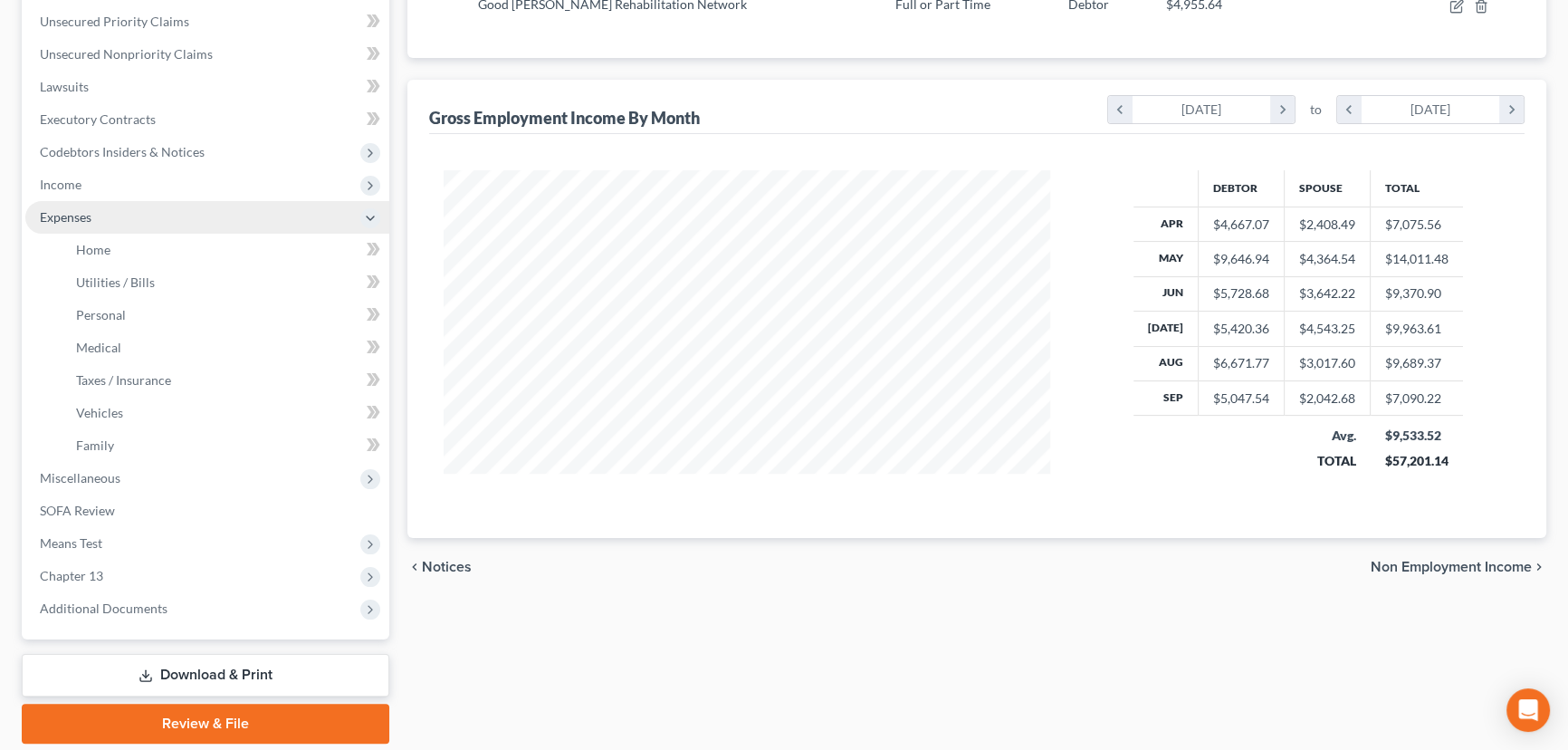
click at [131, 213] on span "Expenses" at bounding box center [207, 217] width 364 height 32
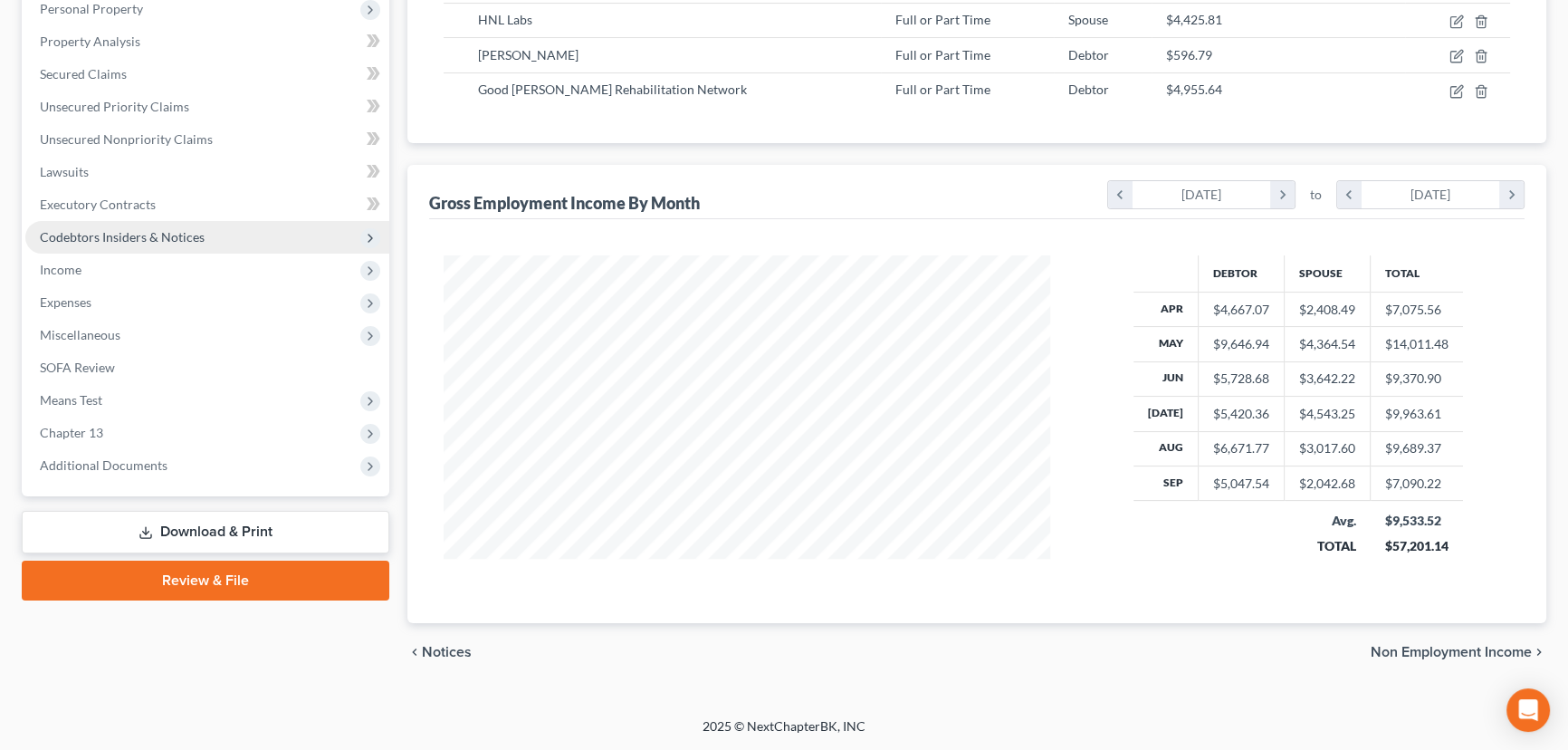
scroll to position [323, 0]
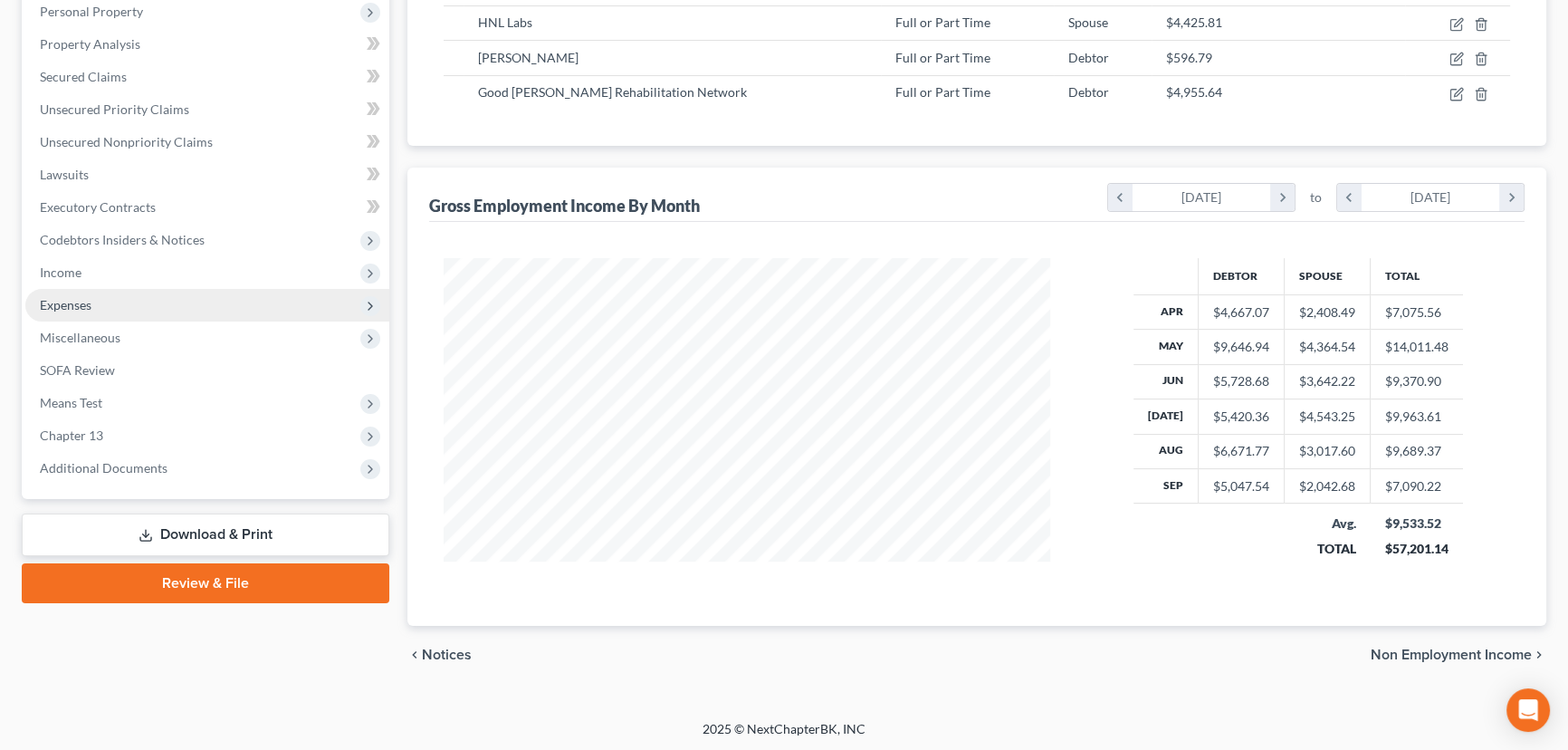
click at [150, 291] on span "Expenses" at bounding box center [207, 304] width 364 height 32
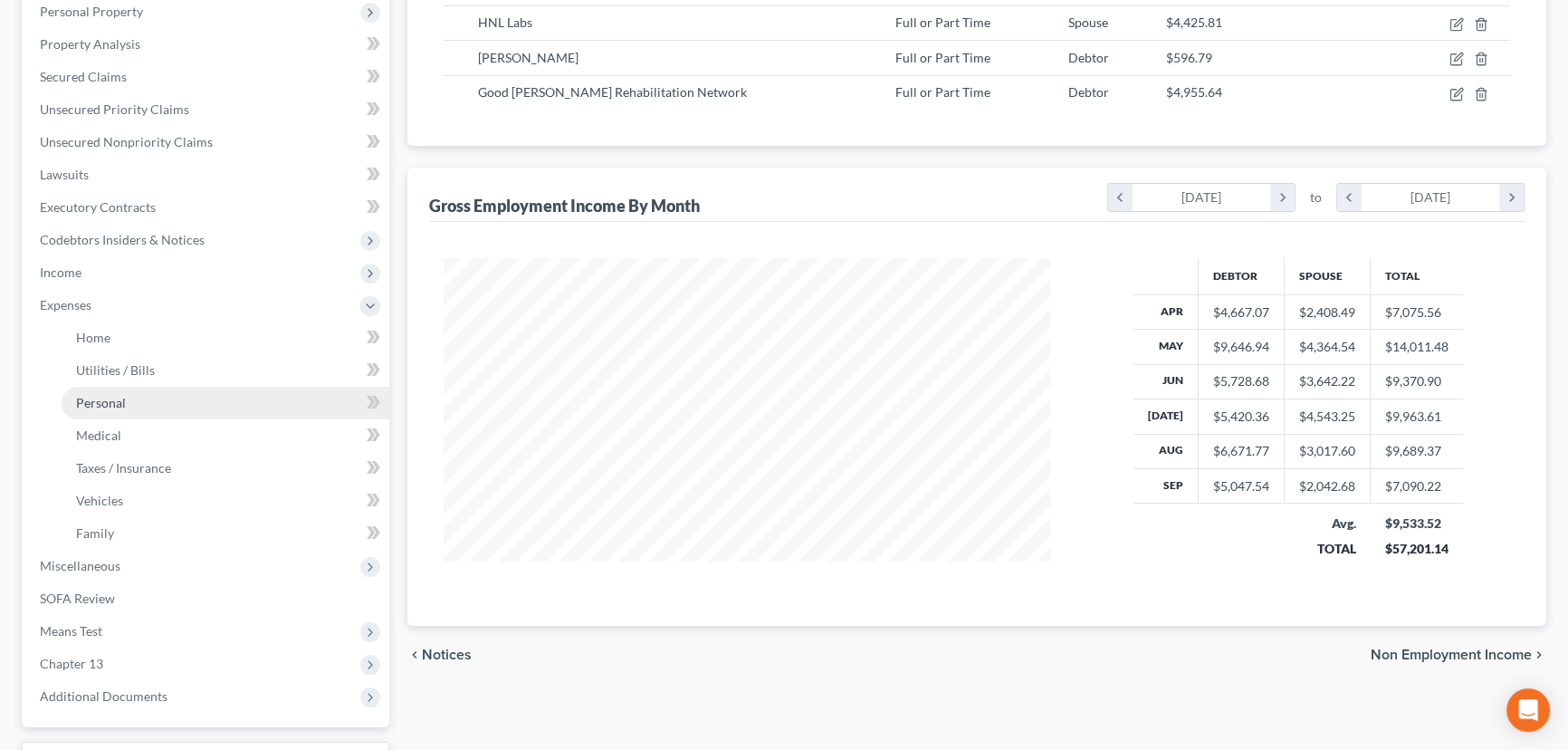
scroll to position [411, 0]
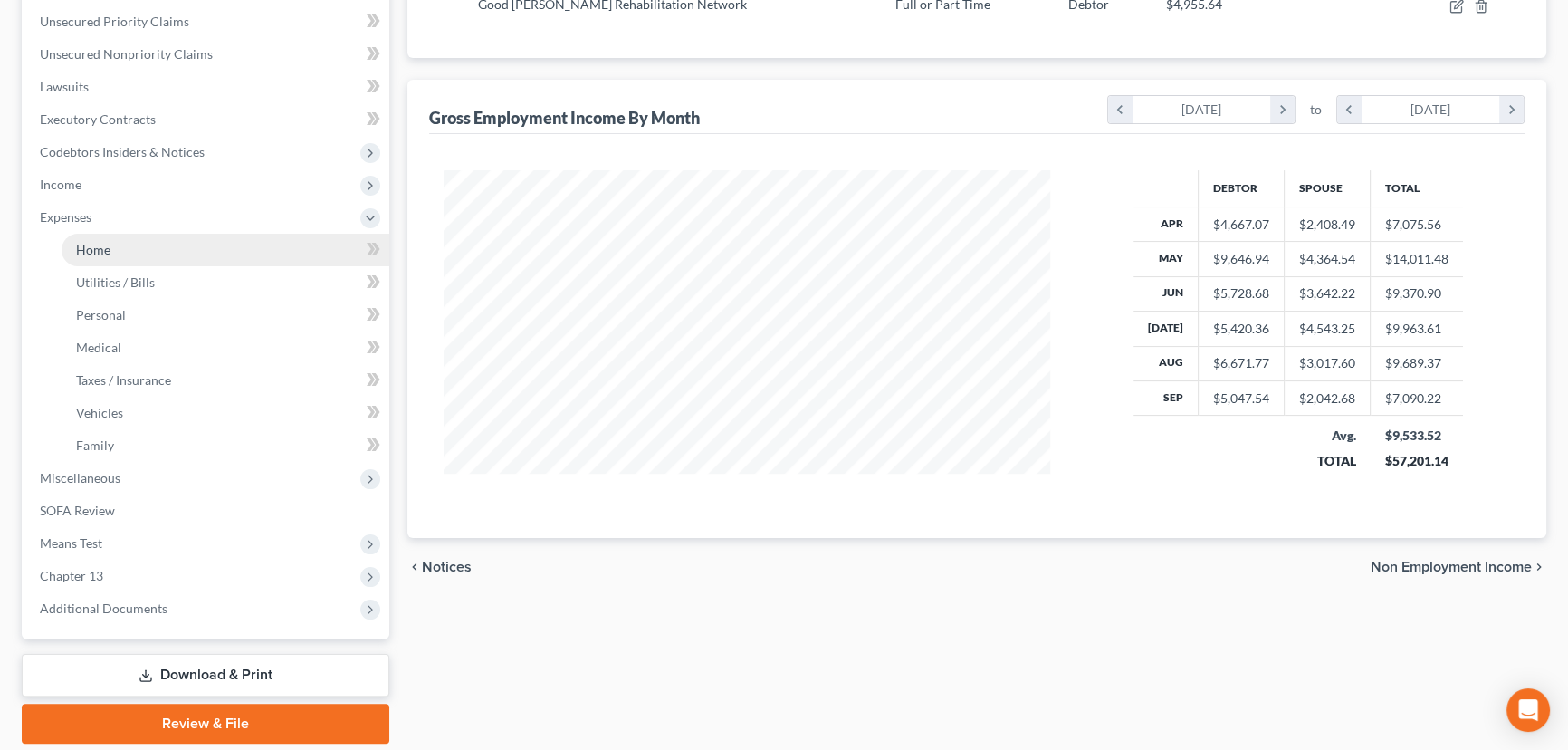
click at [167, 236] on link "Home" at bounding box center [225, 250] width 328 height 32
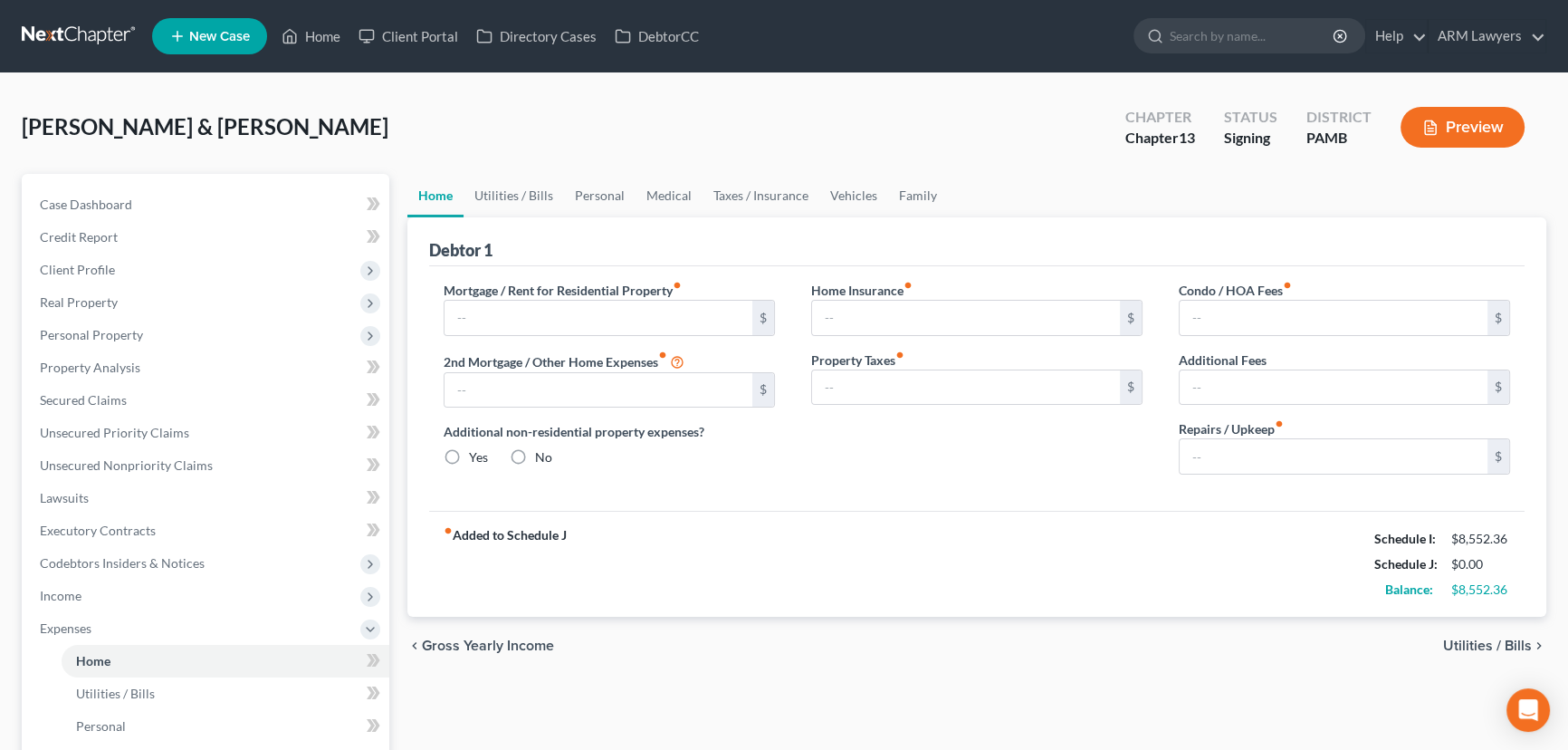
type input "1,400.00"
type input "0.00"
radio input "true"
type input "0.00"
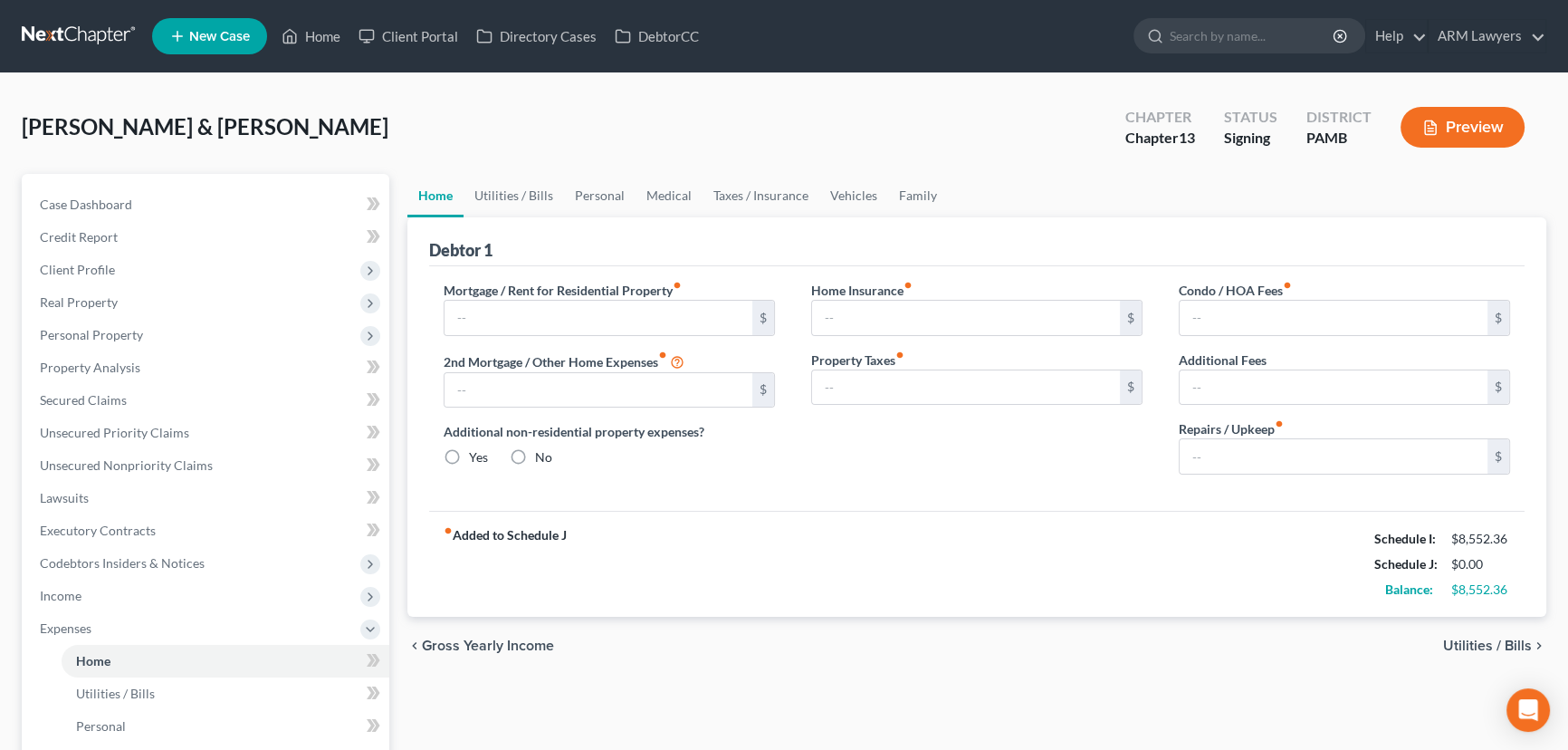
type input "0.00"
type input "100.00"
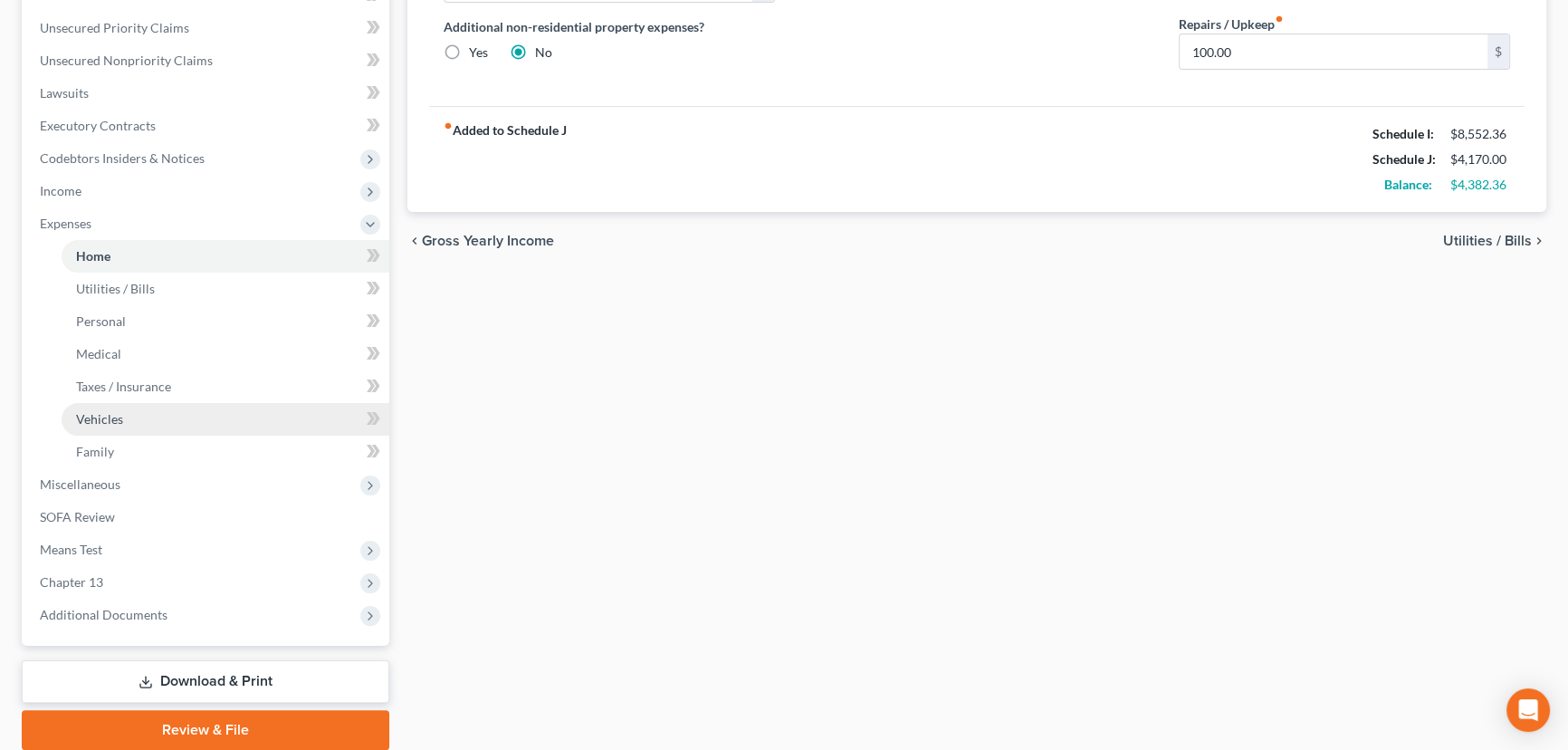
scroll to position [411, 0]
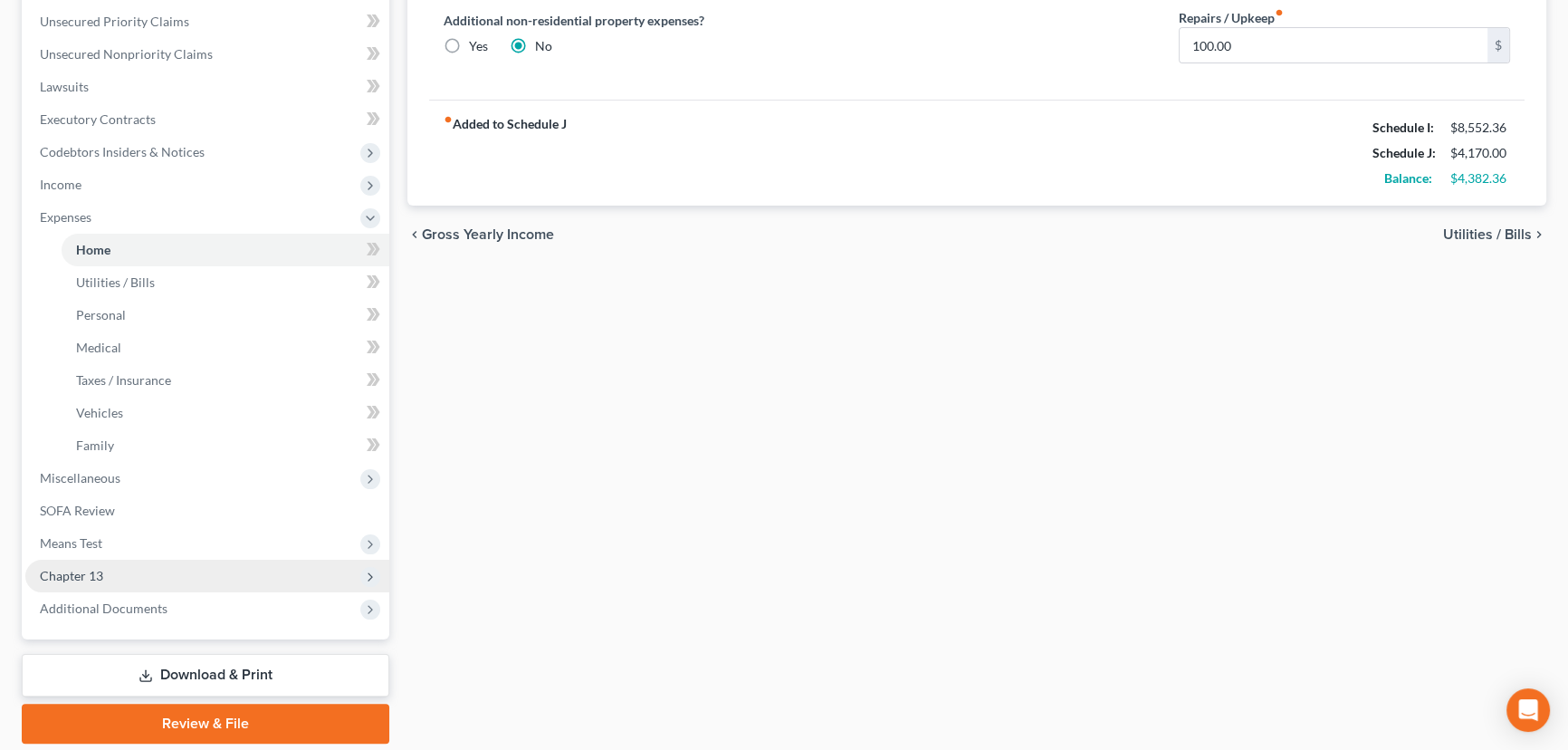
click at [178, 575] on span "Chapter 13" at bounding box center [207, 575] width 364 height 32
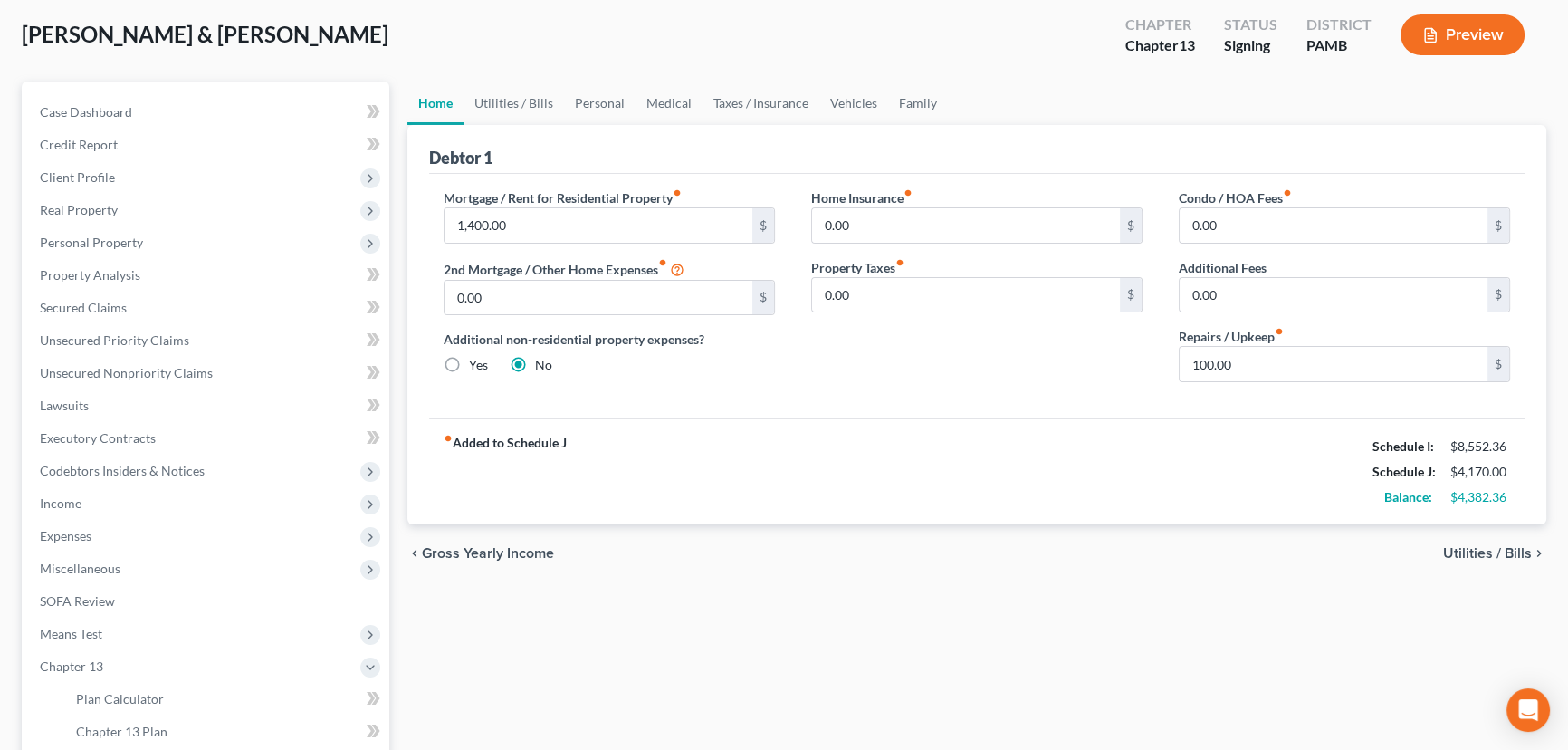
scroll to position [0, 0]
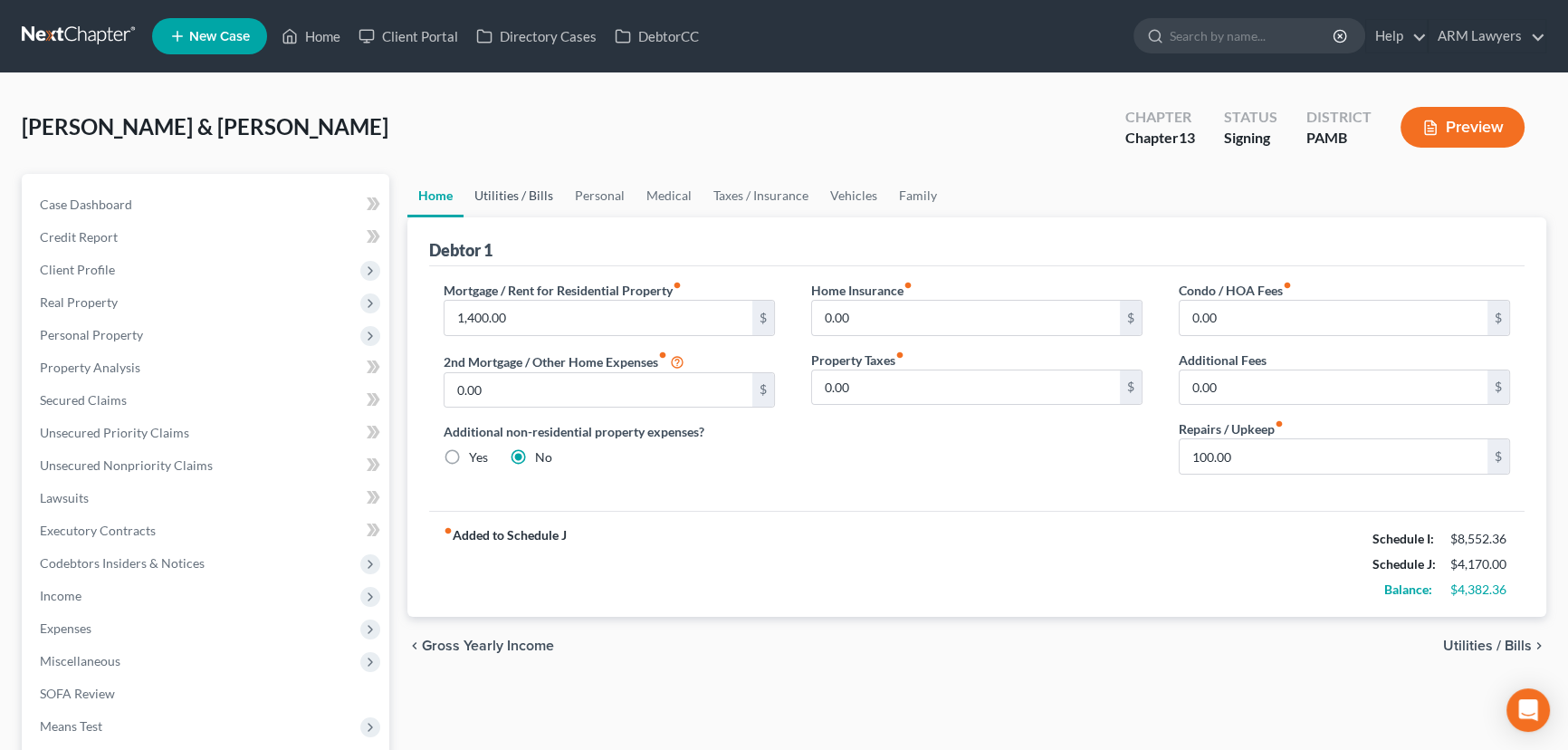
click at [493, 190] on link "Utilities / Bills" at bounding box center [513, 195] width 100 height 44
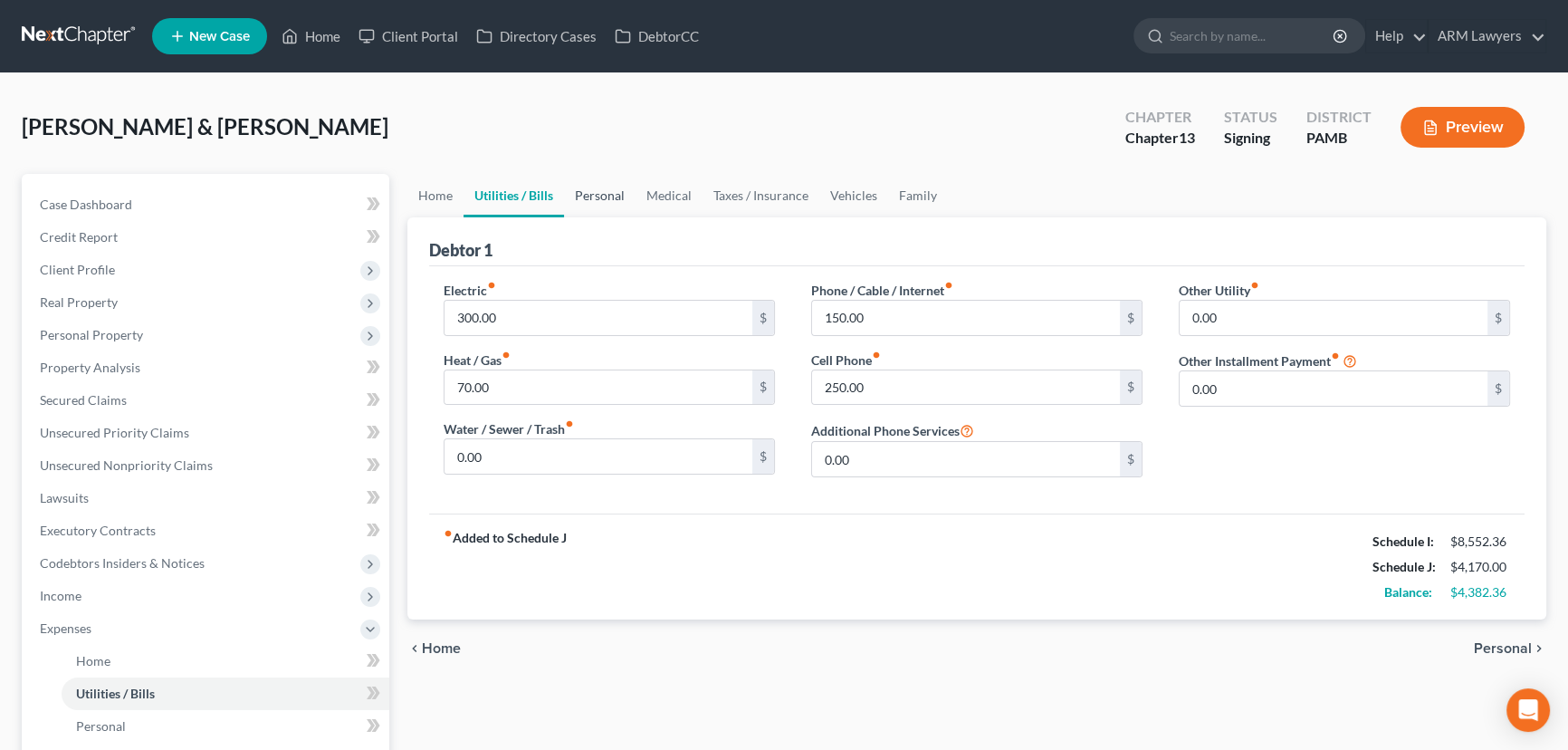
click at [598, 195] on link "Personal" at bounding box center [599, 195] width 71 height 44
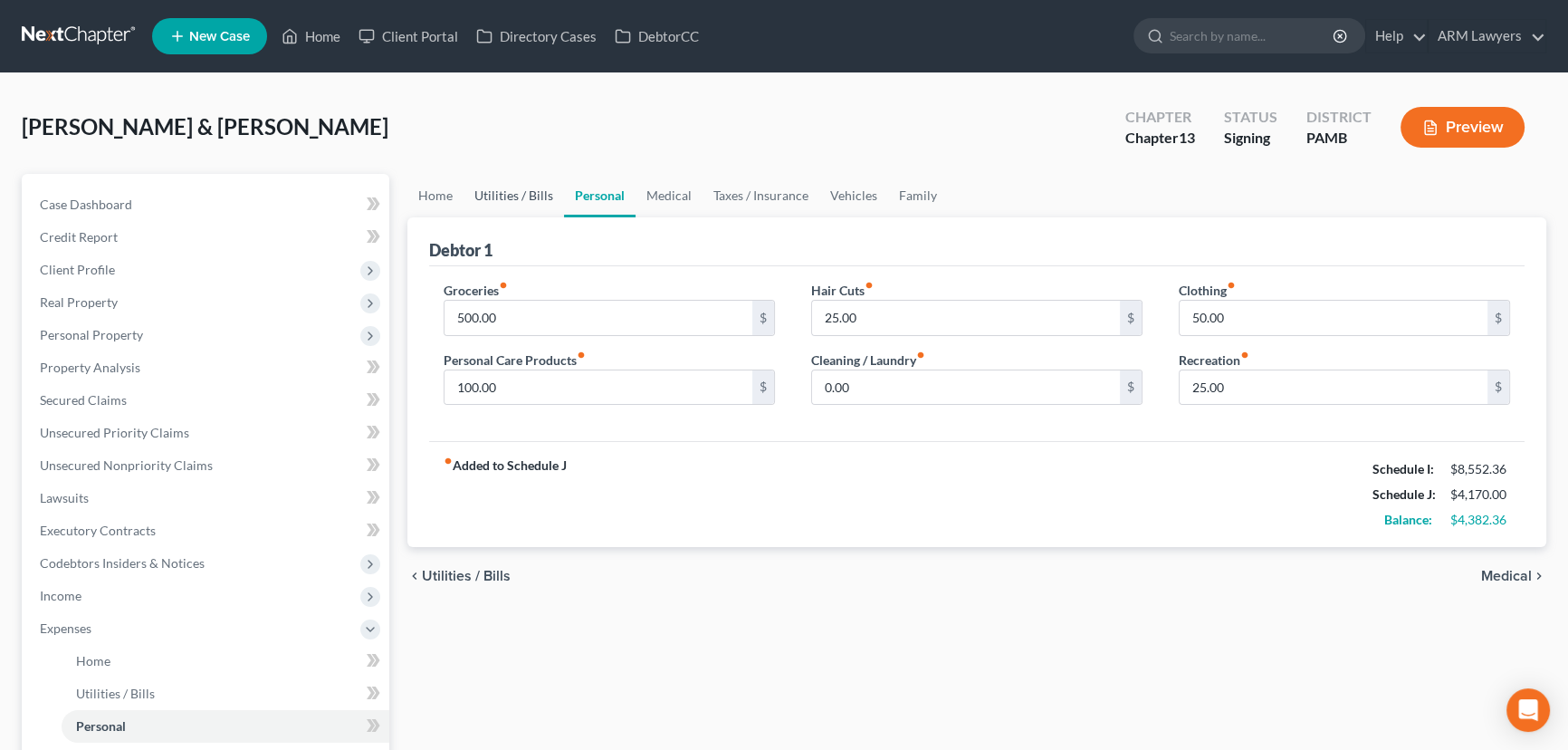
click at [509, 198] on link "Utilities / Bills" at bounding box center [513, 195] width 100 height 44
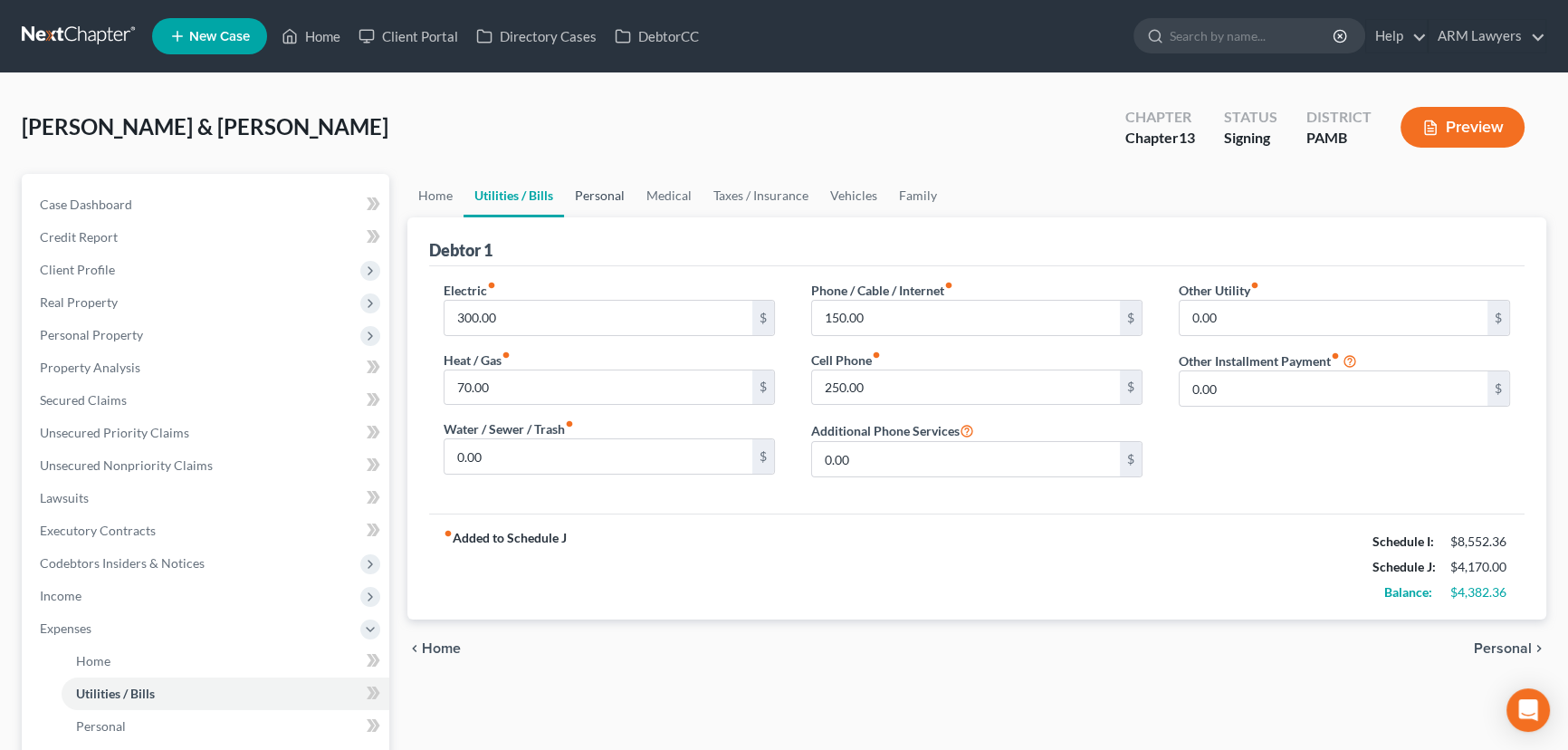
click at [598, 194] on link "Personal" at bounding box center [599, 195] width 71 height 44
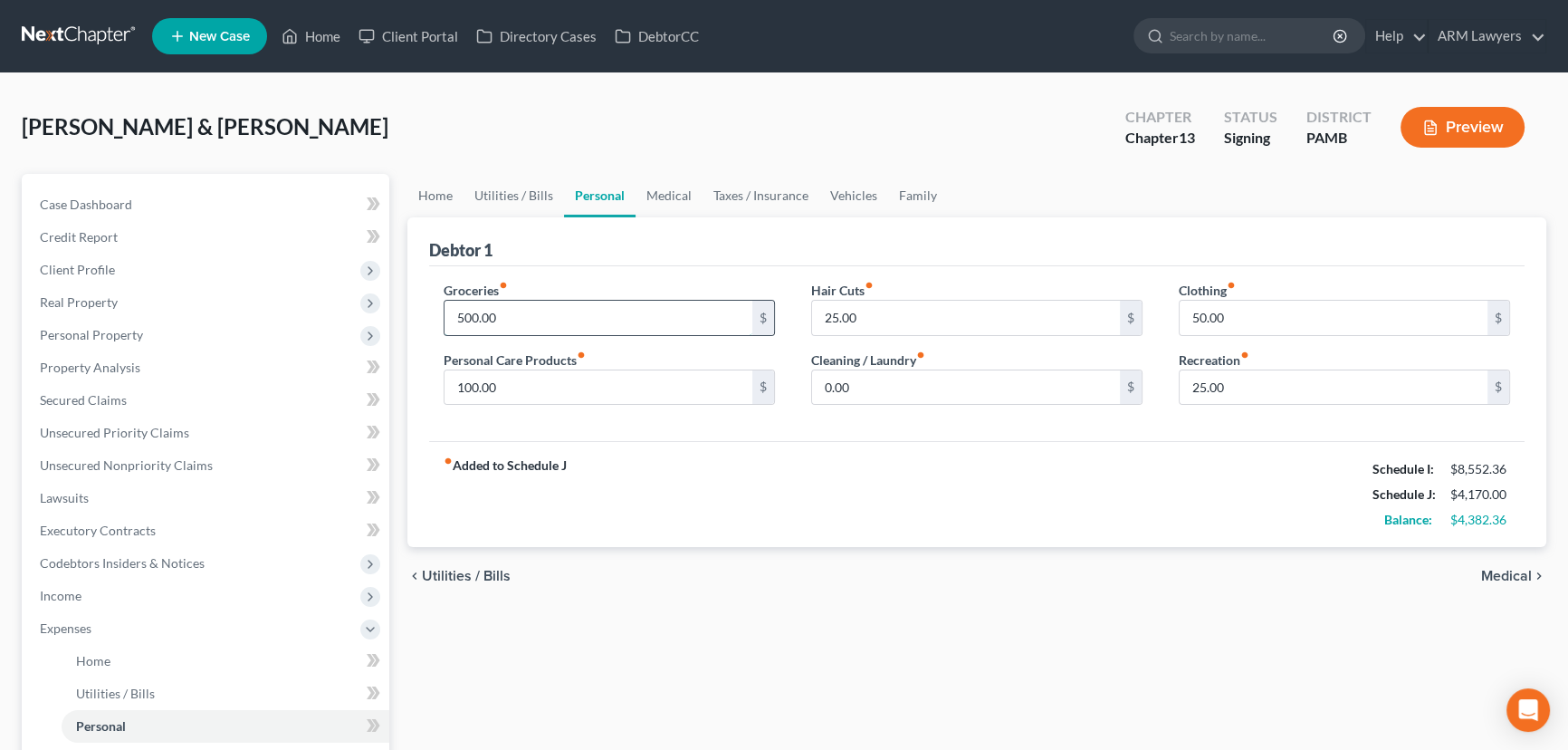
click at [503, 319] on input "500.00" at bounding box center [598, 317] width 308 height 34
type input "800.00"
click at [662, 200] on link "Medical" at bounding box center [669, 195] width 67 height 44
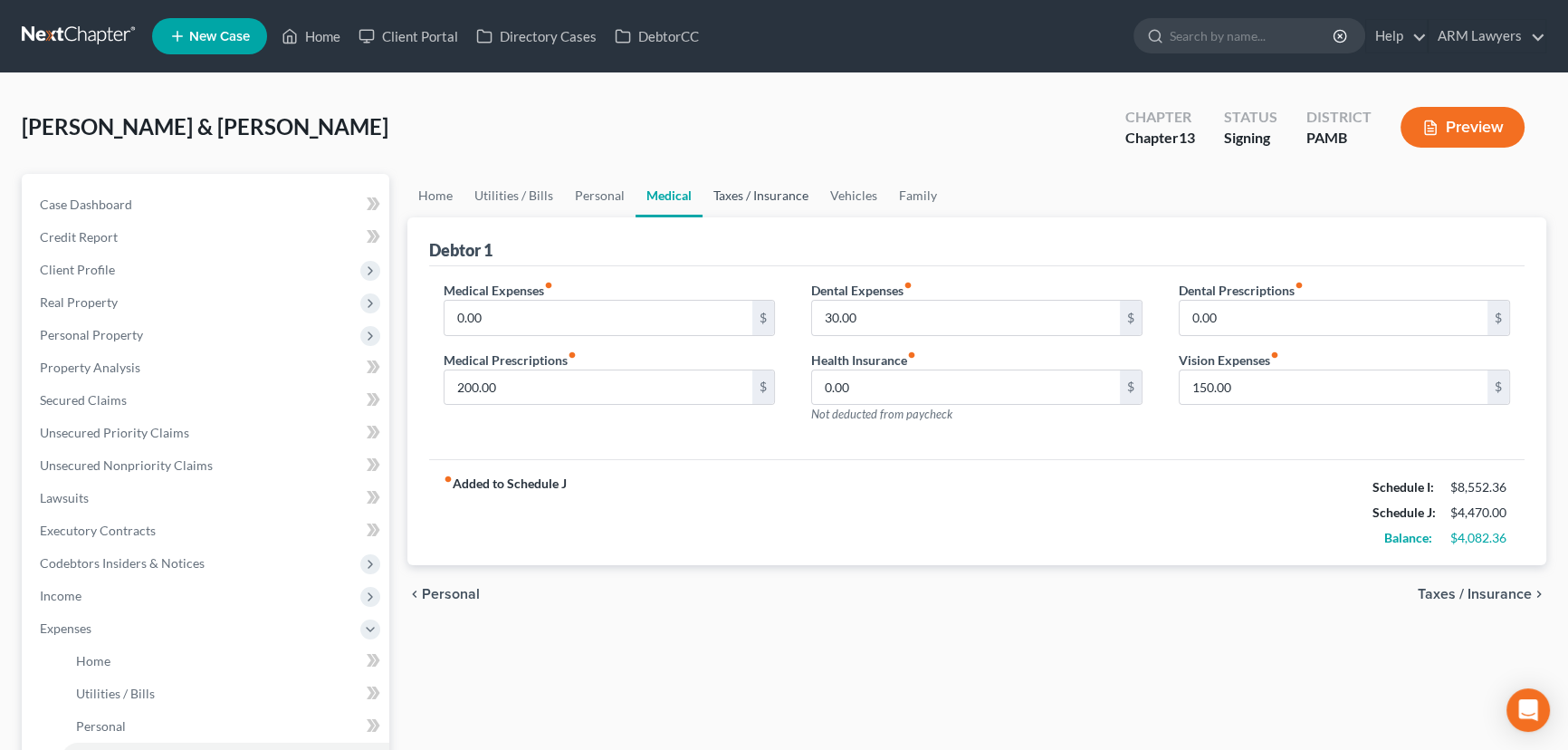
click at [752, 206] on link "Taxes / Insurance" at bounding box center [761, 195] width 117 height 44
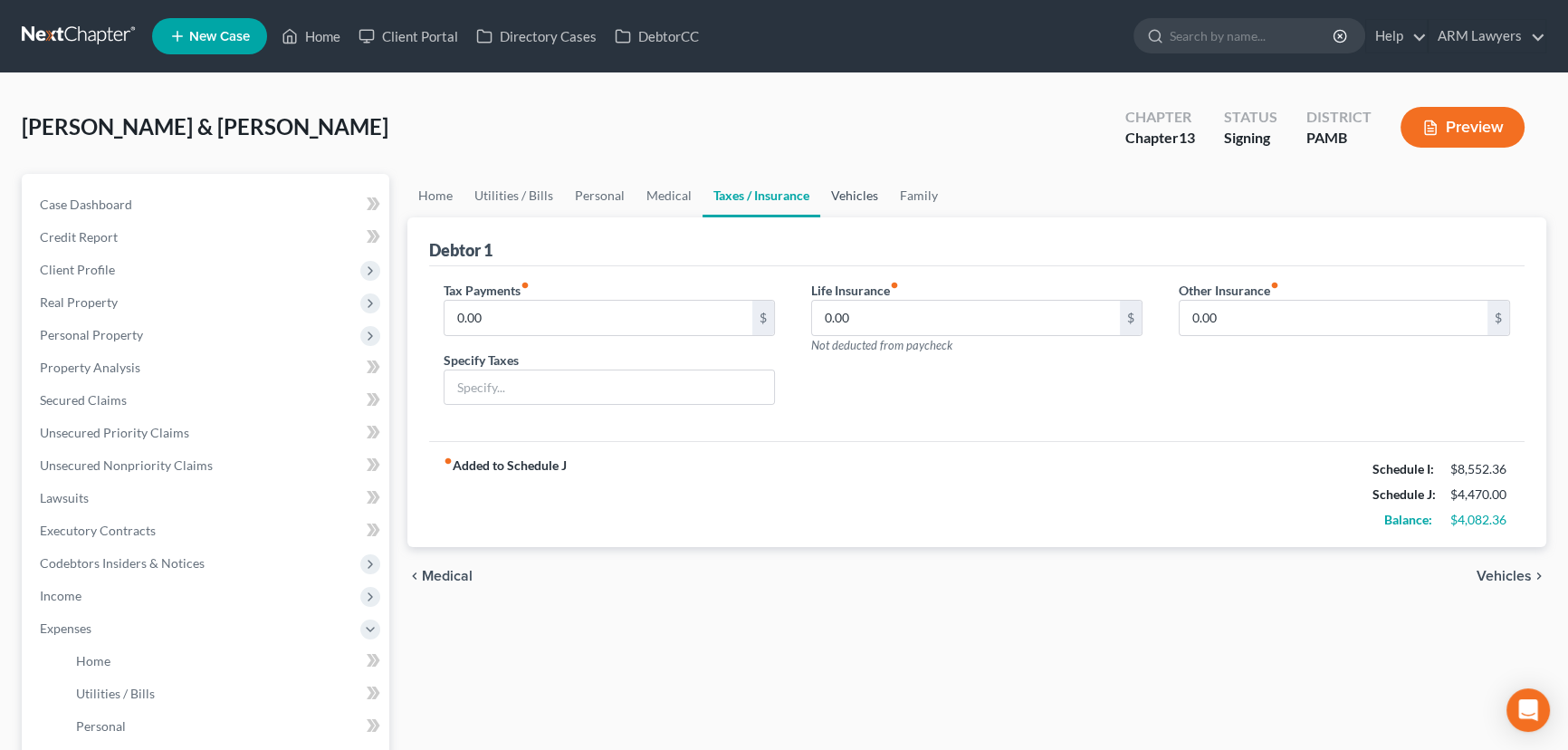
drag, startPoint x: 854, startPoint y: 188, endPoint x: 847, endPoint y: 204, distance: 17.5
click at [854, 190] on link "Vehicles" at bounding box center [855, 195] width 69 height 44
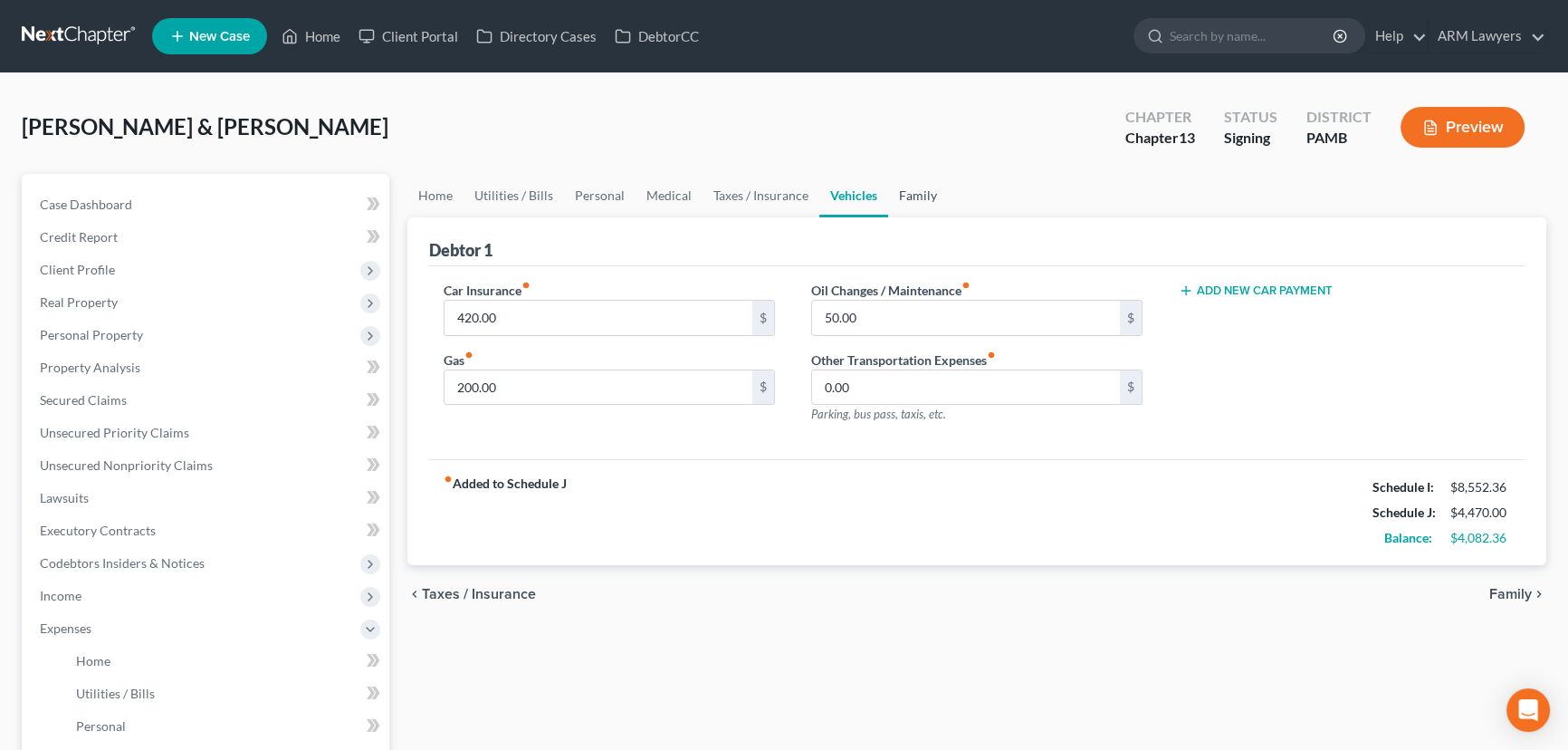
click at [916, 187] on link "Family" at bounding box center [918, 195] width 59 height 44
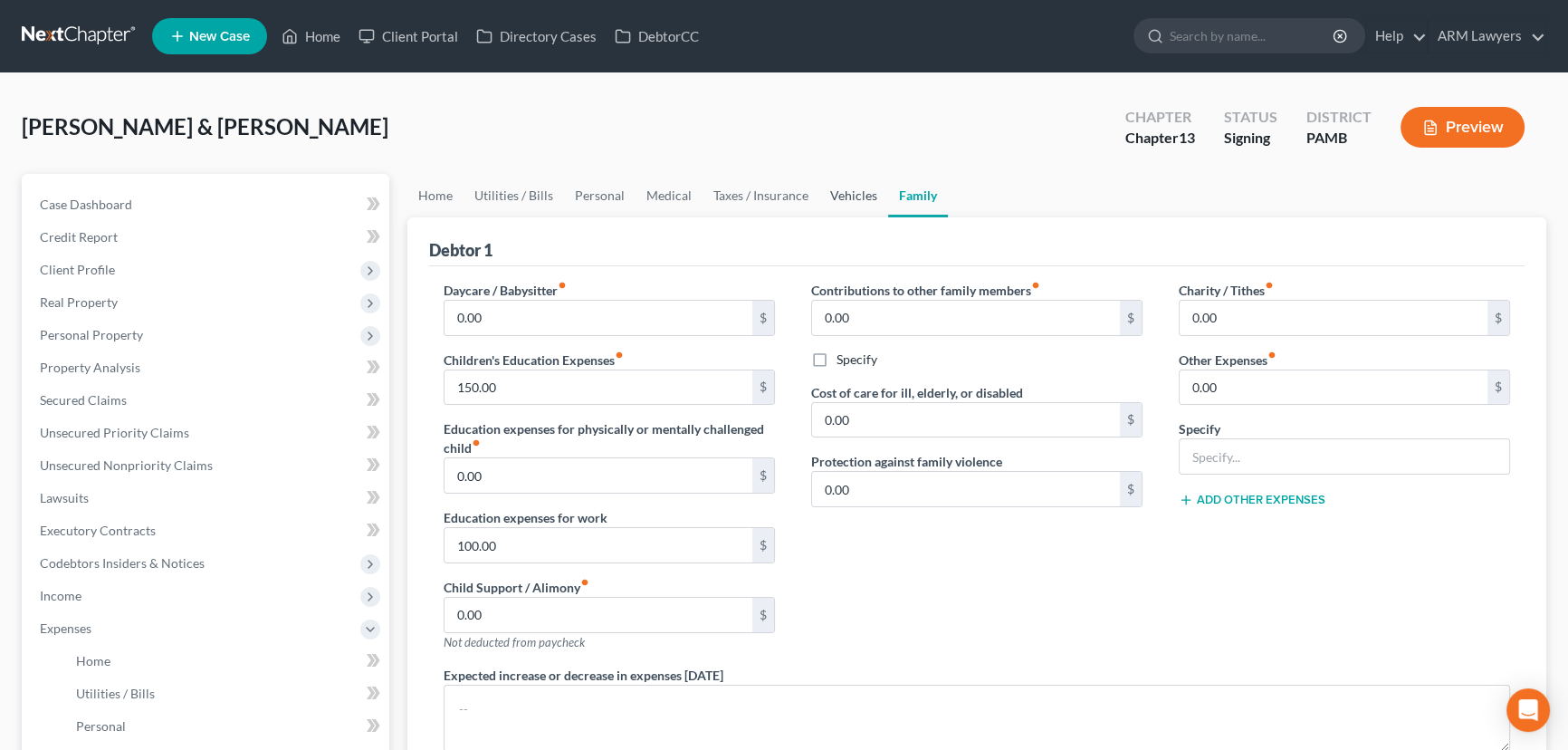
click at [837, 191] on link "Vehicles" at bounding box center [854, 195] width 69 height 44
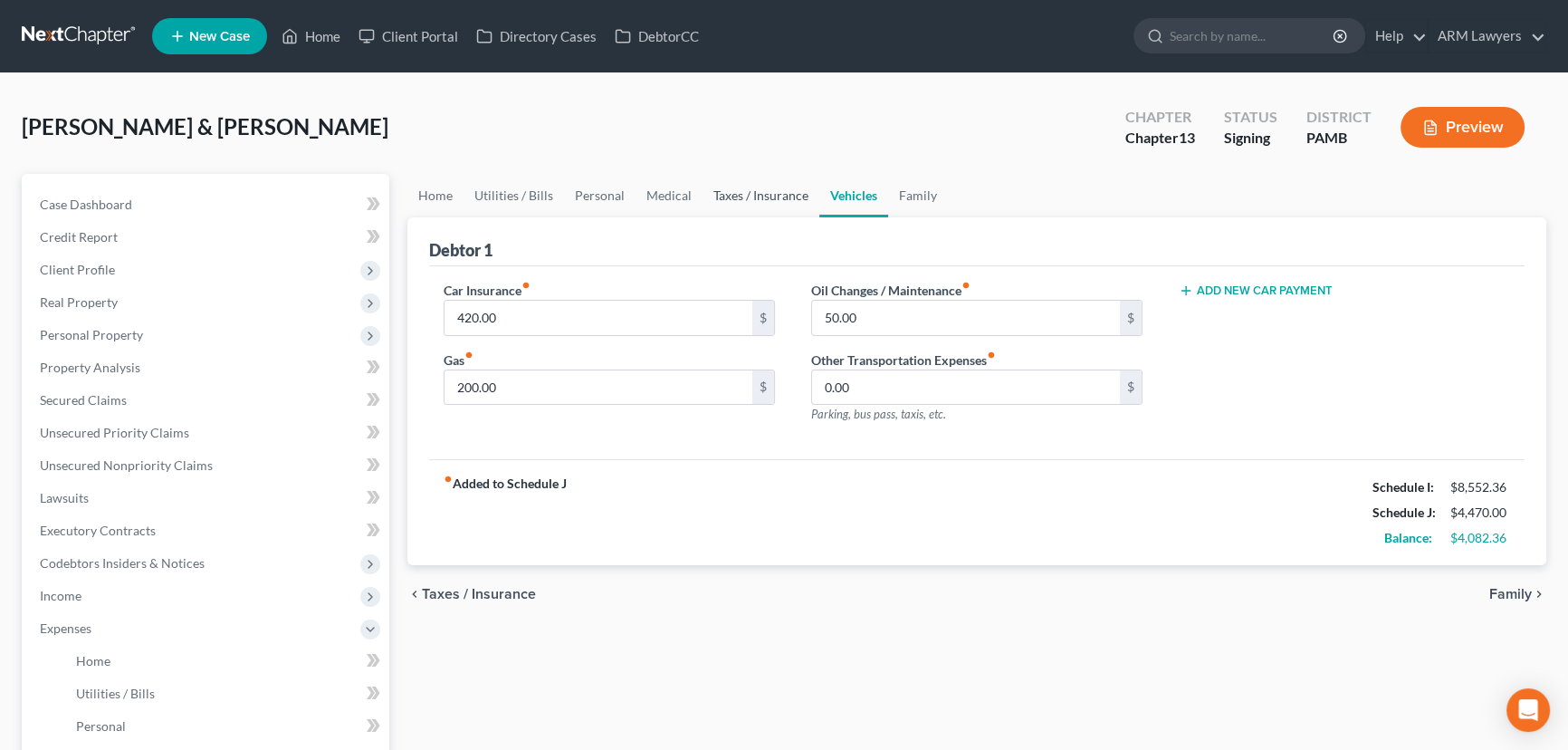
click at [748, 192] on link "Taxes / Insurance" at bounding box center [761, 195] width 117 height 44
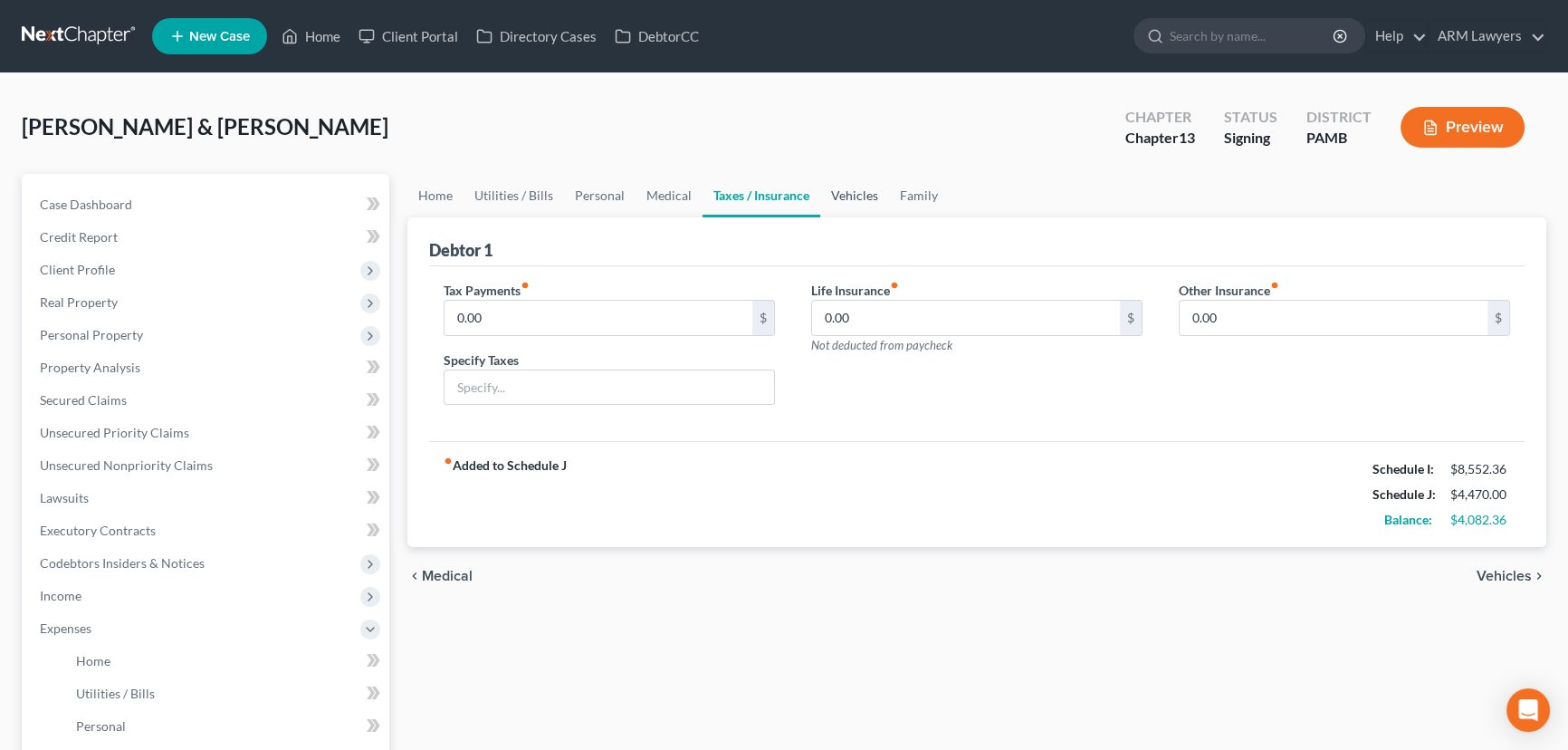
click at [845, 190] on link "Vehicles" at bounding box center [855, 195] width 69 height 44
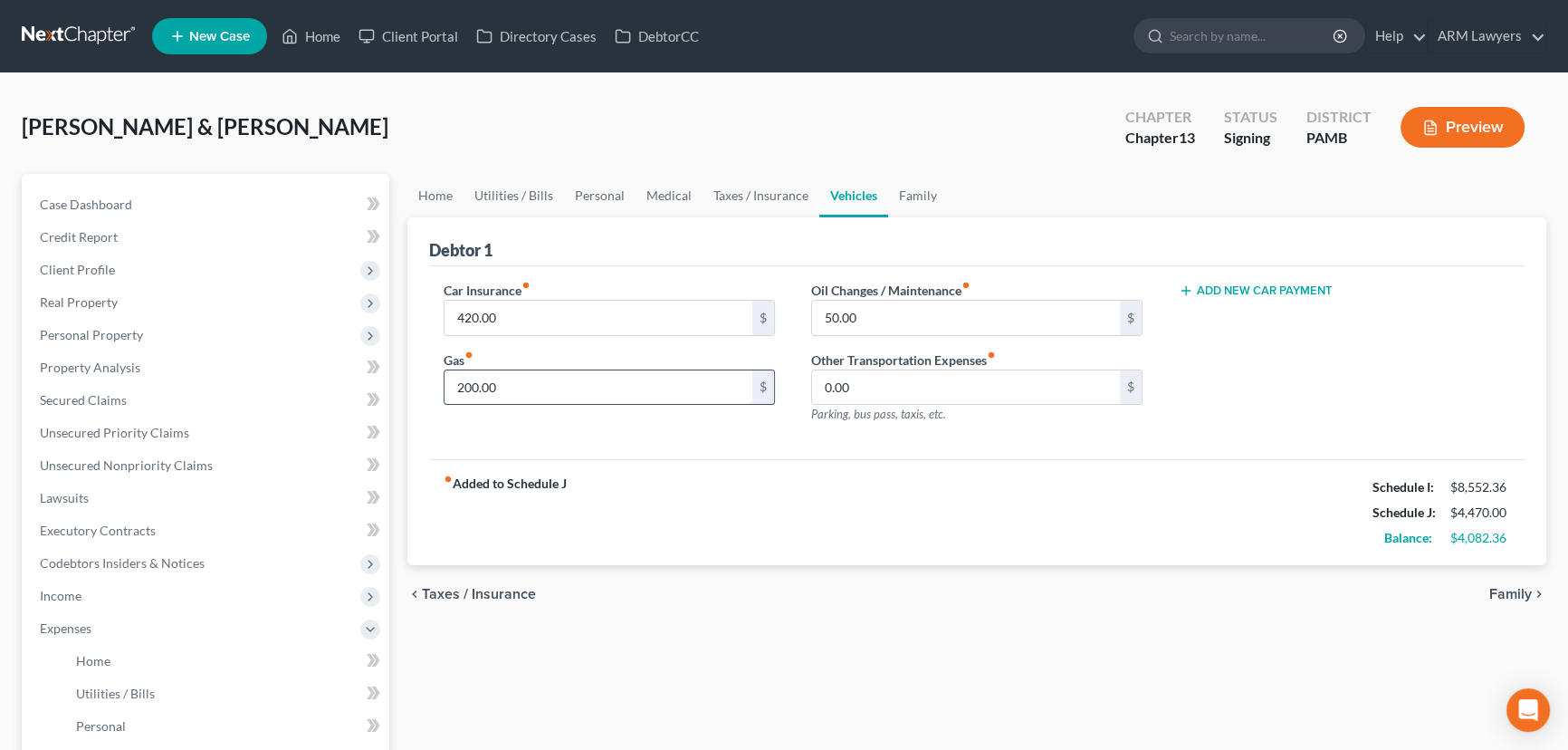
click at [501, 388] on input "200.00" at bounding box center [598, 387] width 308 height 34
type input "300.00"
click at [595, 488] on div "fiber_manual_record Added to Schedule J Schedule I: $8,552.36 Schedule J: $4,57…" at bounding box center [976, 512] width 1095 height 106
click at [517, 198] on link "Utilities / Bills" at bounding box center [513, 195] width 100 height 44
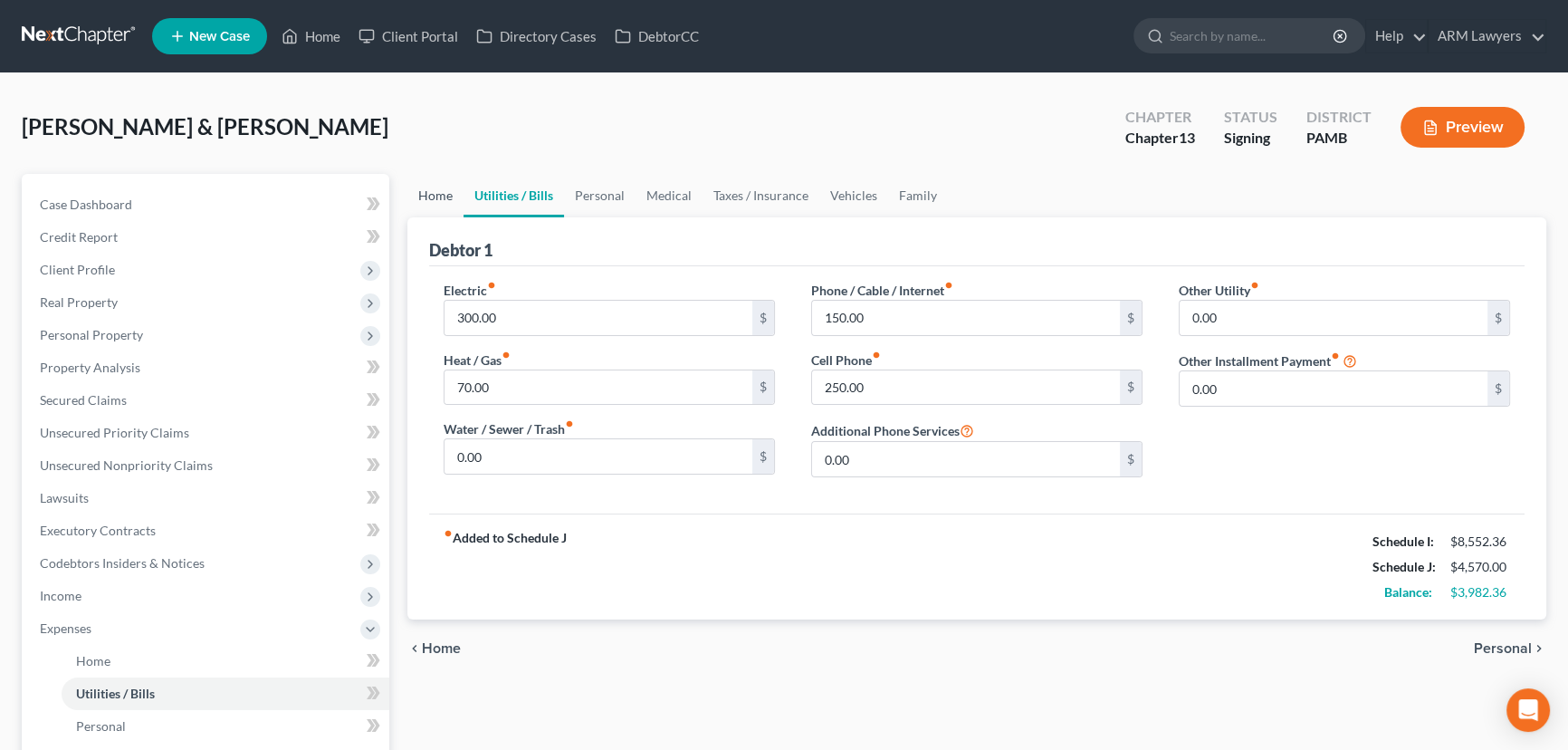
click at [425, 193] on link "Home" at bounding box center [435, 195] width 56 height 44
